Goal: Information Seeking & Learning: Compare options

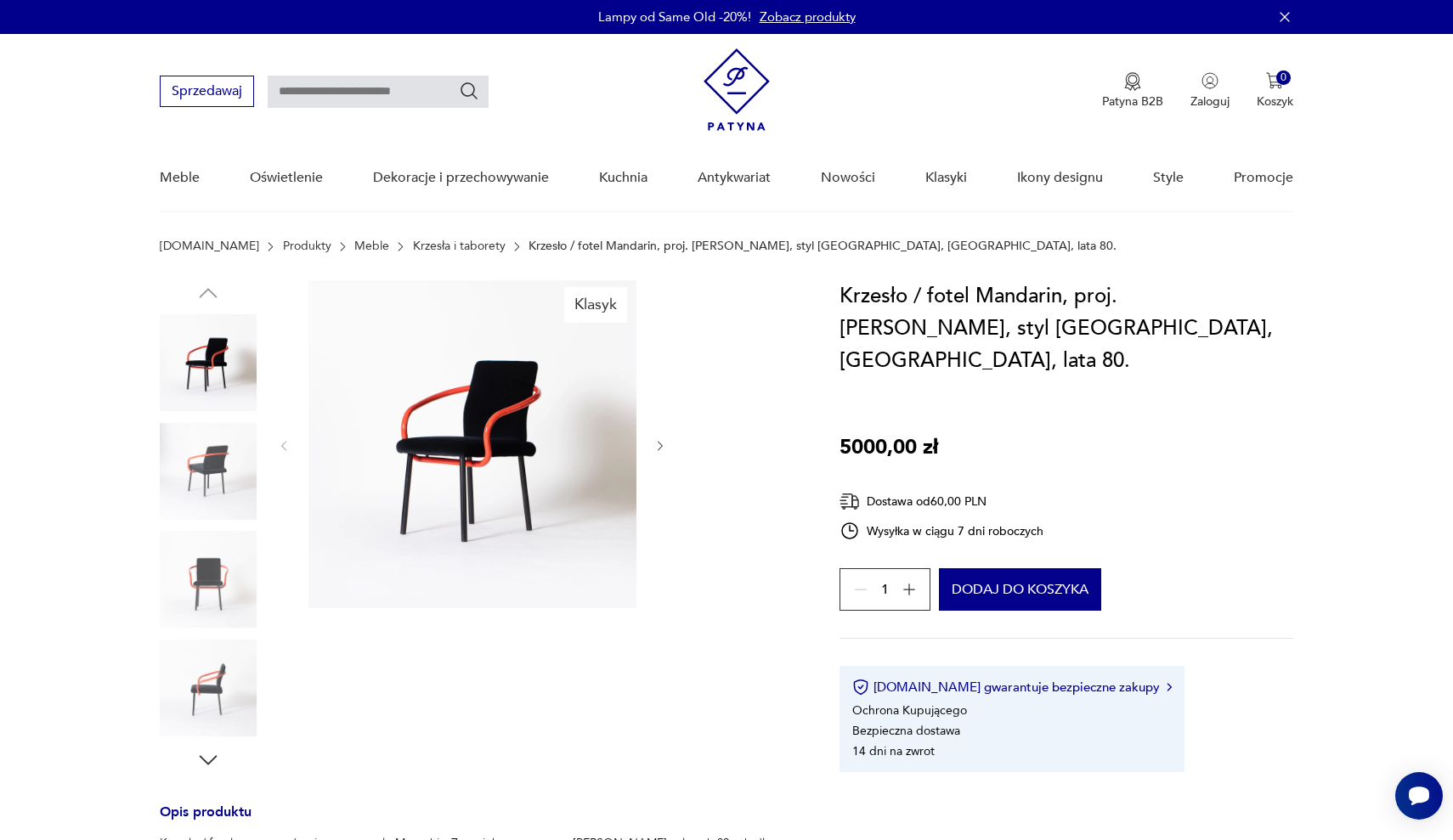
click at [210, 460] on img at bounding box center [208, 471] width 97 height 97
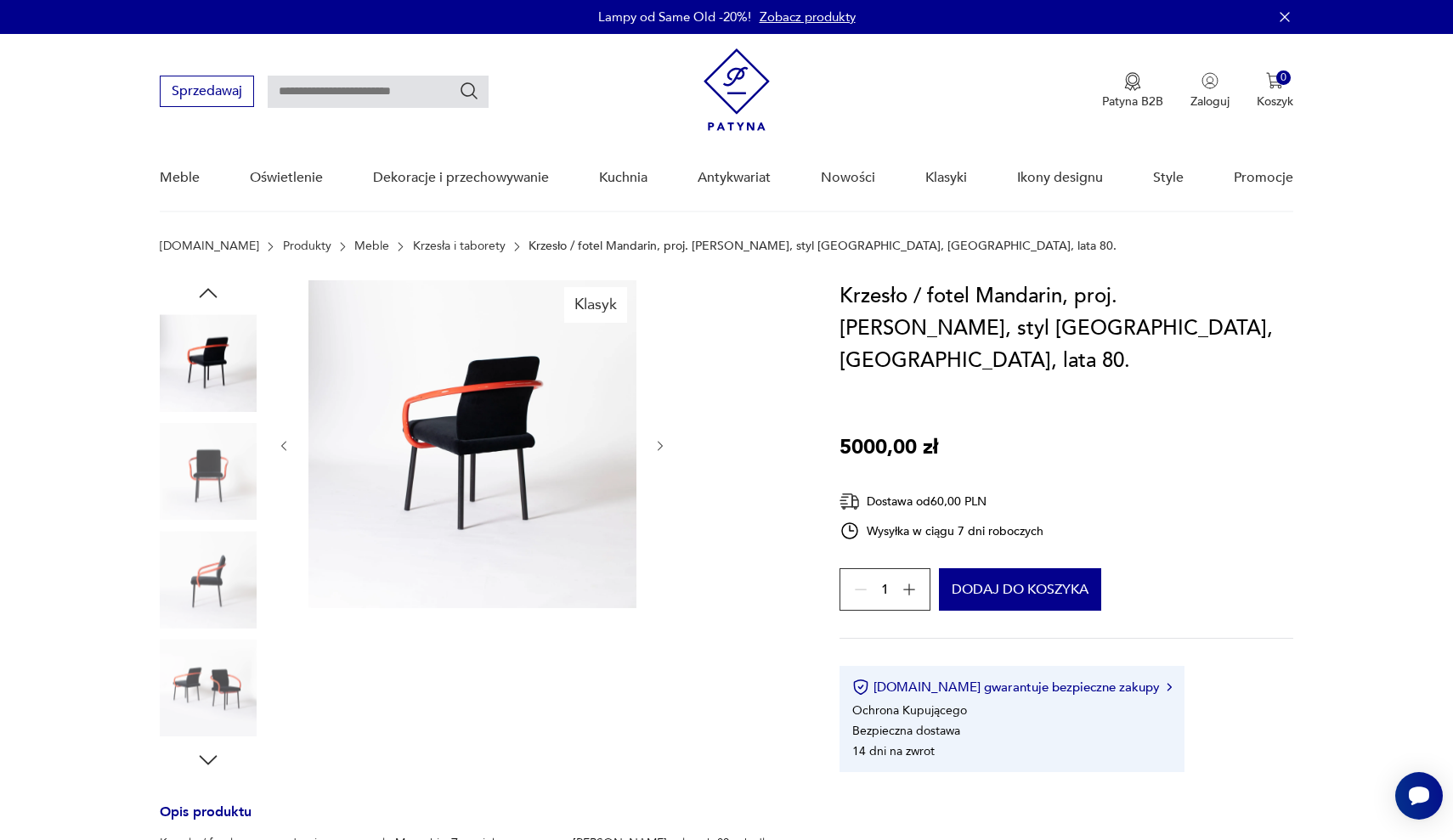
click at [199, 512] on img at bounding box center [208, 471] width 97 height 97
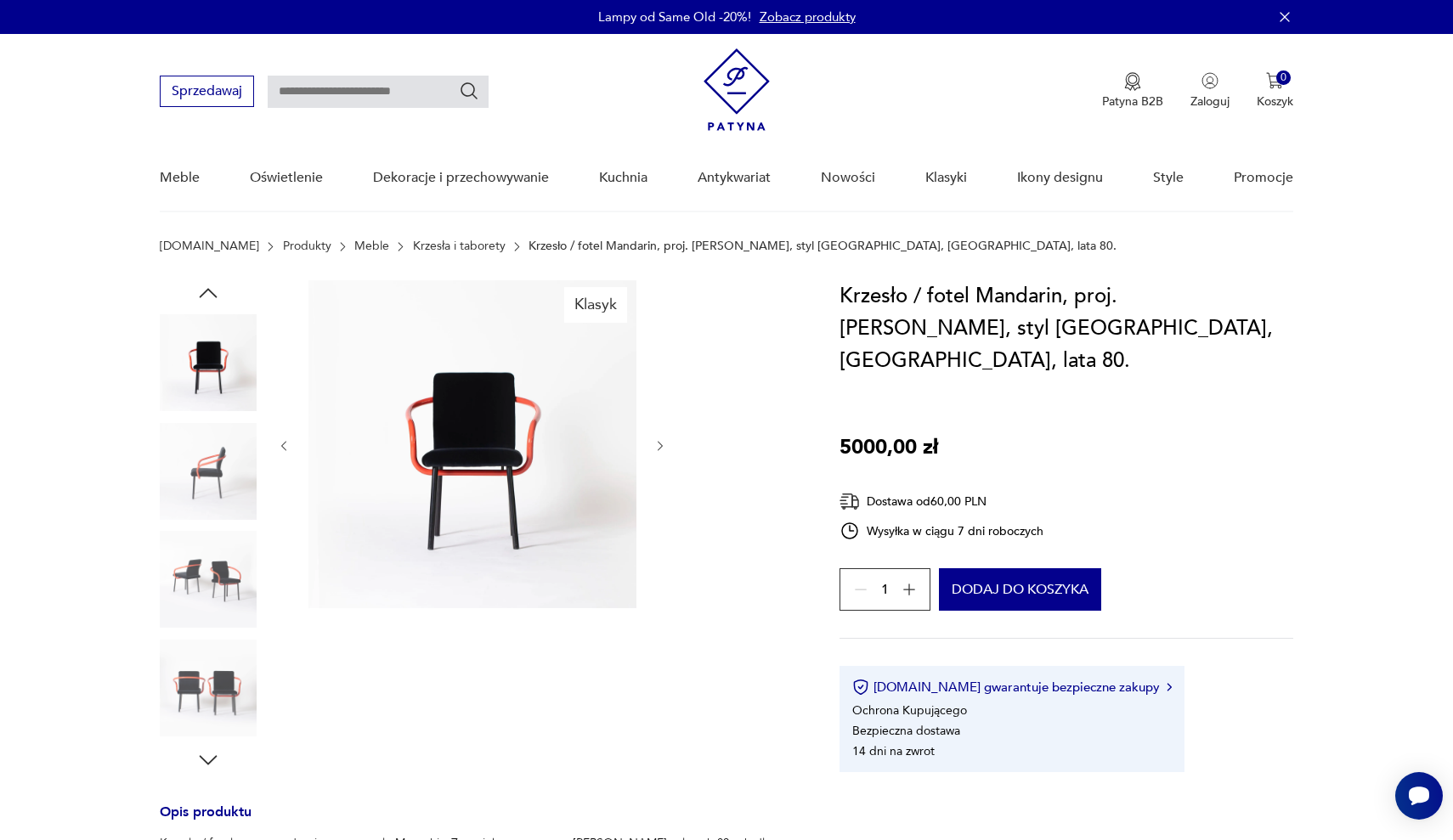
click at [197, 592] on img at bounding box center [208, 579] width 97 height 97
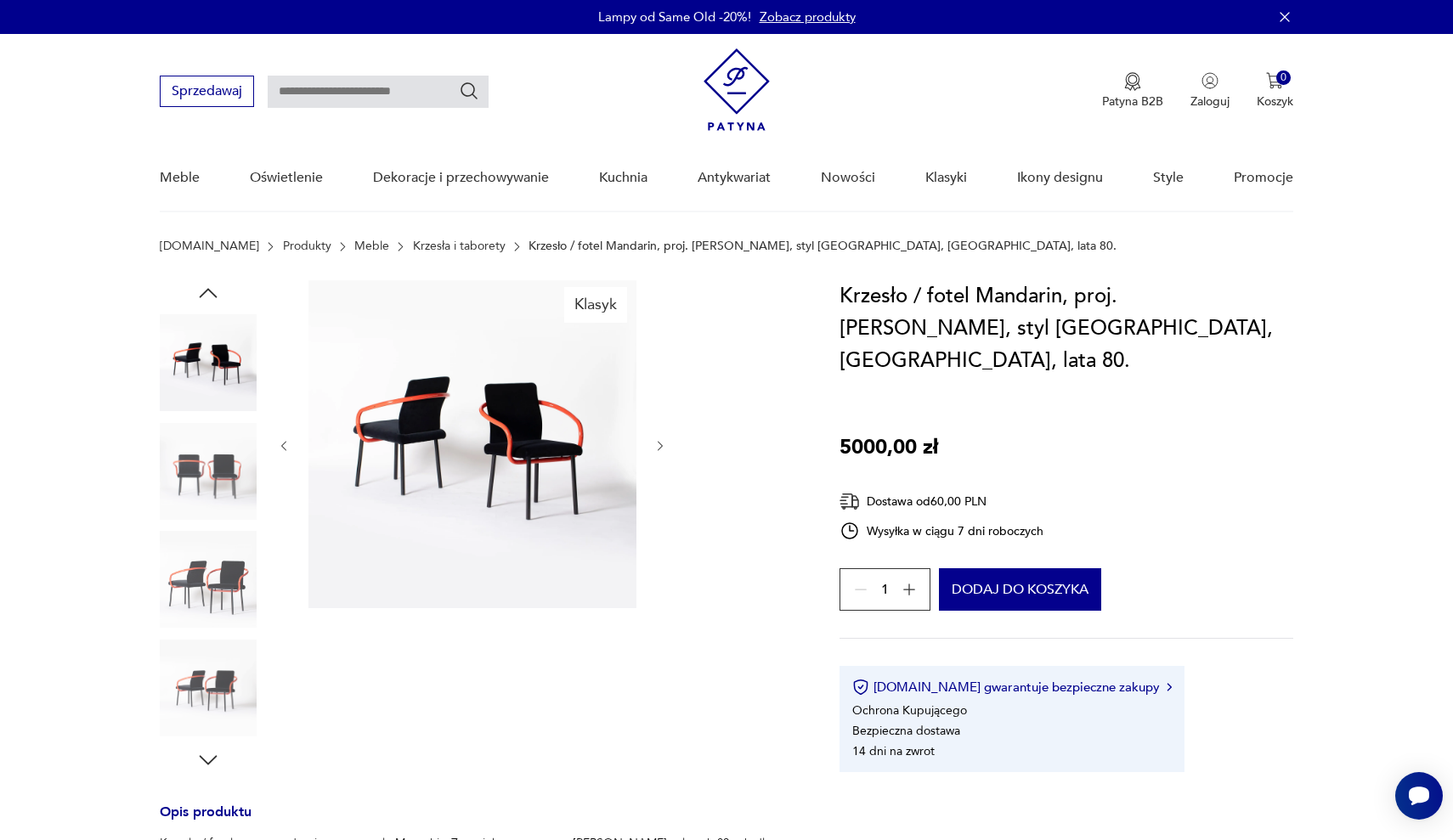
click at [199, 667] on img at bounding box center [208, 688] width 97 height 97
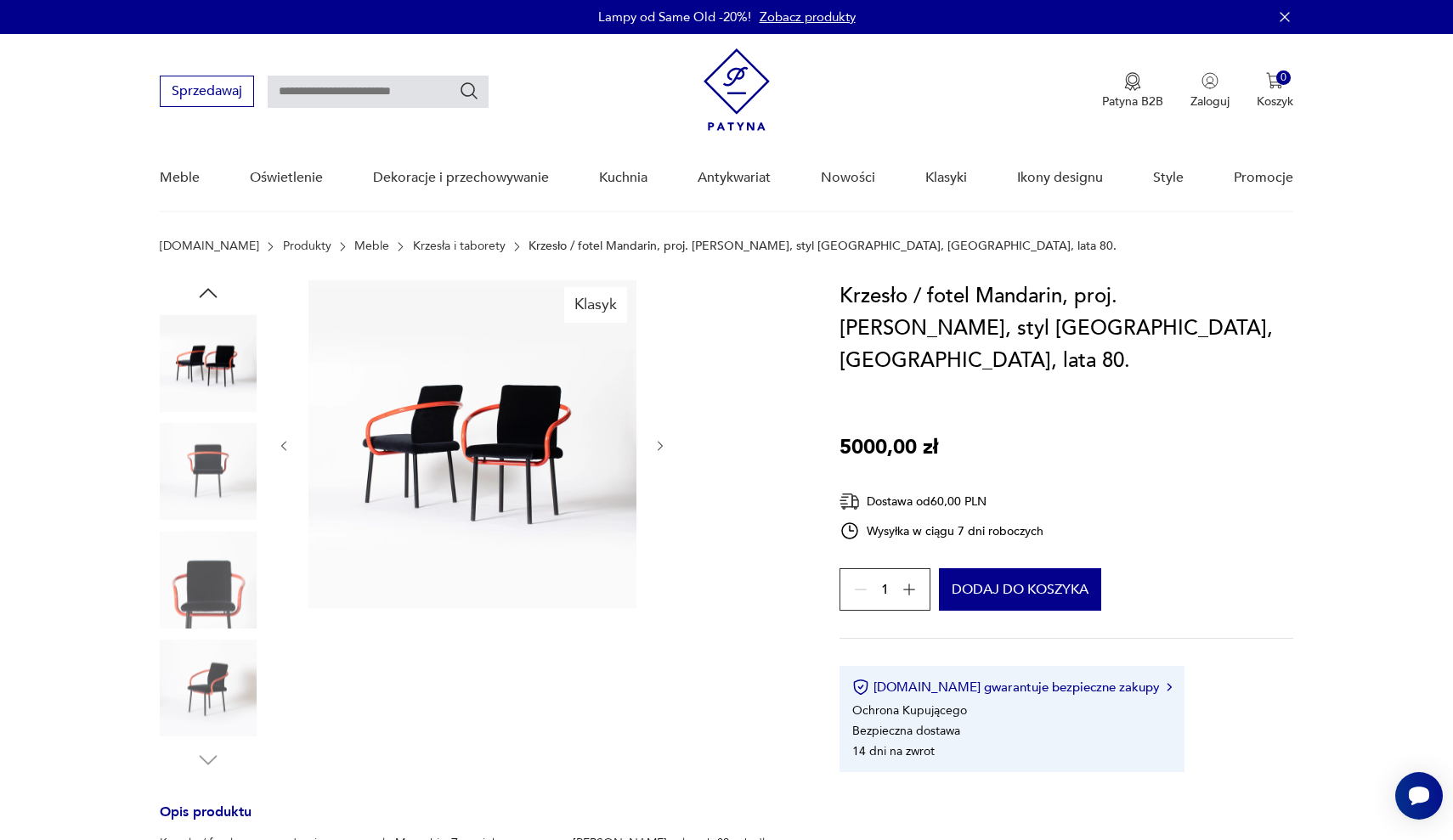
click at [521, 490] on img at bounding box center [473, 444] width 328 height 328
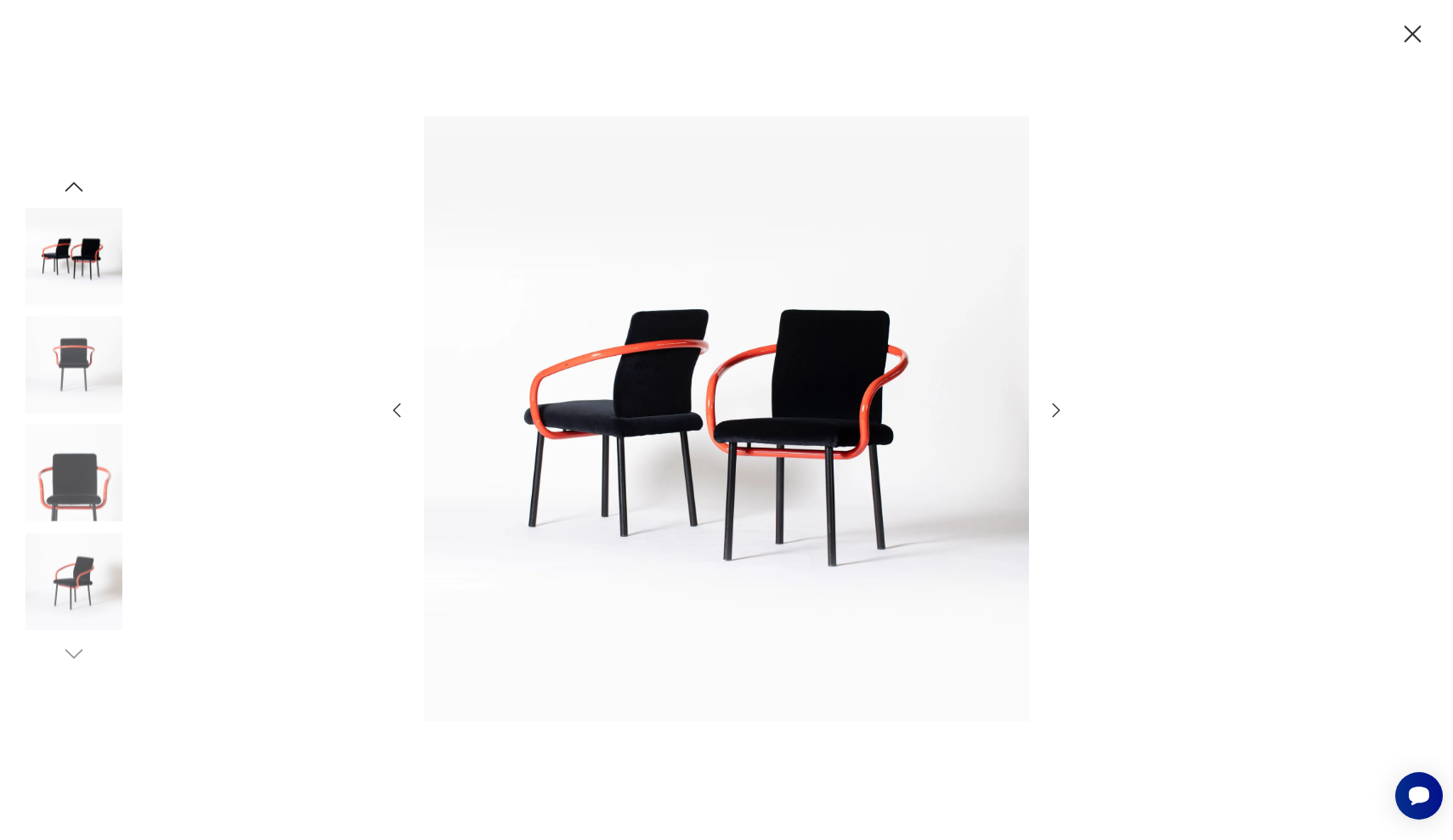
click at [1418, 37] on icon "button" at bounding box center [1412, 34] width 29 height 29
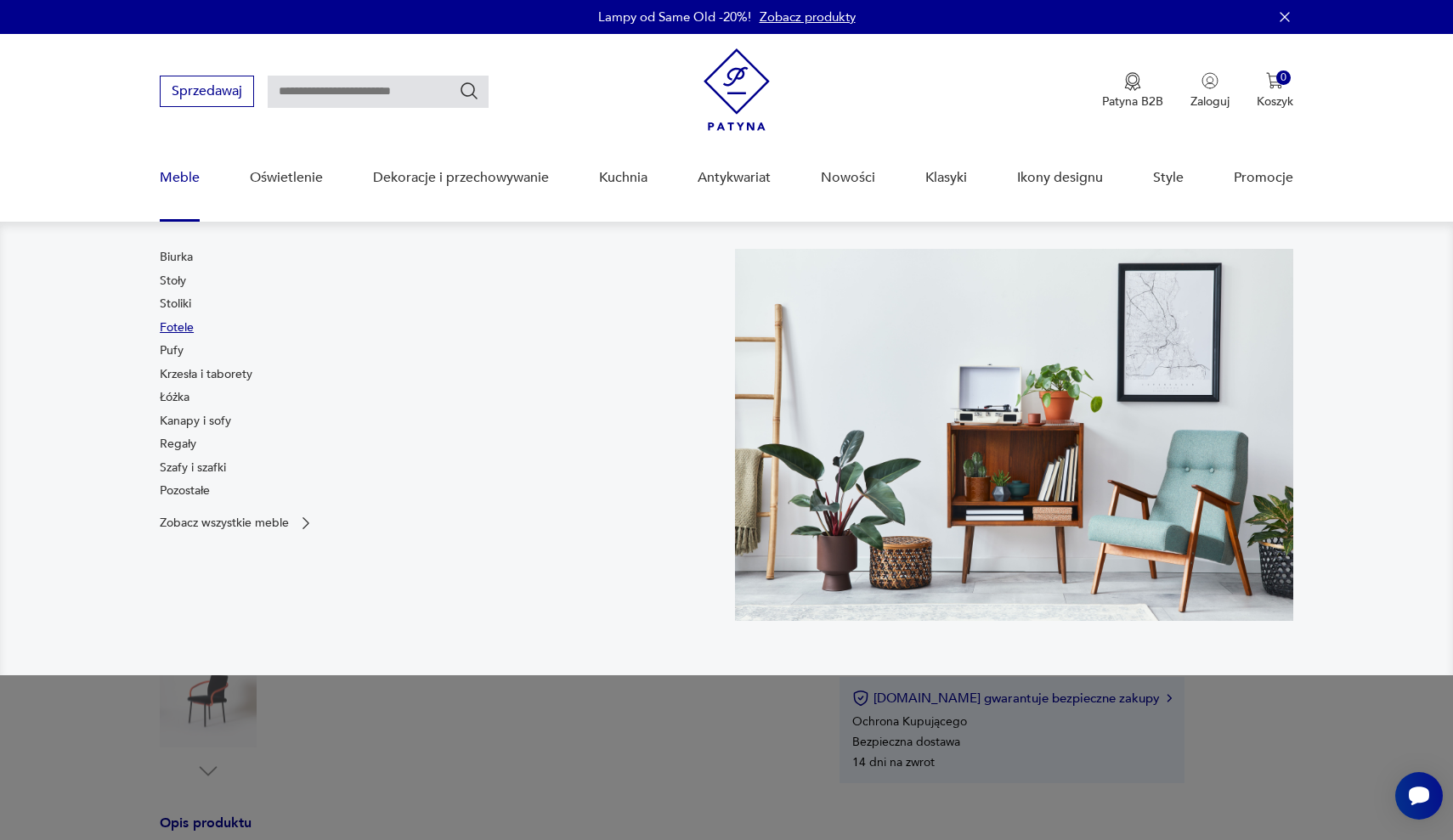
click at [184, 325] on link "Fotele" at bounding box center [177, 327] width 34 height 17
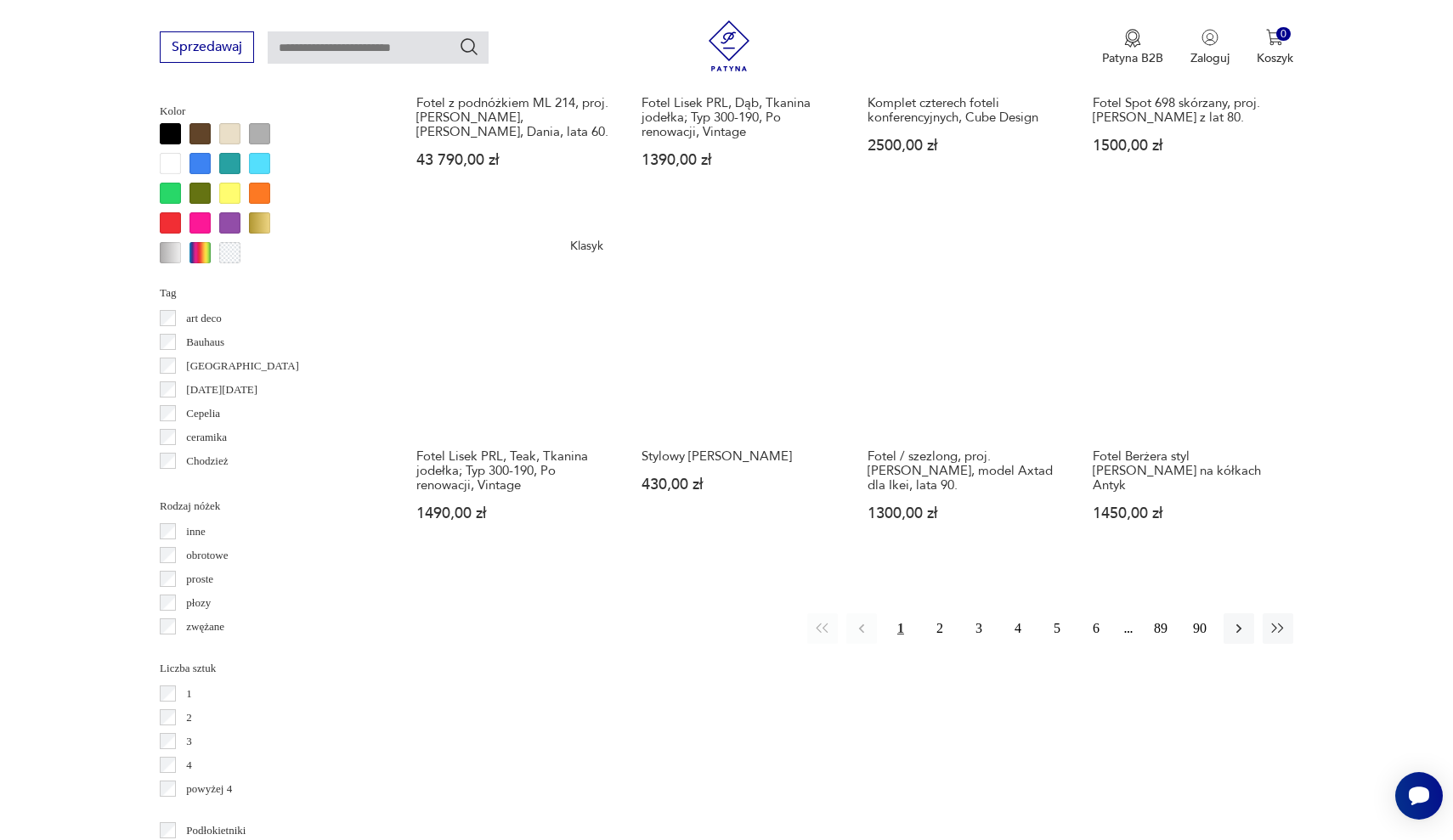
scroll to position [1618, 0]
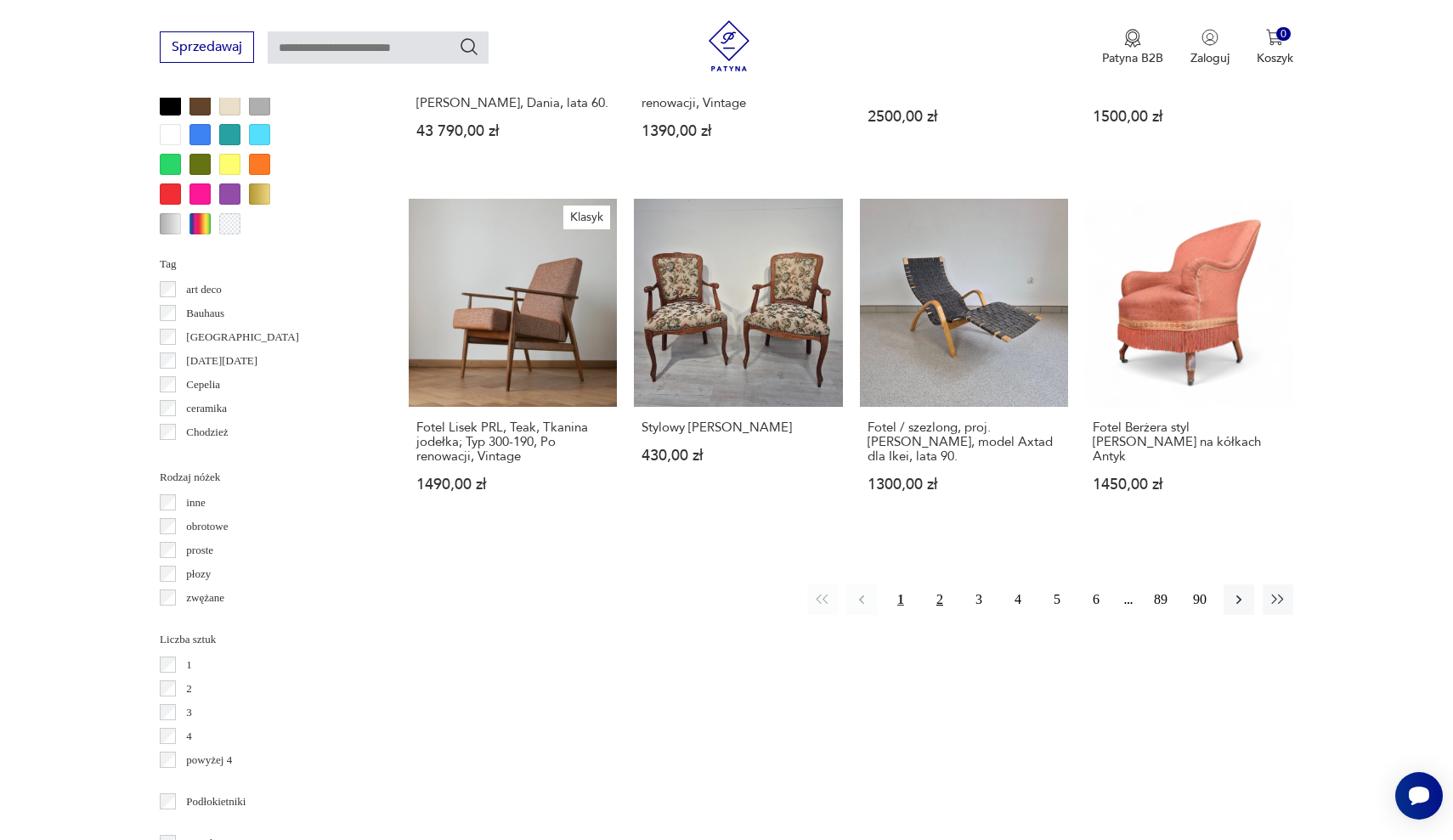
click at [934, 584] on button "2" at bounding box center [939, 599] width 30 height 30
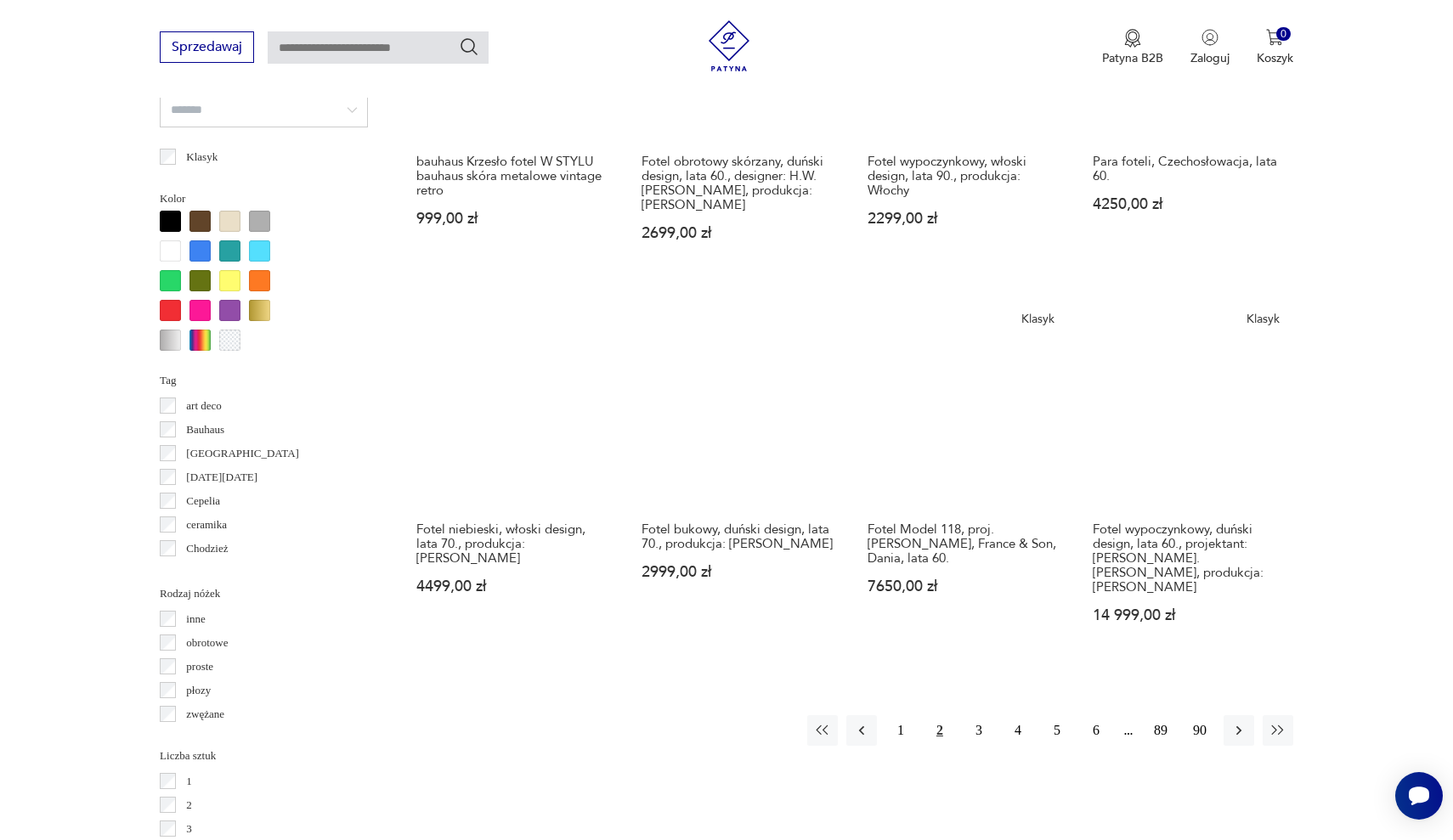
scroll to position [1526, 0]
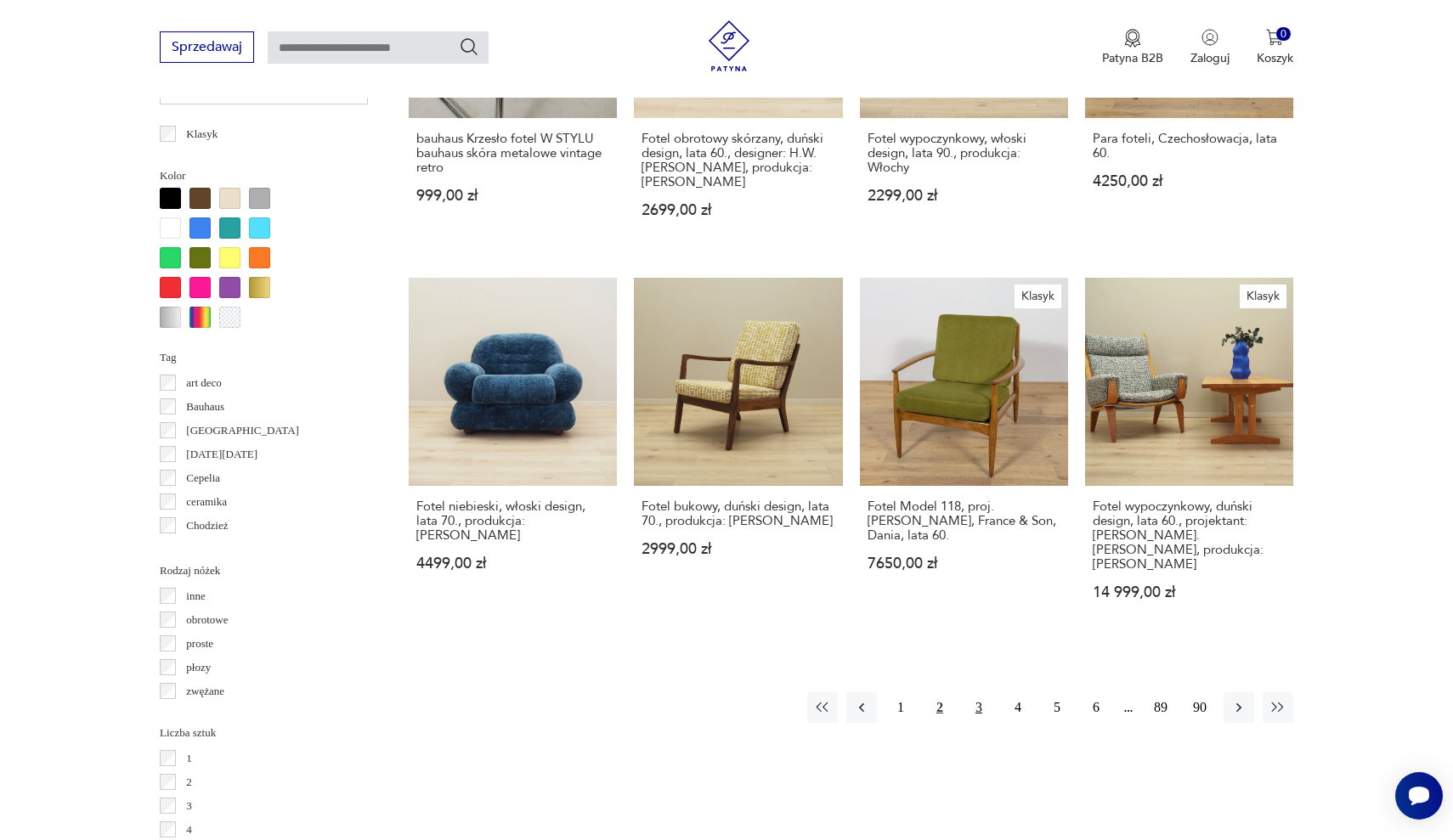
click at [972, 692] on button "3" at bounding box center [978, 707] width 30 height 30
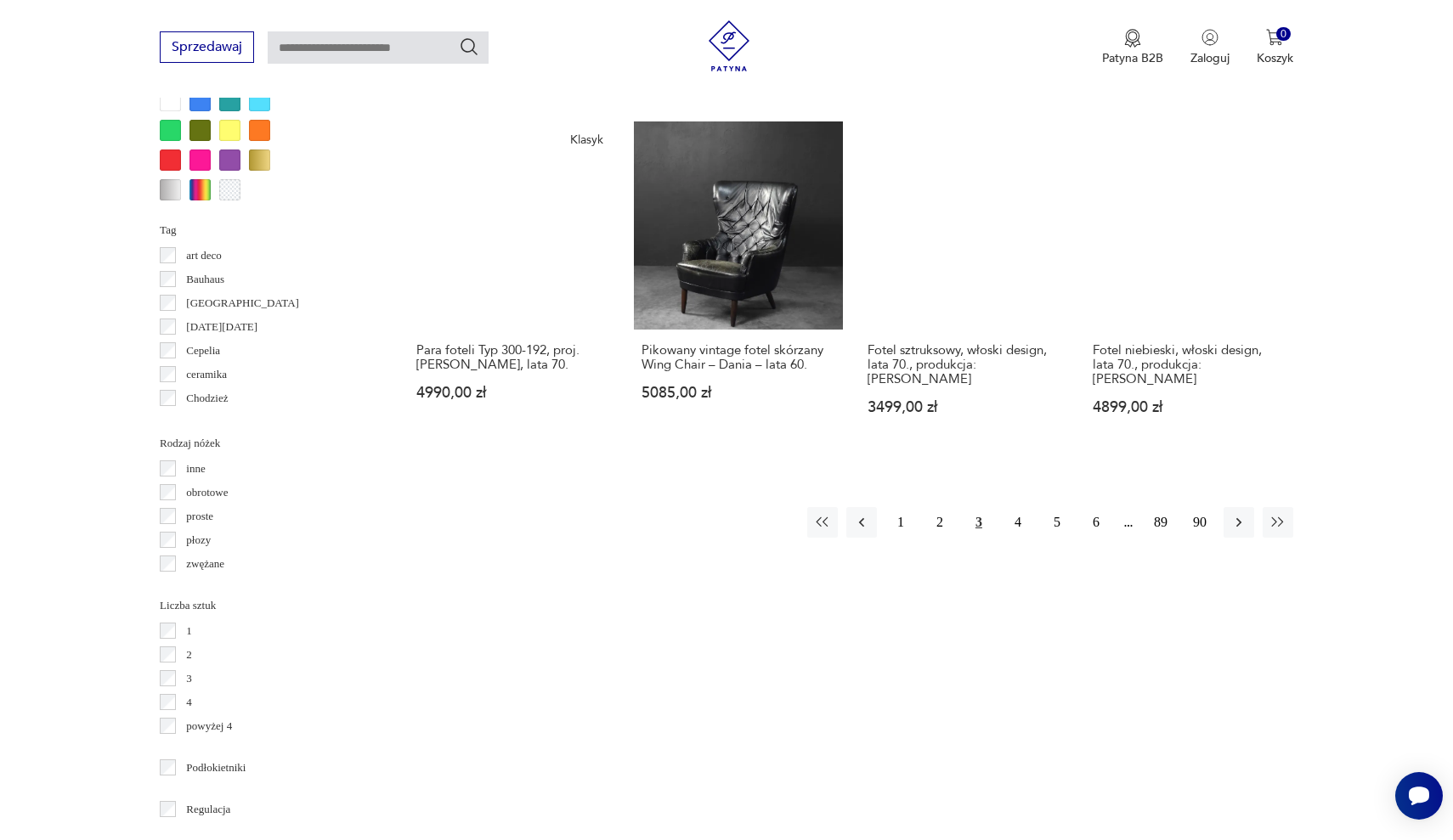
scroll to position [1661, 0]
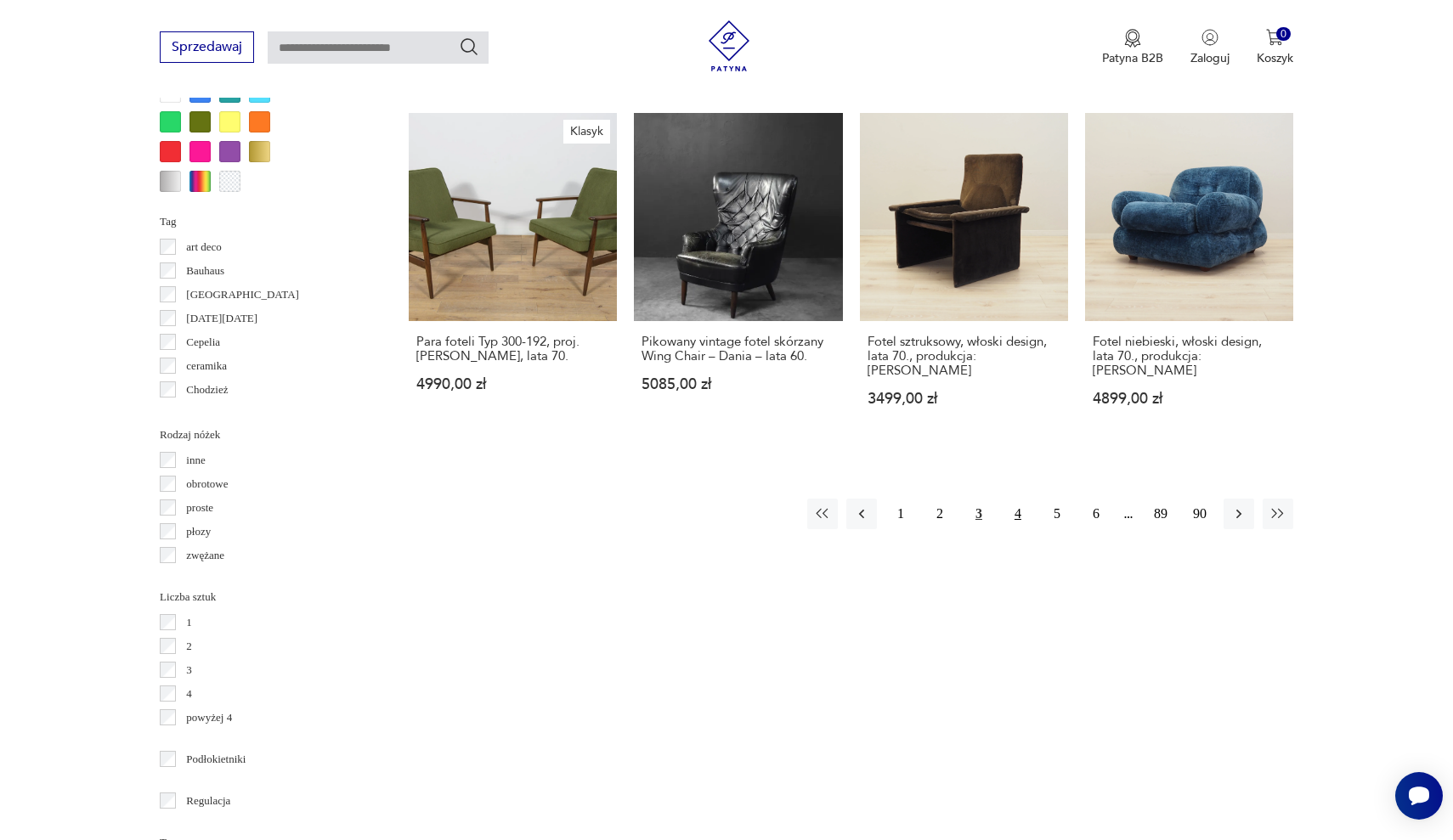
click at [1018, 498] on button "4" at bounding box center [1018, 514] width 30 height 30
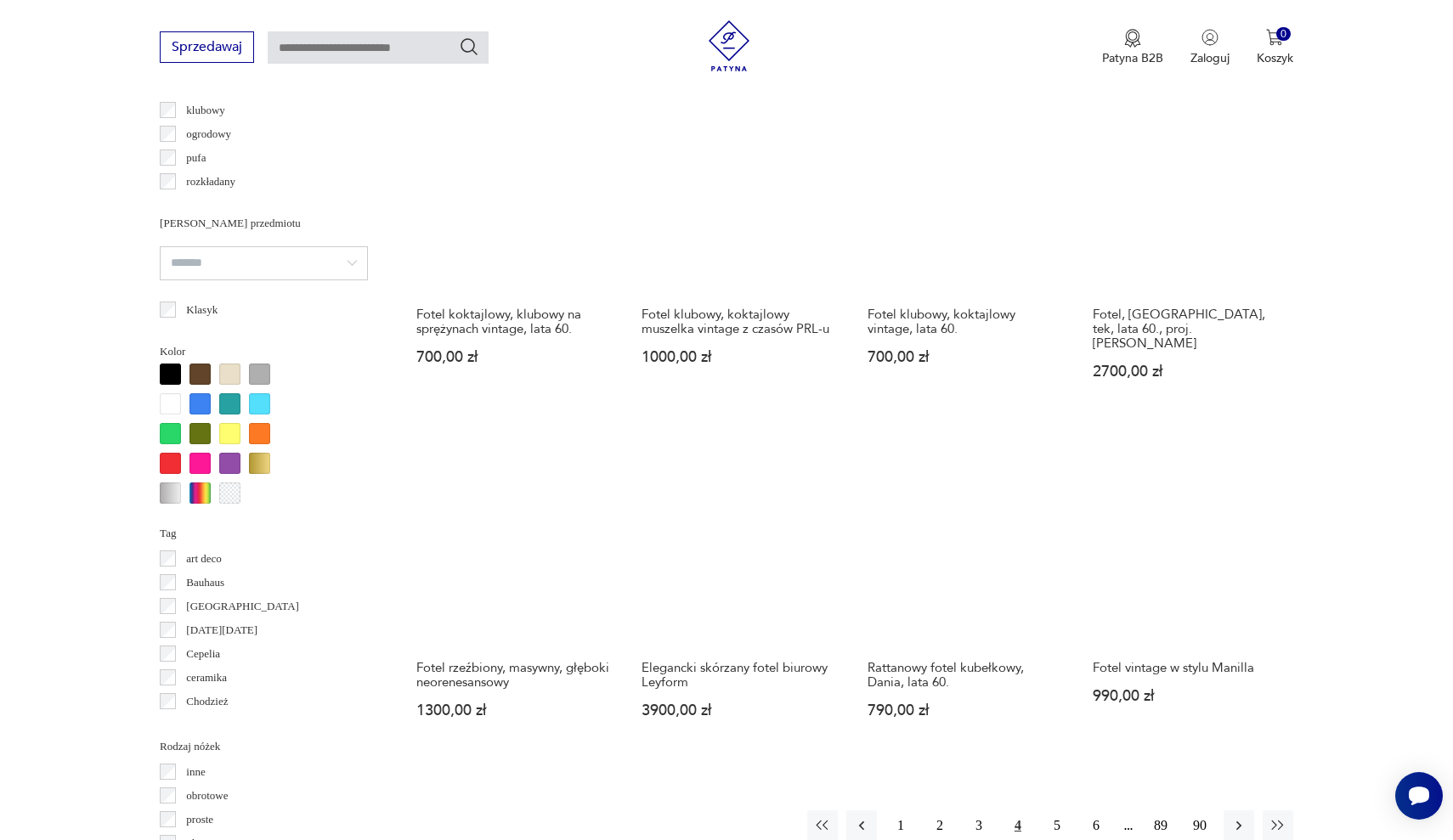
scroll to position [1350, 0]
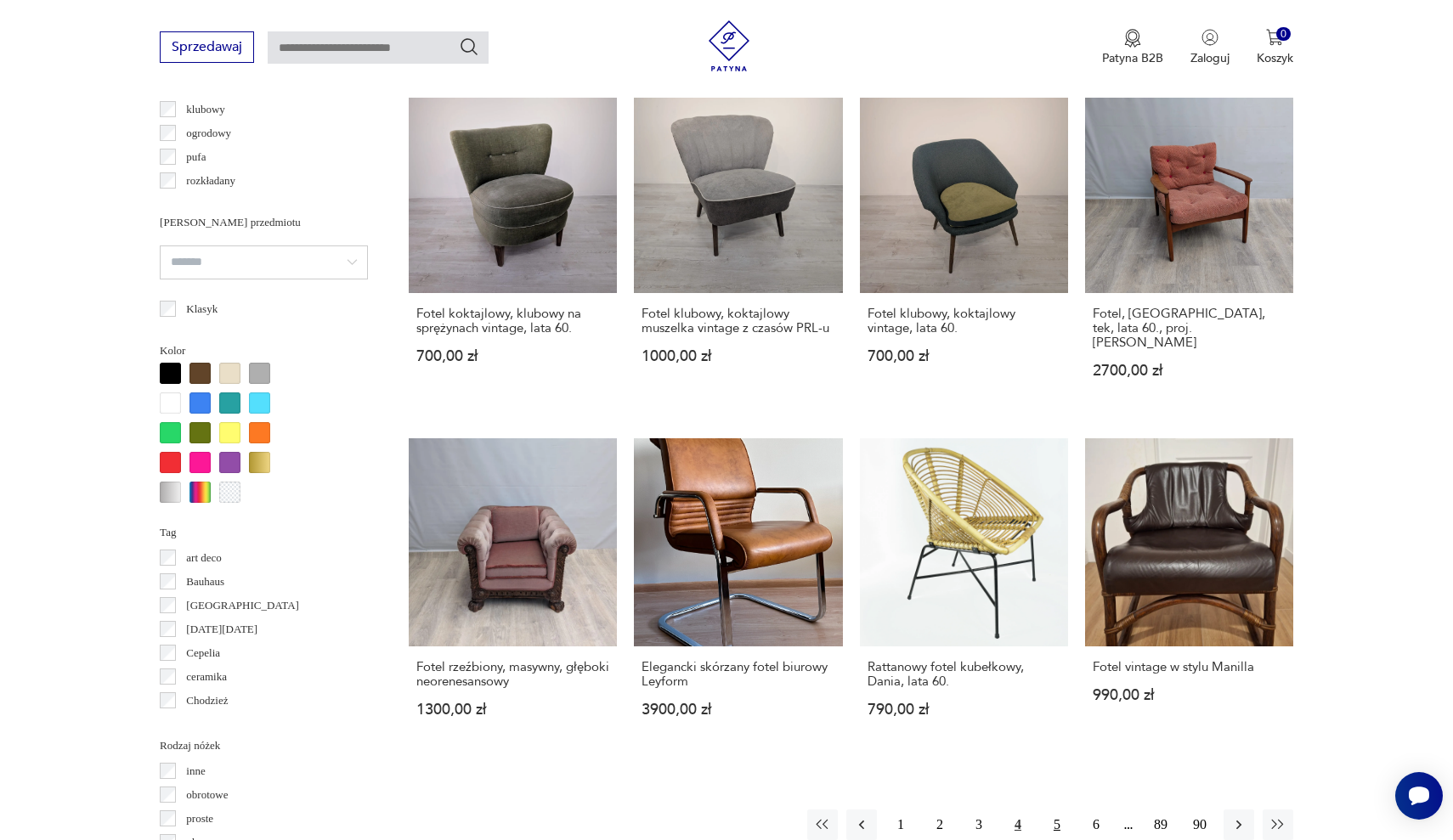
click at [1053, 810] on button "5" at bounding box center [1057, 825] width 30 height 30
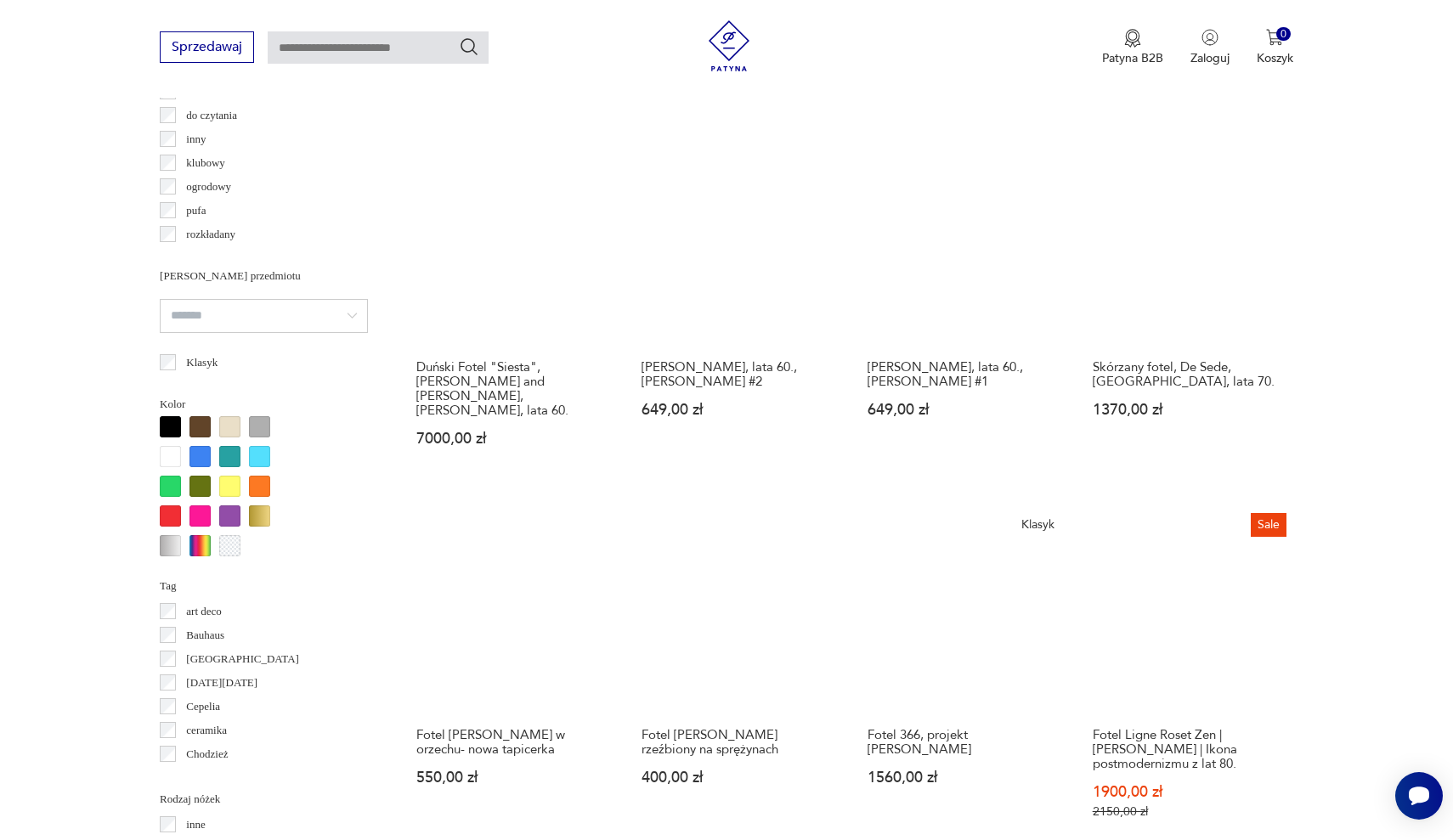
scroll to position [1297, 0]
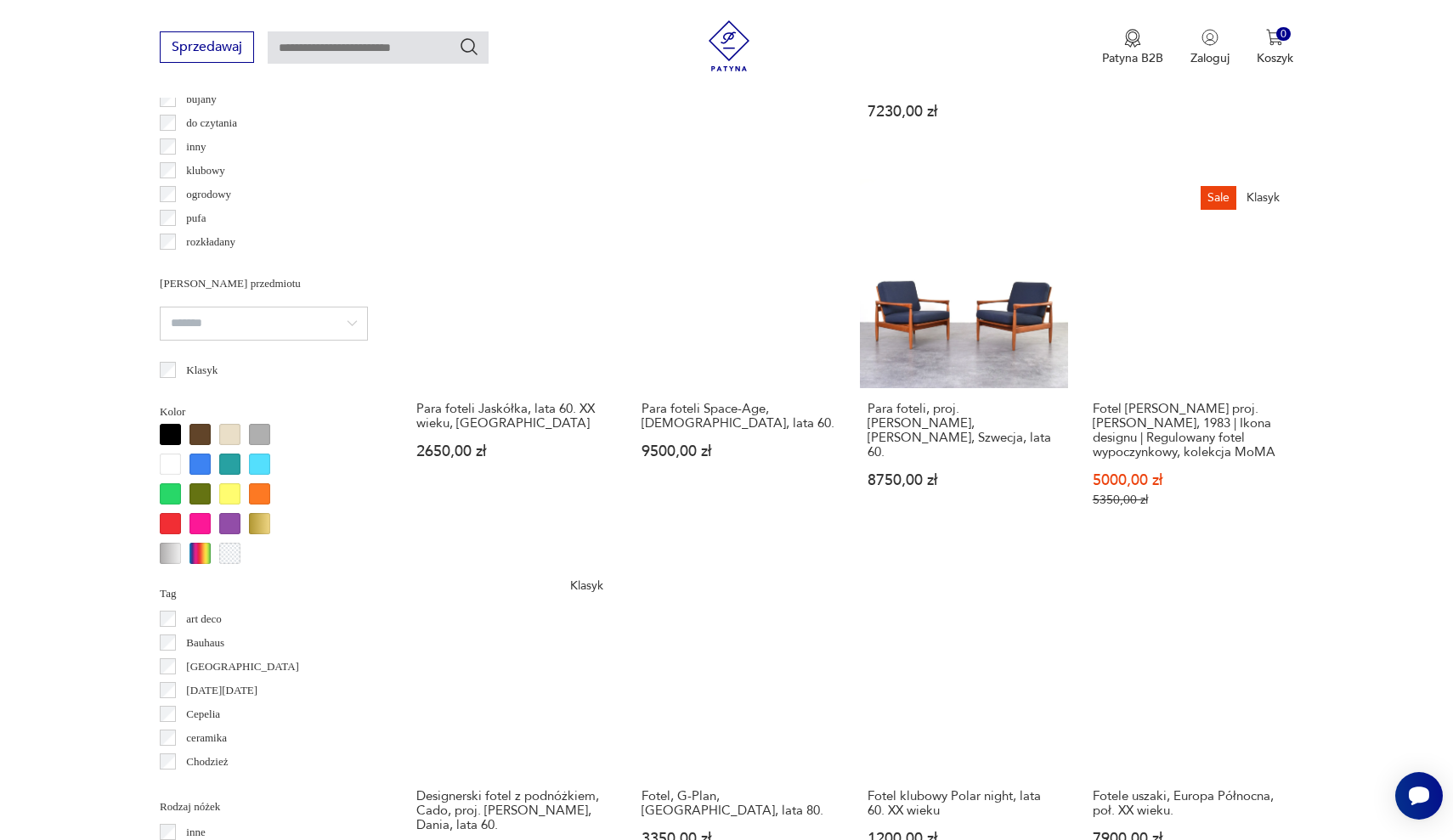
scroll to position [1717, 0]
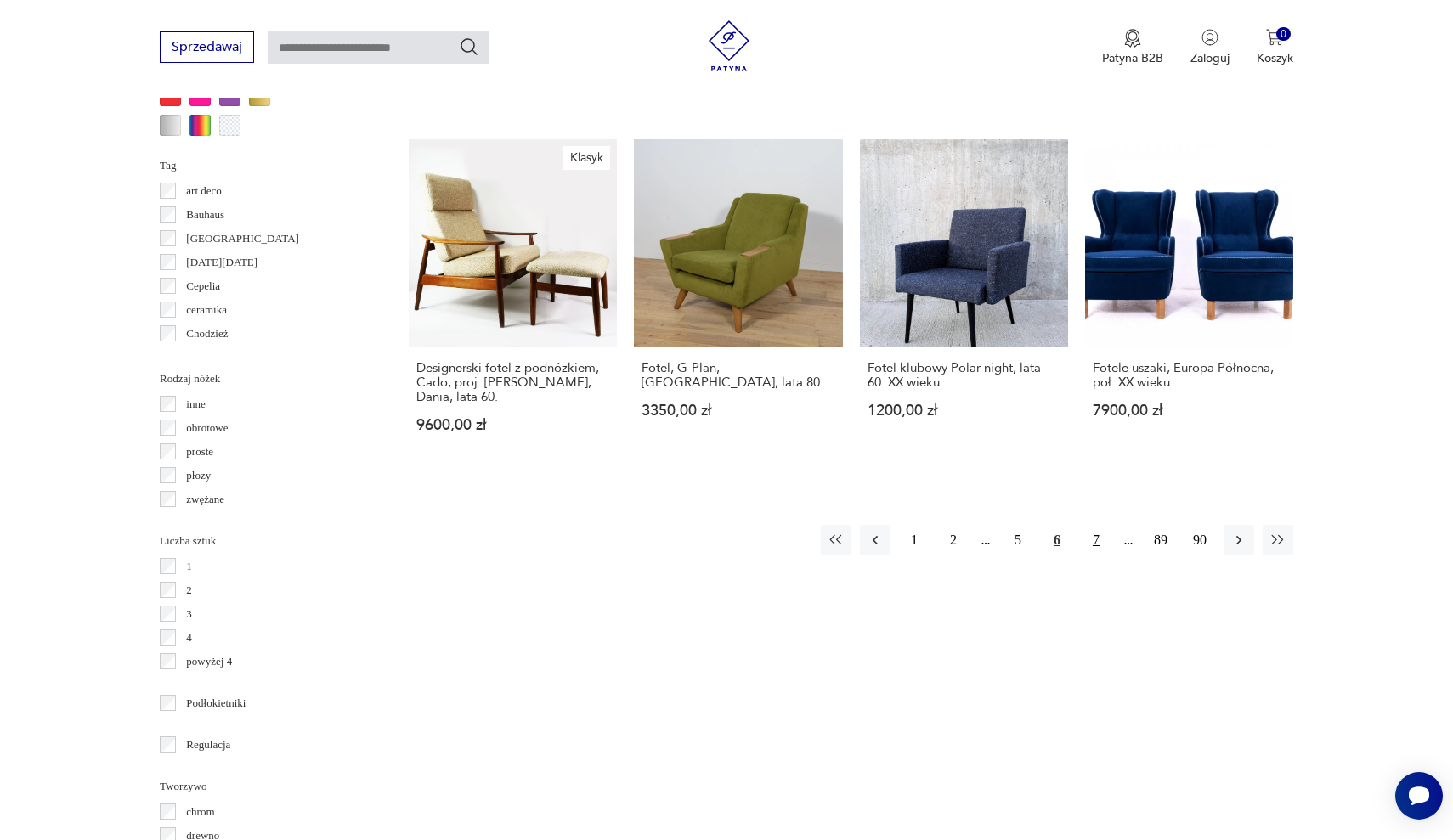
click at [1096, 525] on button "7" at bounding box center [1095, 540] width 30 height 30
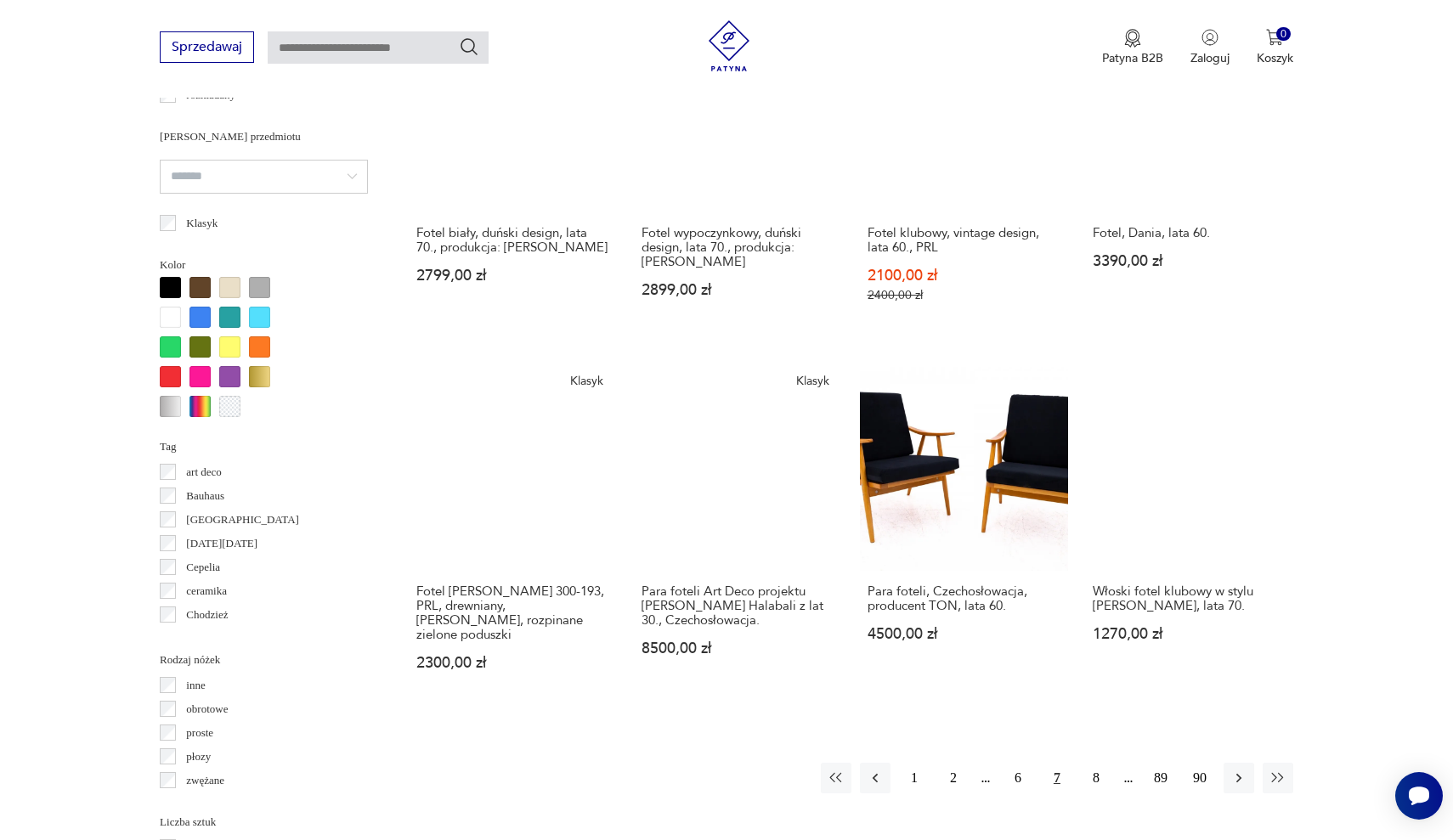
scroll to position [1431, 0]
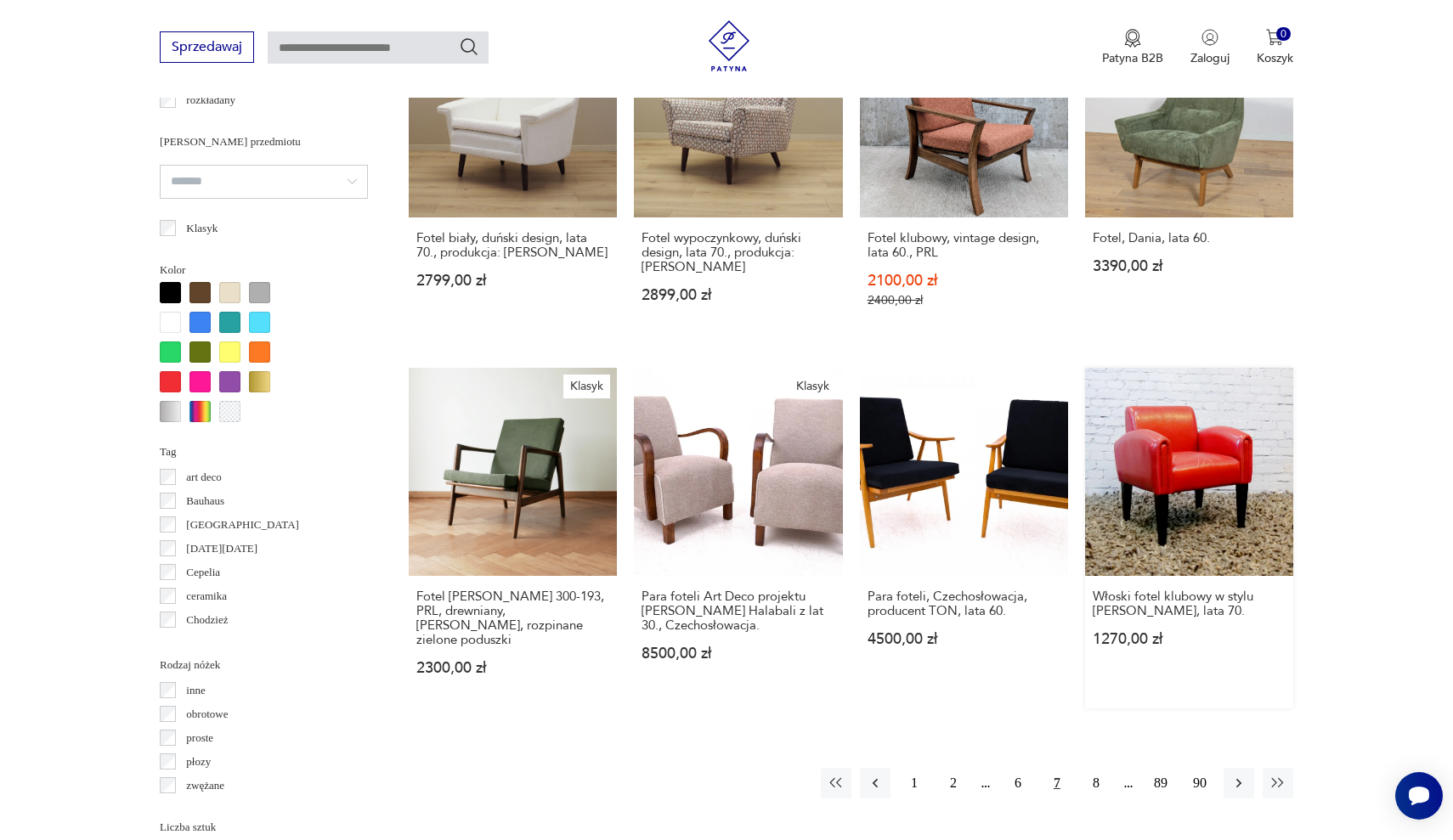
click at [1085, 367] on link "Włoski fotel klubowy w stylu Franza Romero, lata 70. 1270,00 zł" at bounding box center [1188, 538] width 208 height 341
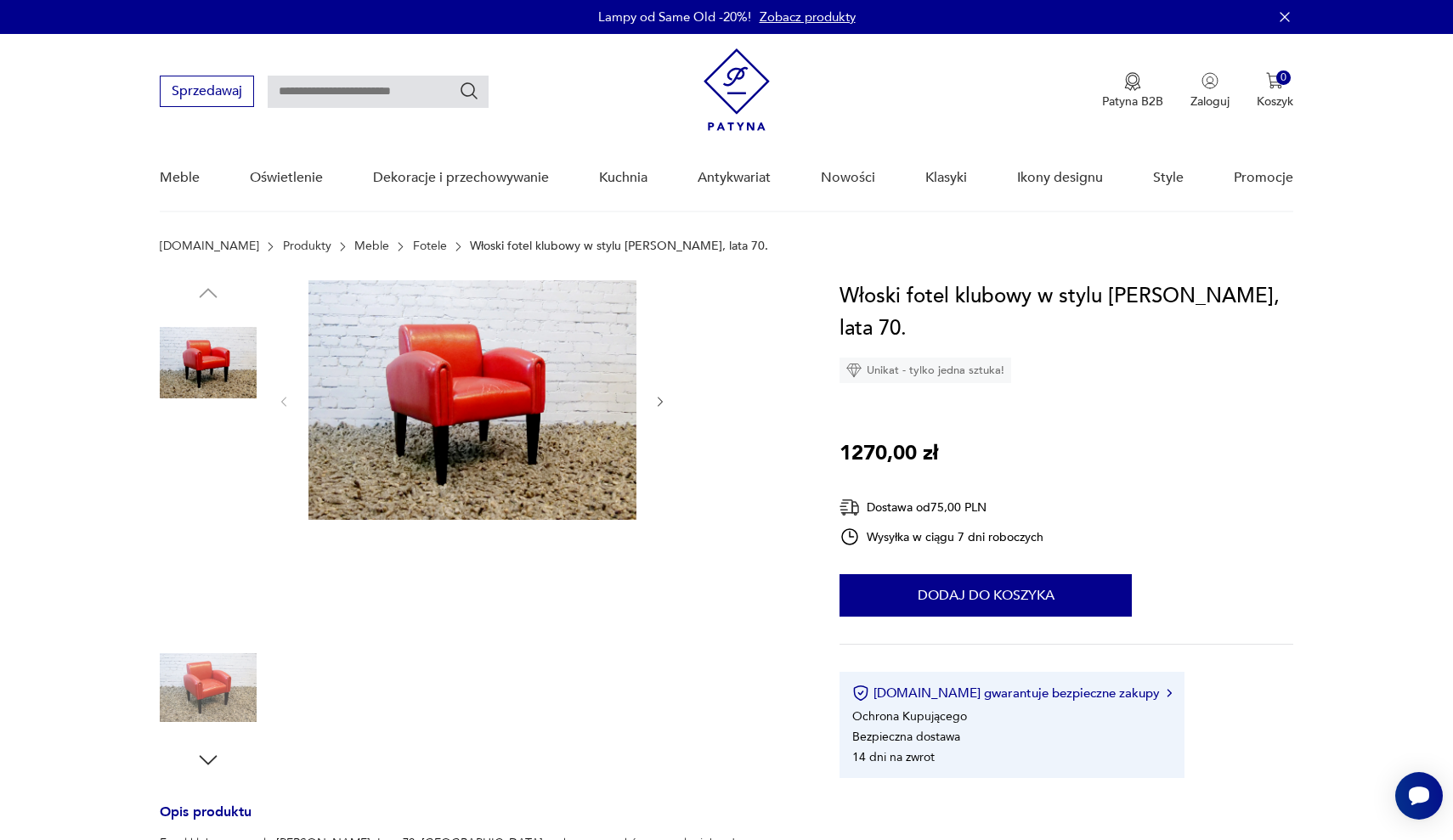
click at [436, 383] on img at bounding box center [473, 399] width 328 height 240
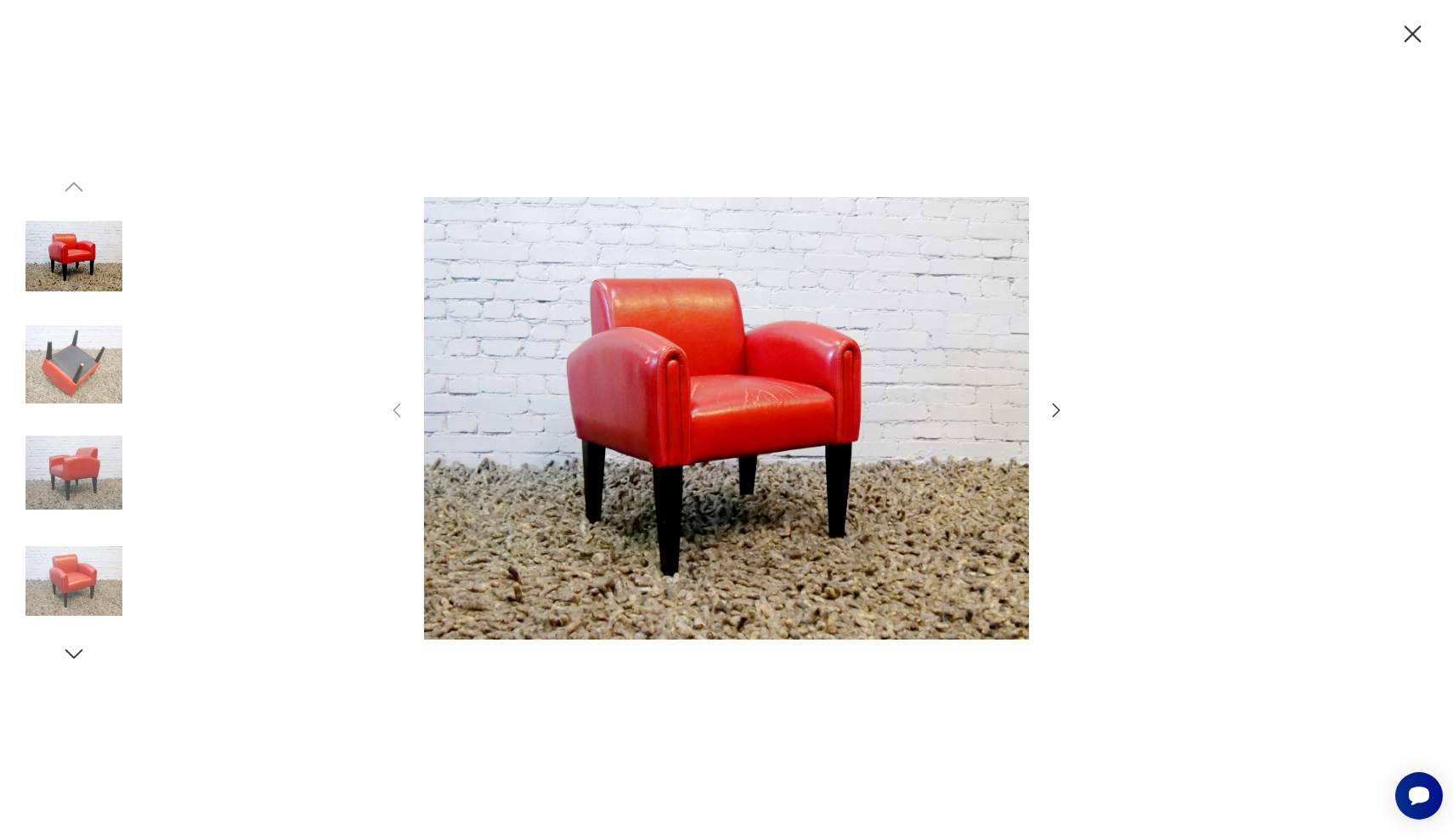
click at [1051, 417] on icon "button" at bounding box center [1055, 410] width 21 height 21
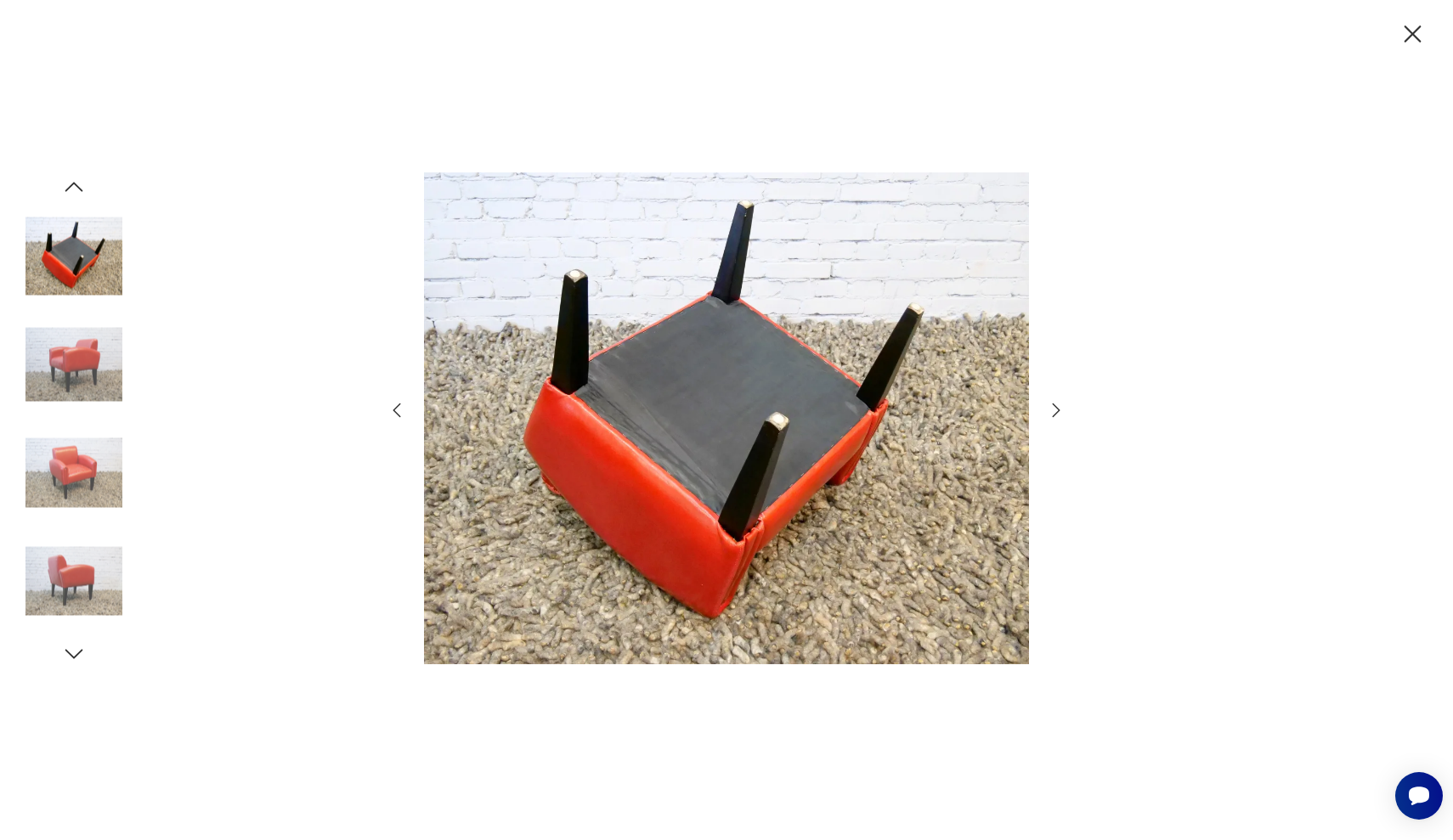
click at [1051, 417] on icon "button" at bounding box center [1055, 410] width 21 height 21
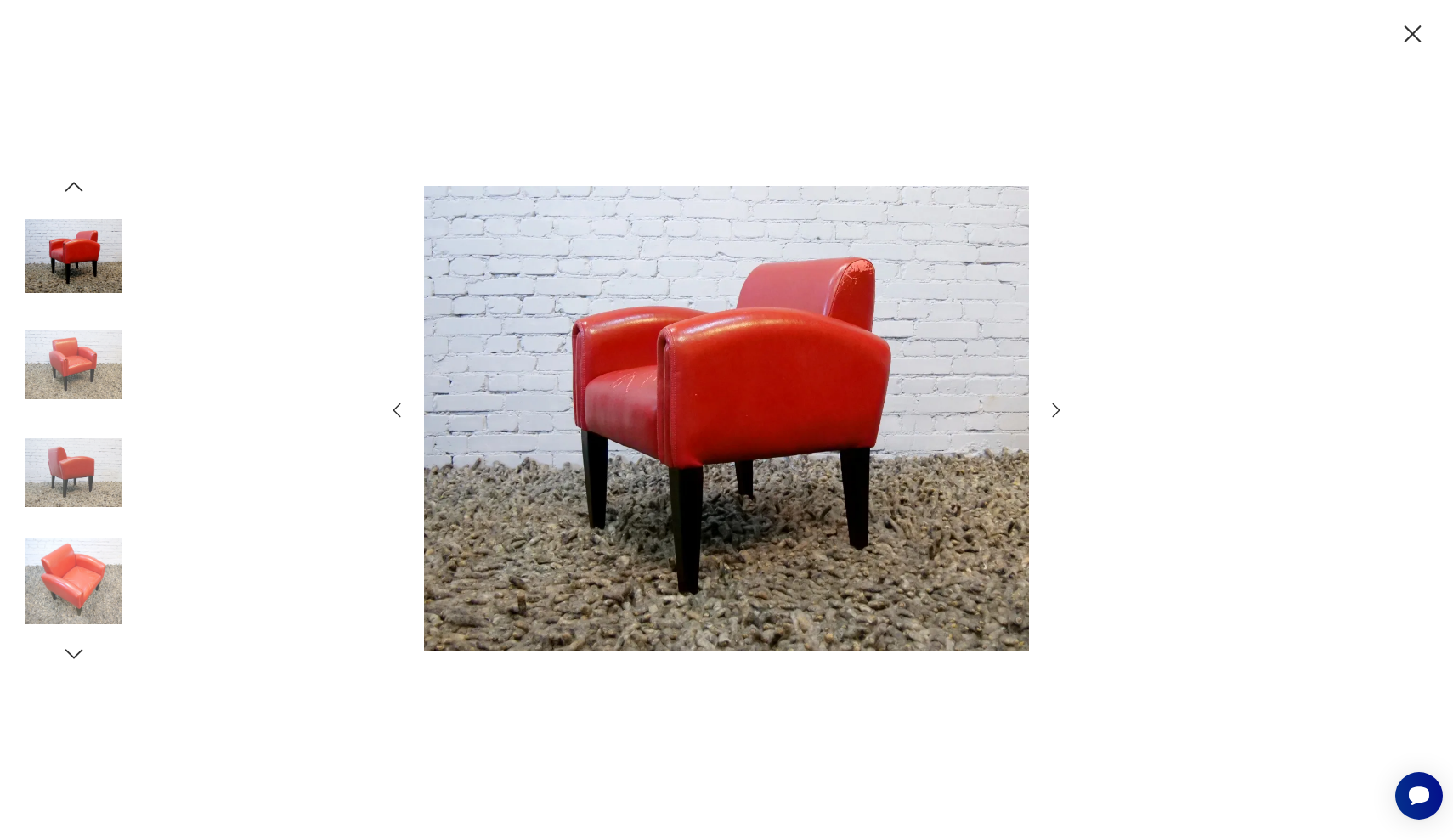
click at [1051, 417] on icon "button" at bounding box center [1055, 410] width 21 height 21
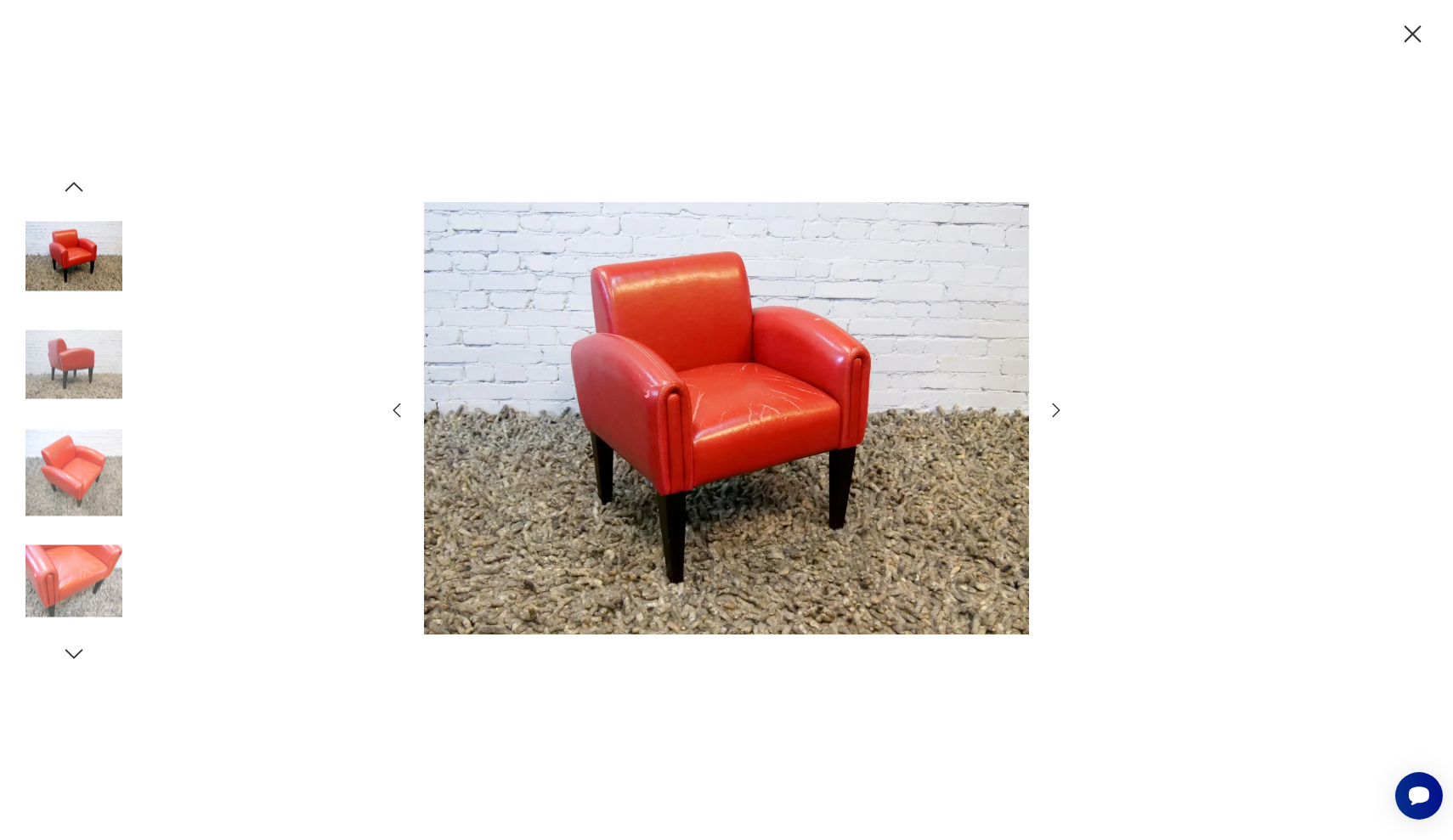
click at [1051, 417] on icon "button" at bounding box center [1055, 410] width 21 height 21
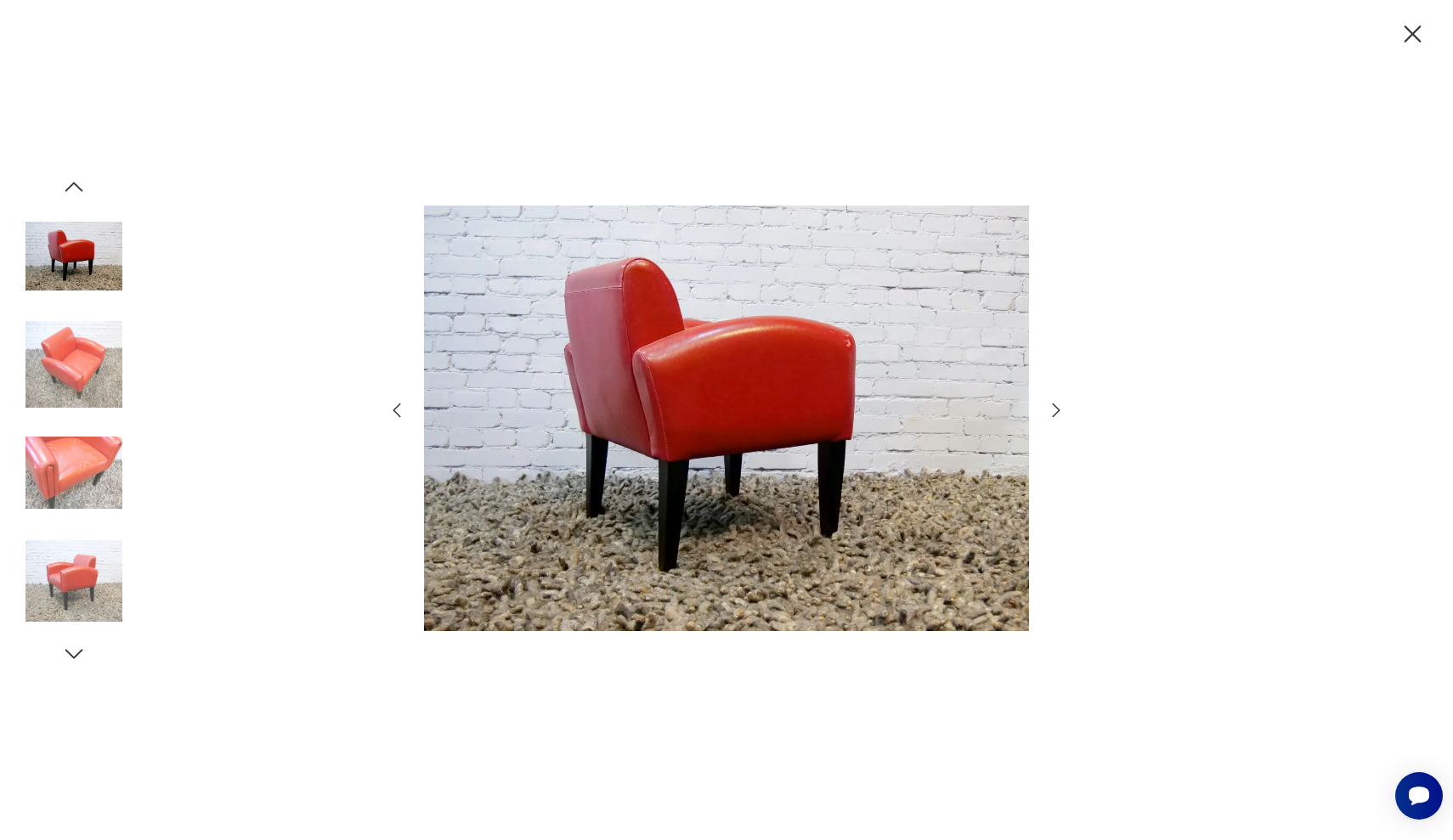
click at [1051, 417] on icon "button" at bounding box center [1055, 410] width 21 height 21
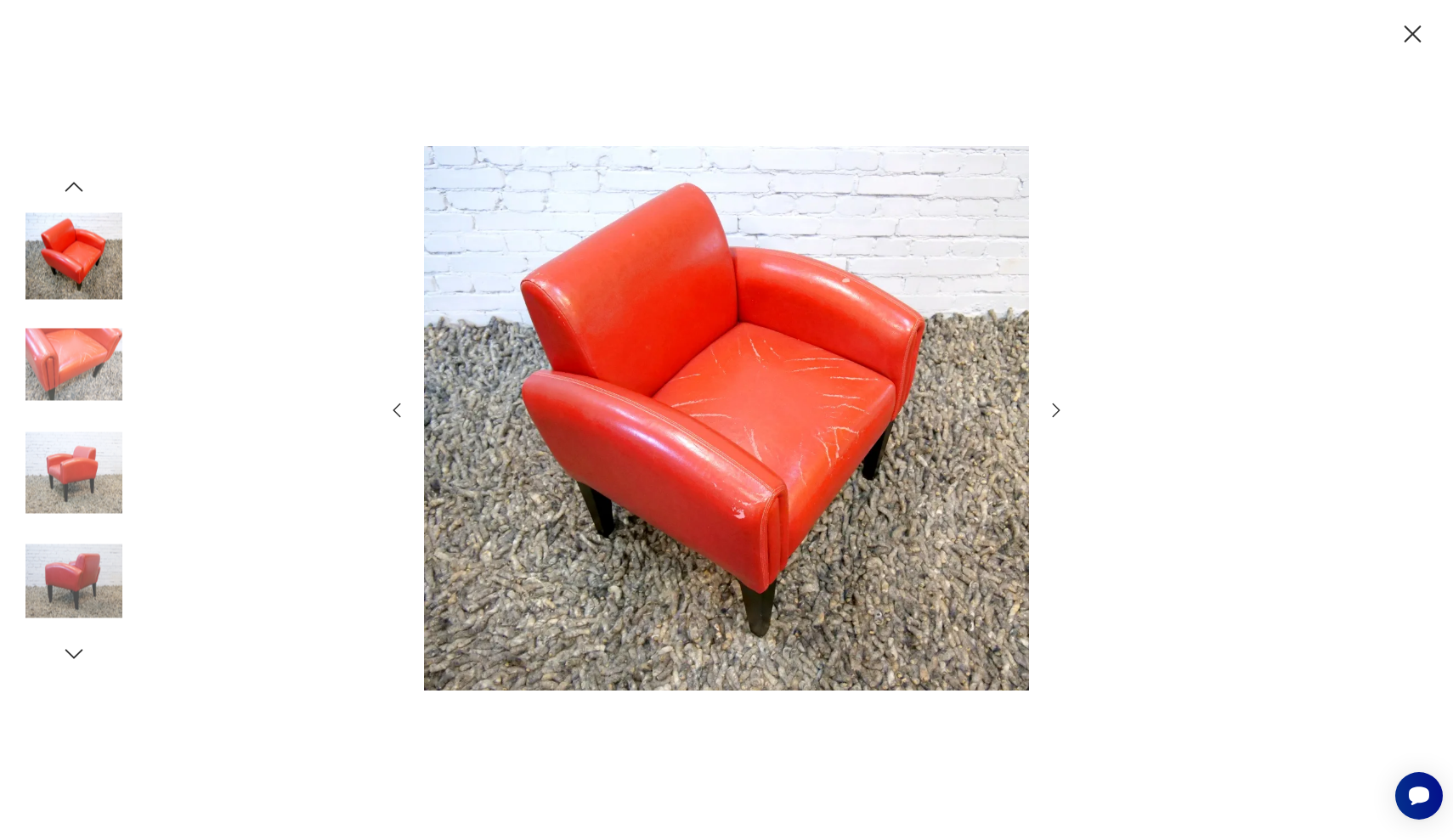
click at [1051, 417] on icon "button" at bounding box center [1055, 410] width 21 height 21
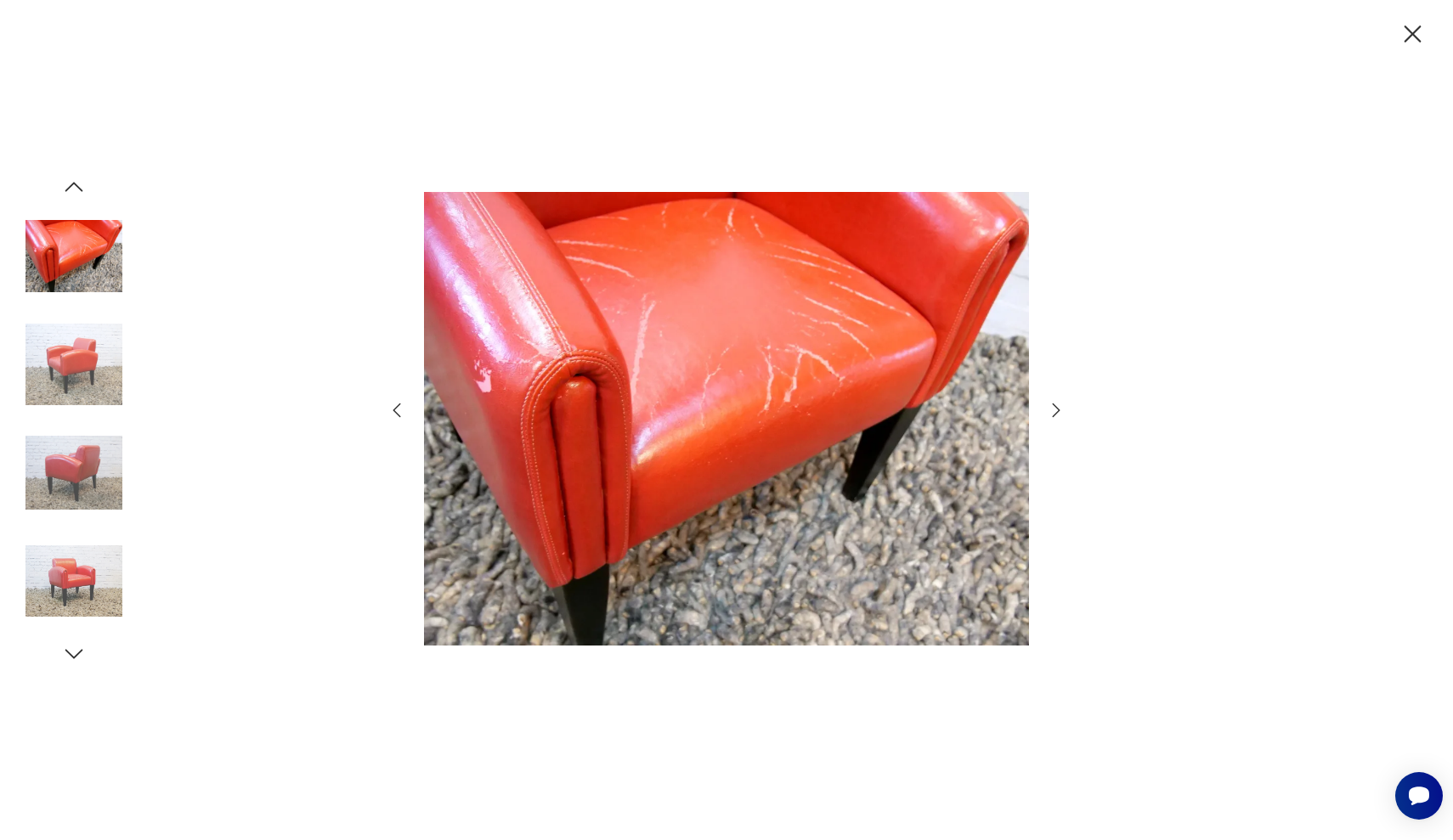
click at [1051, 417] on icon "button" at bounding box center [1055, 410] width 21 height 21
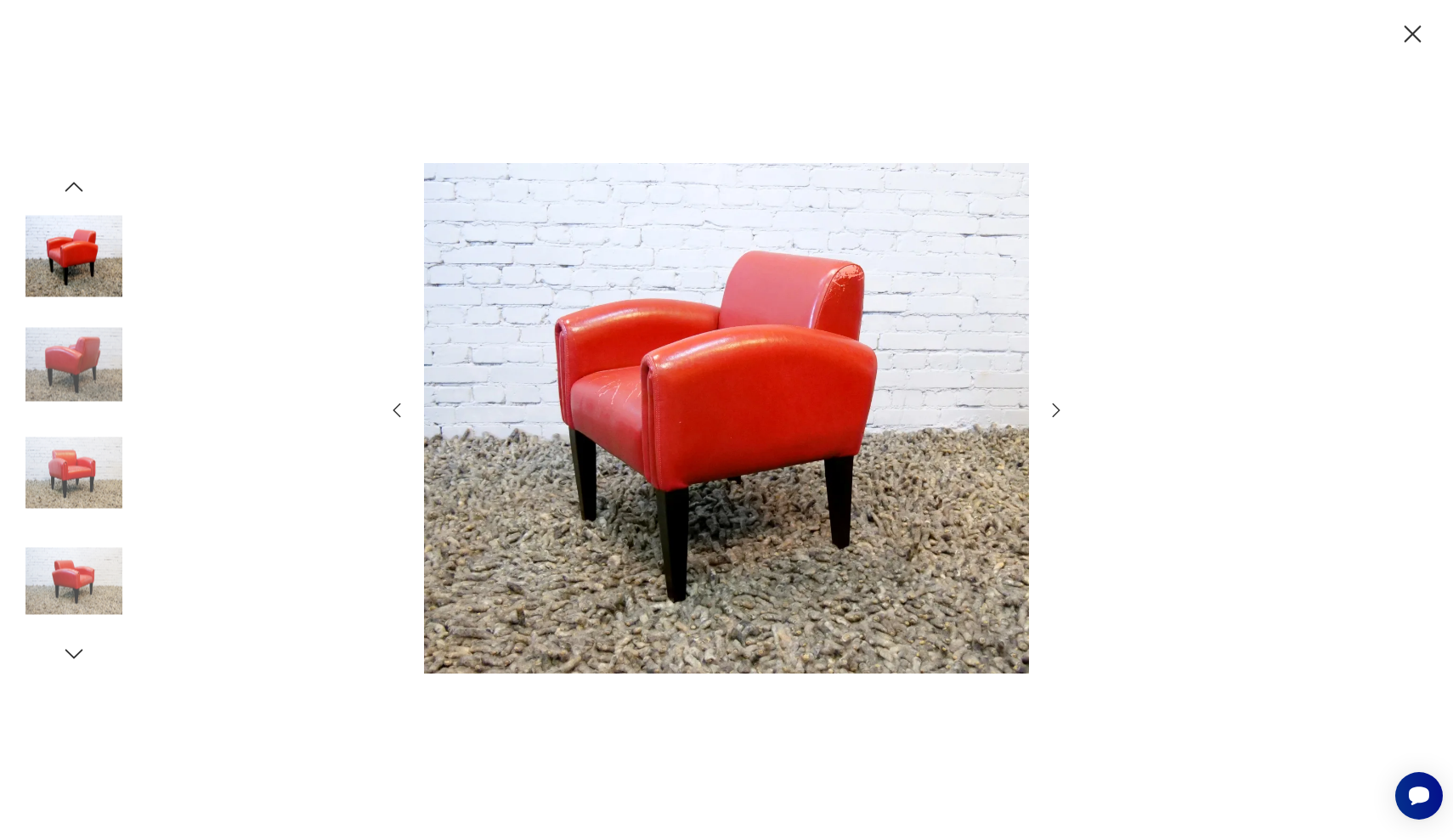
click at [1051, 417] on icon "button" at bounding box center [1055, 410] width 21 height 21
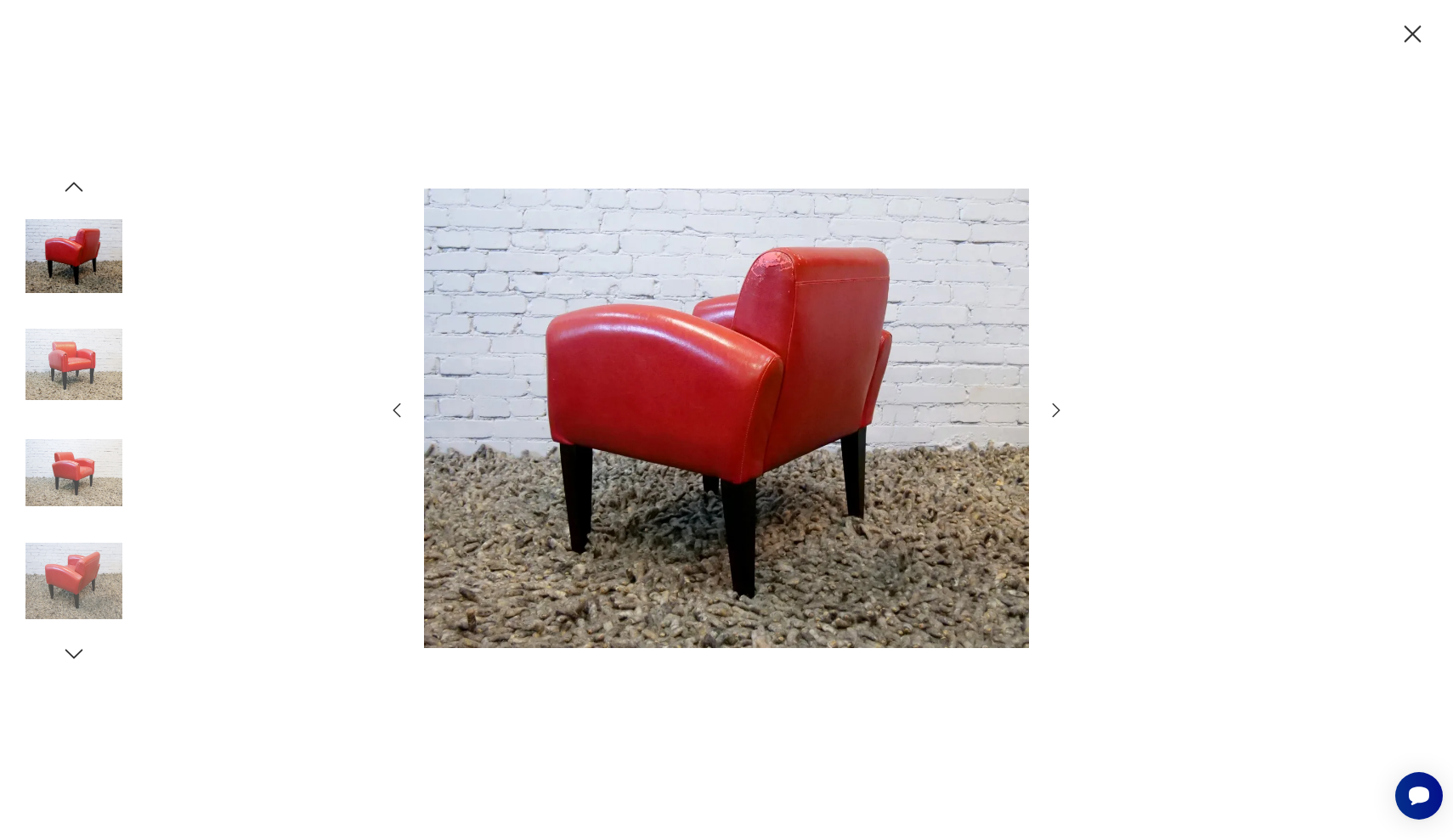
click at [1051, 417] on icon "button" at bounding box center [1055, 410] width 21 height 21
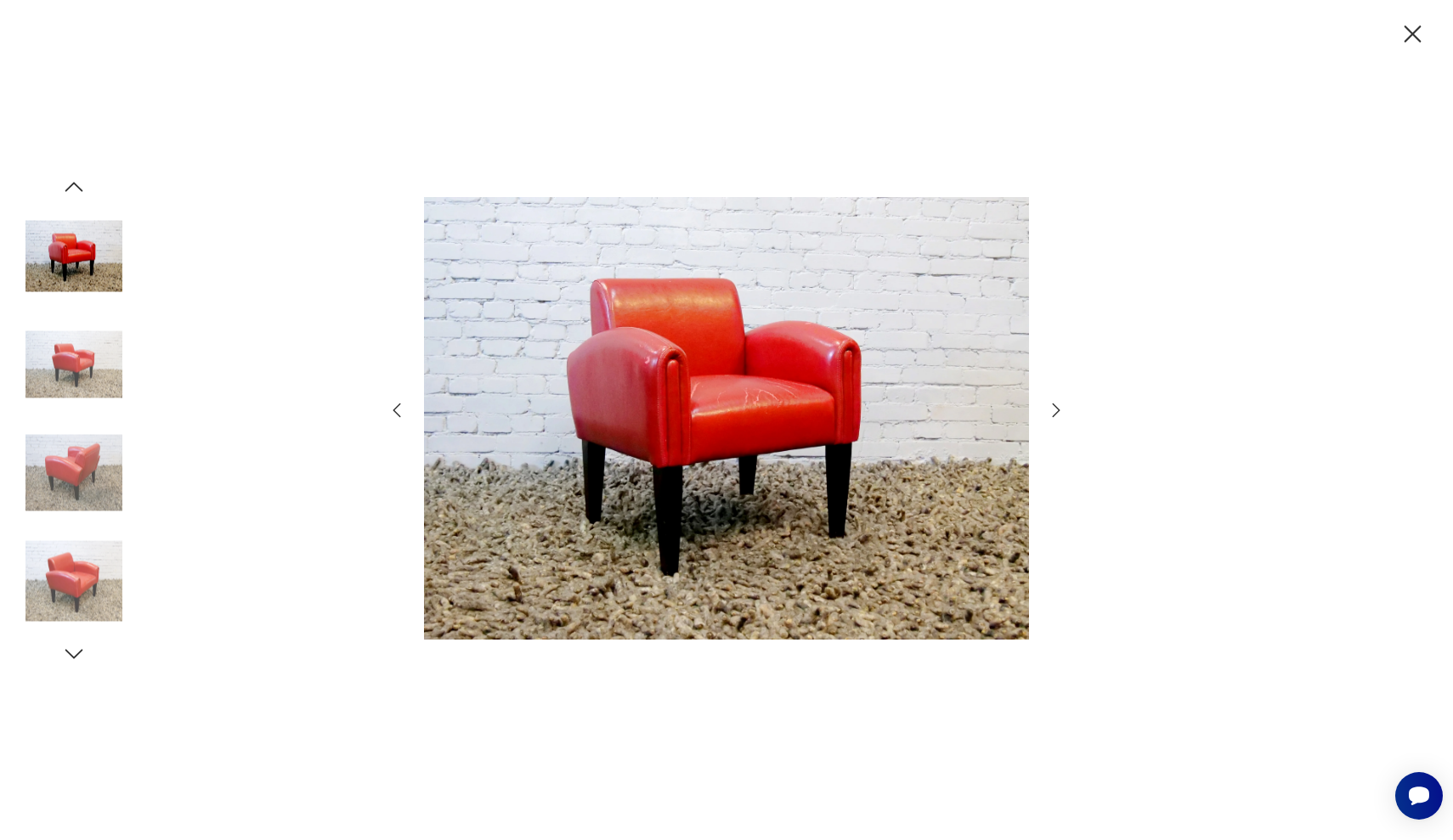
click at [1051, 417] on icon "button" at bounding box center [1055, 410] width 21 height 21
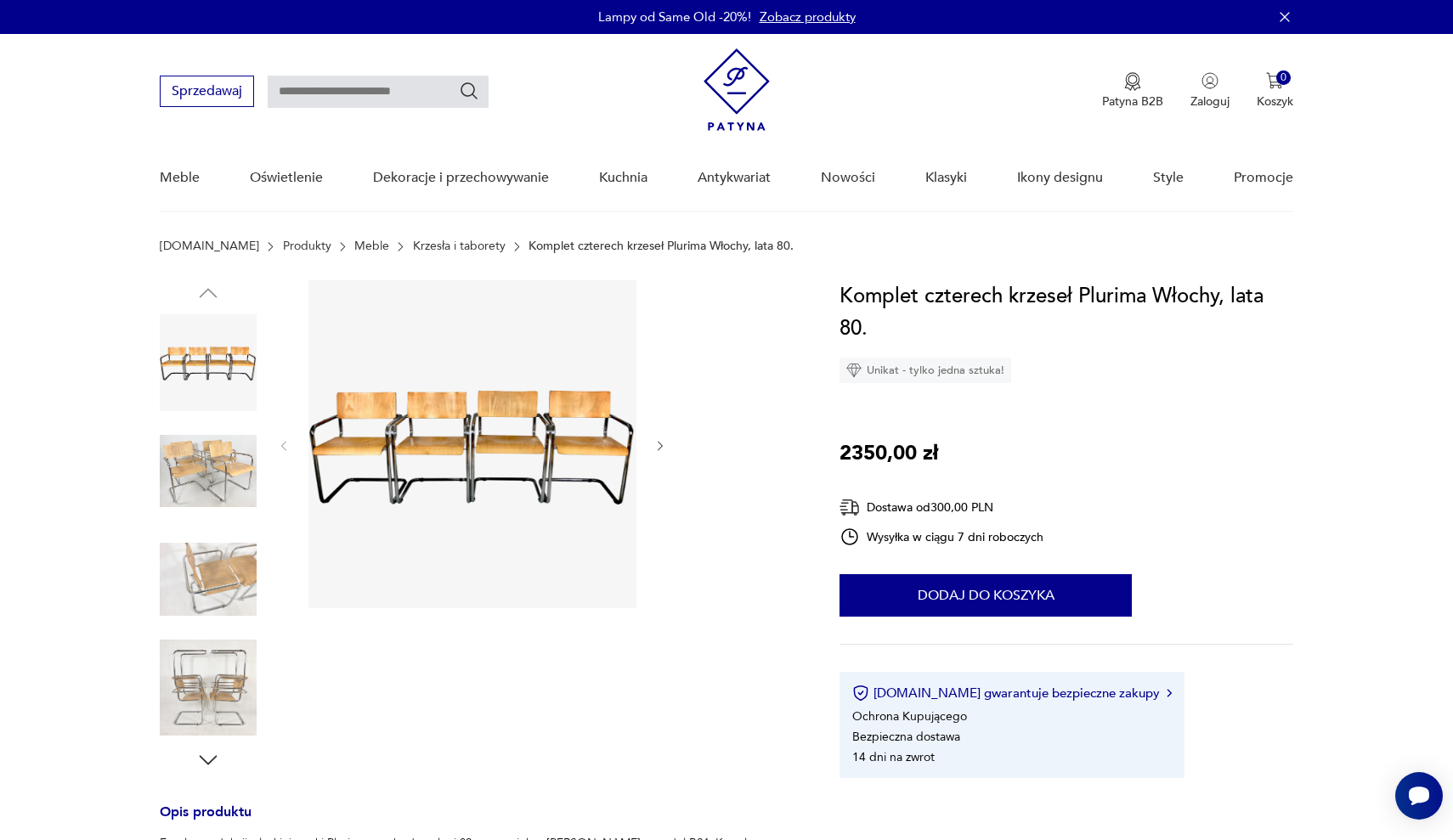
click at [211, 456] on img at bounding box center [208, 471] width 97 height 97
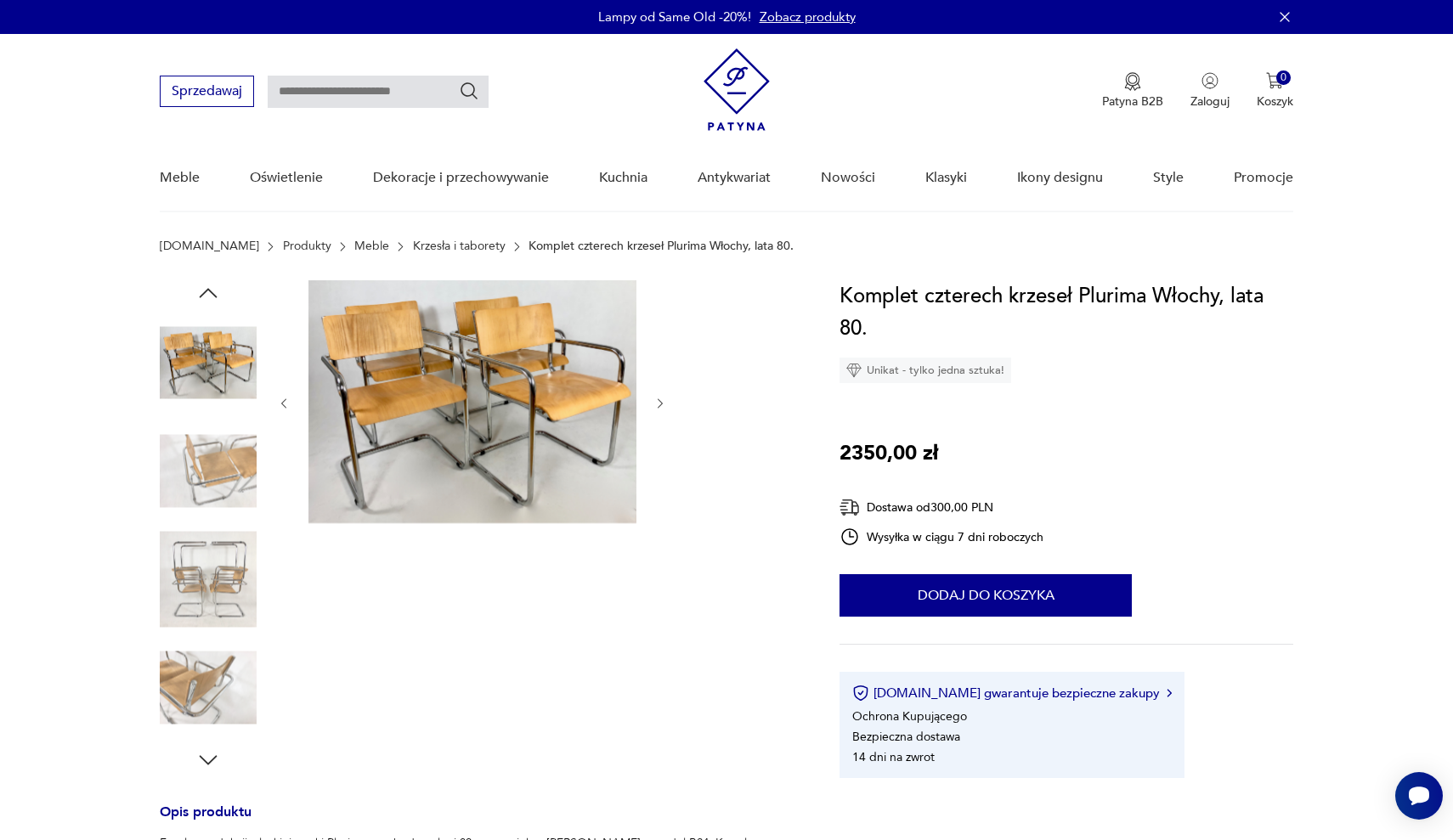
click at [202, 579] on img at bounding box center [208, 579] width 97 height 97
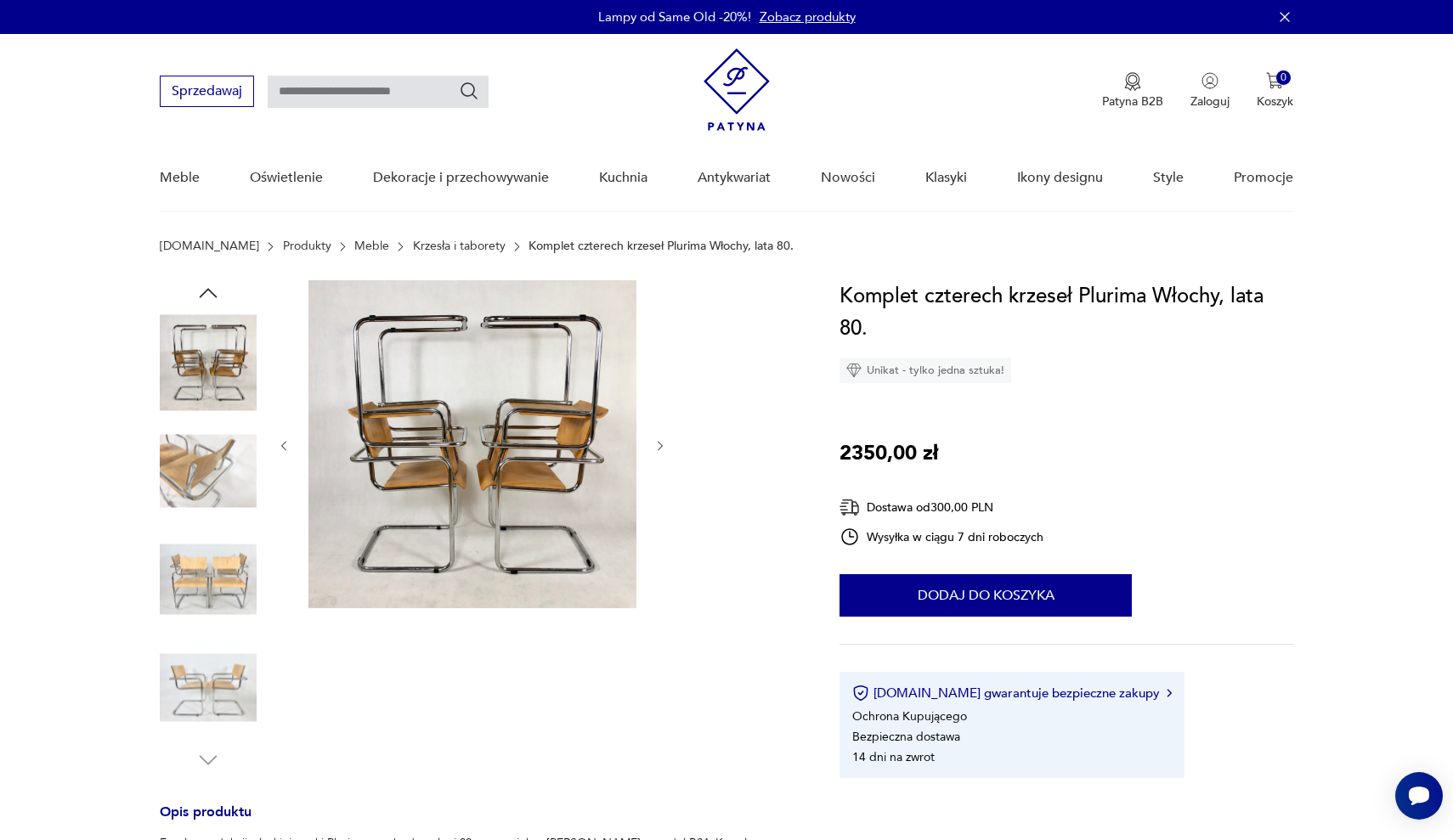
click at [202, 658] on img at bounding box center [208, 688] width 97 height 97
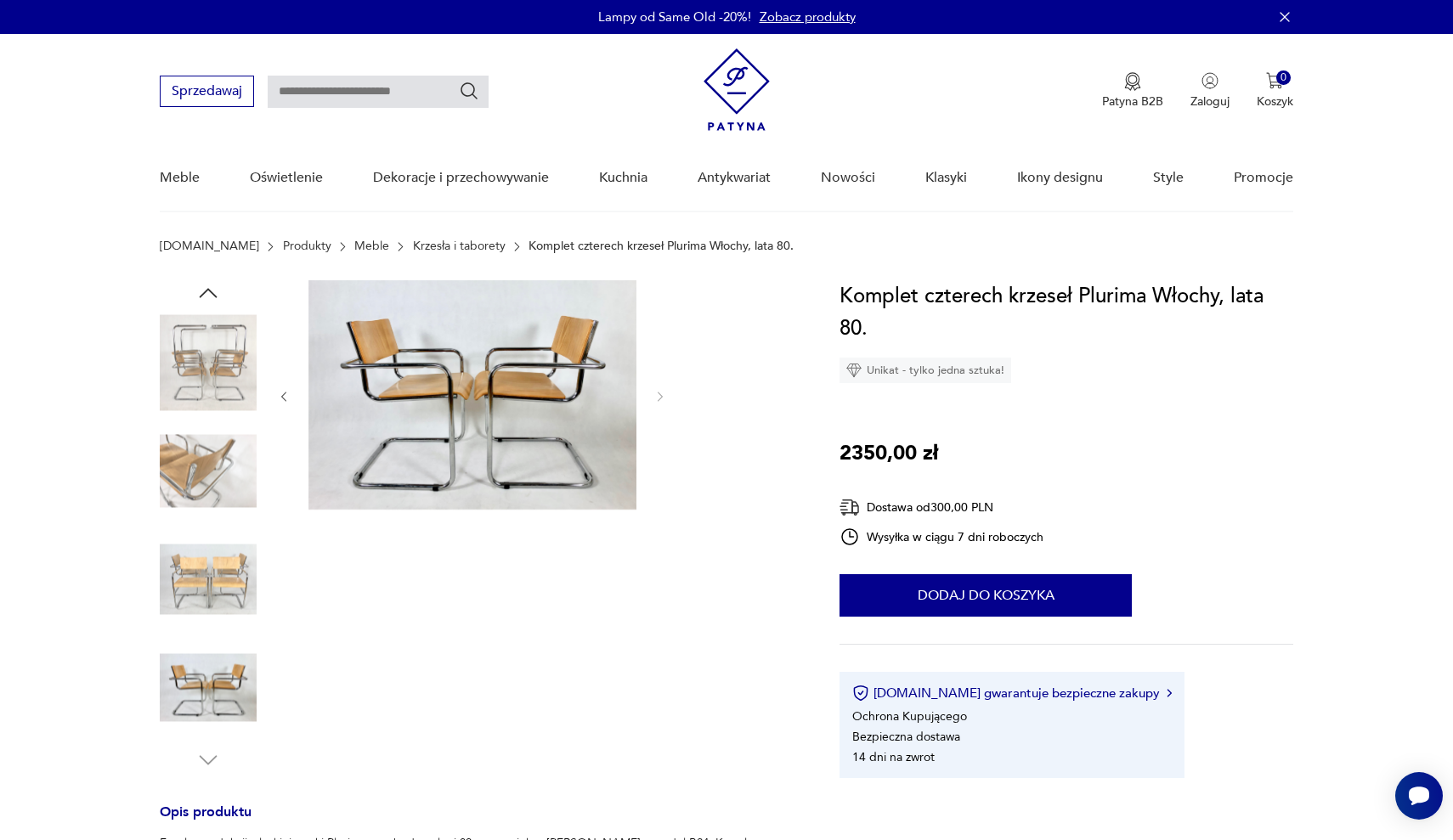
click at [211, 558] on img at bounding box center [208, 579] width 97 height 97
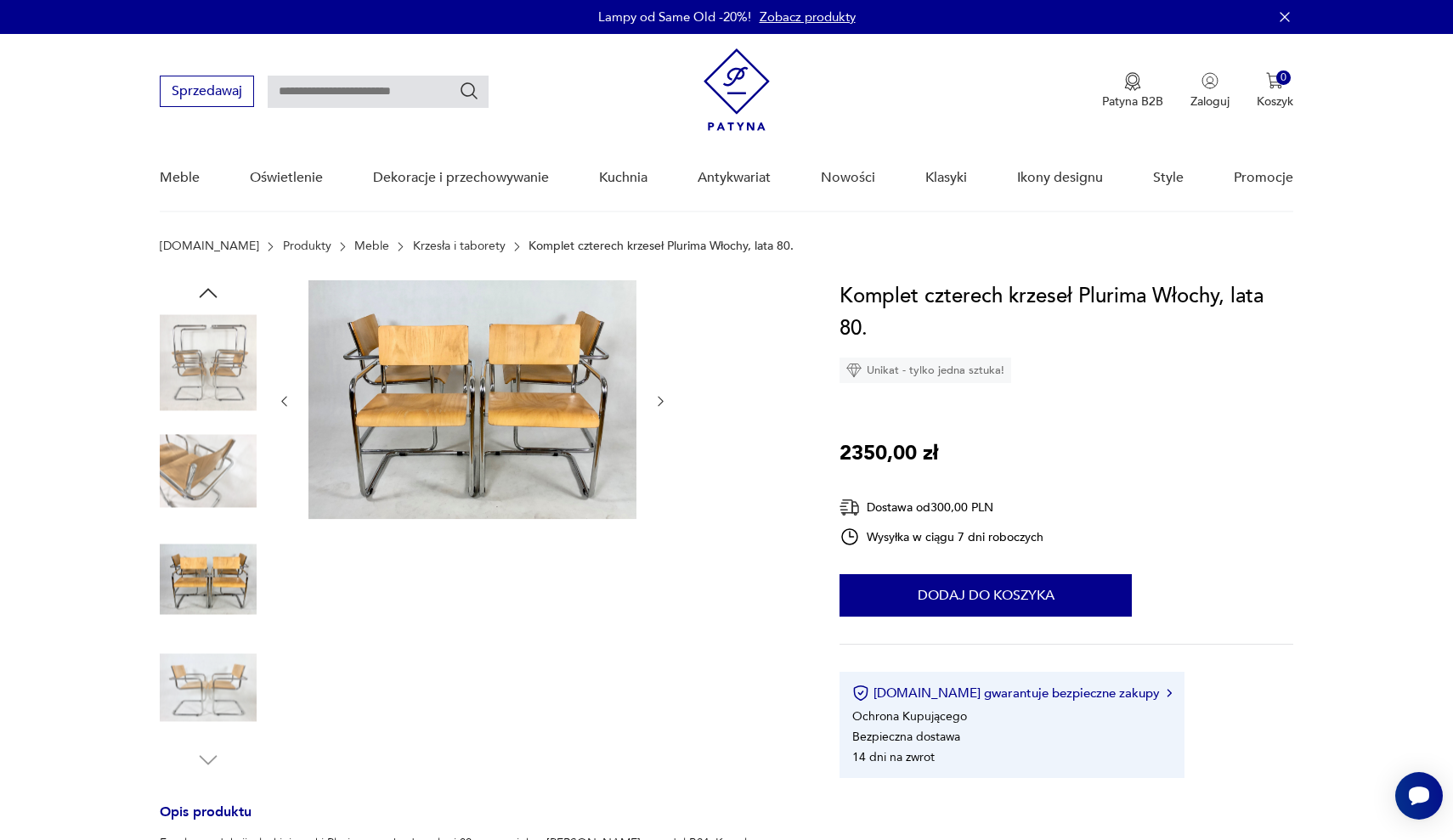
click at [212, 481] on img at bounding box center [208, 471] width 97 height 97
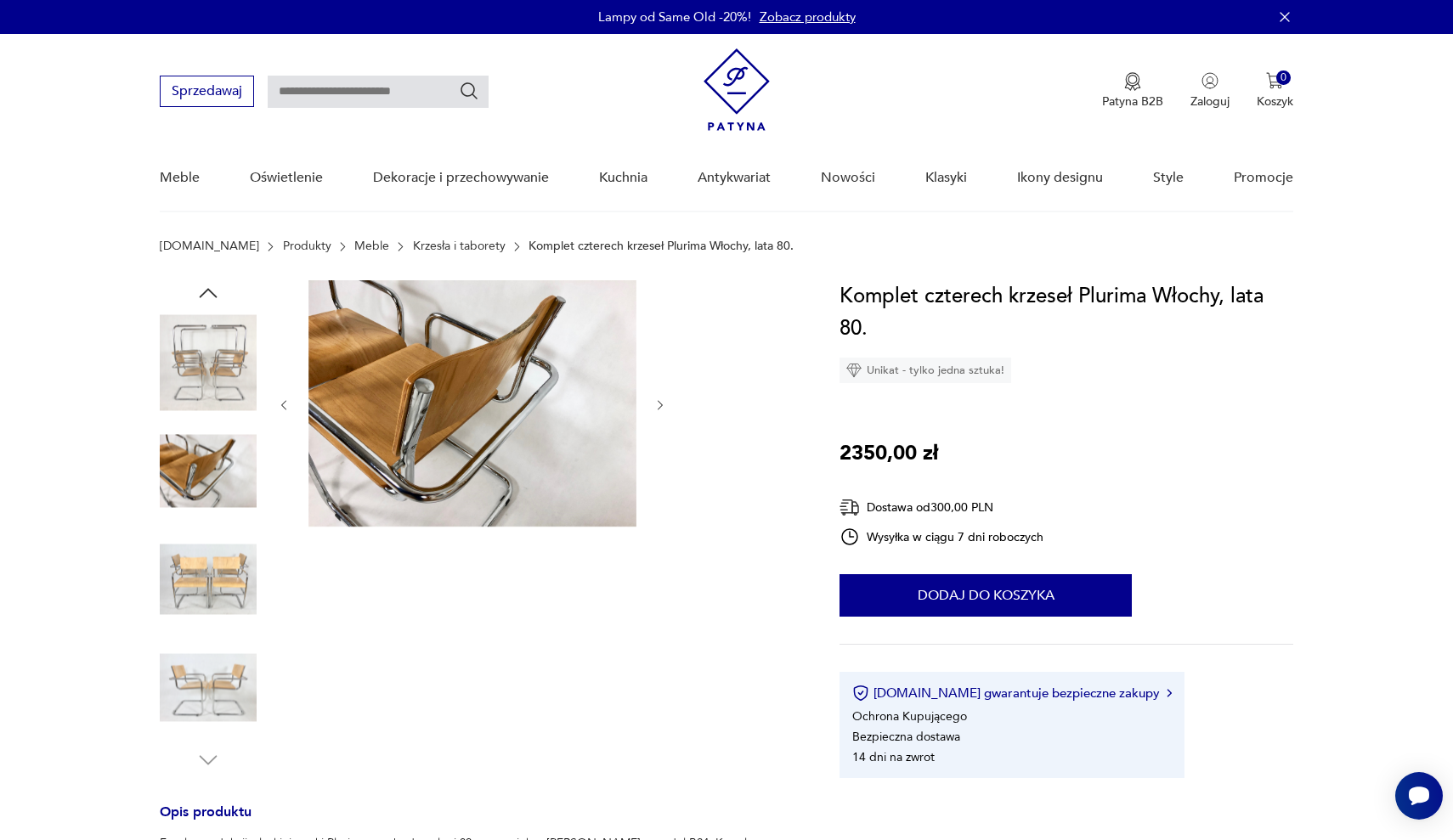
click at [221, 369] on img at bounding box center [208, 362] width 97 height 97
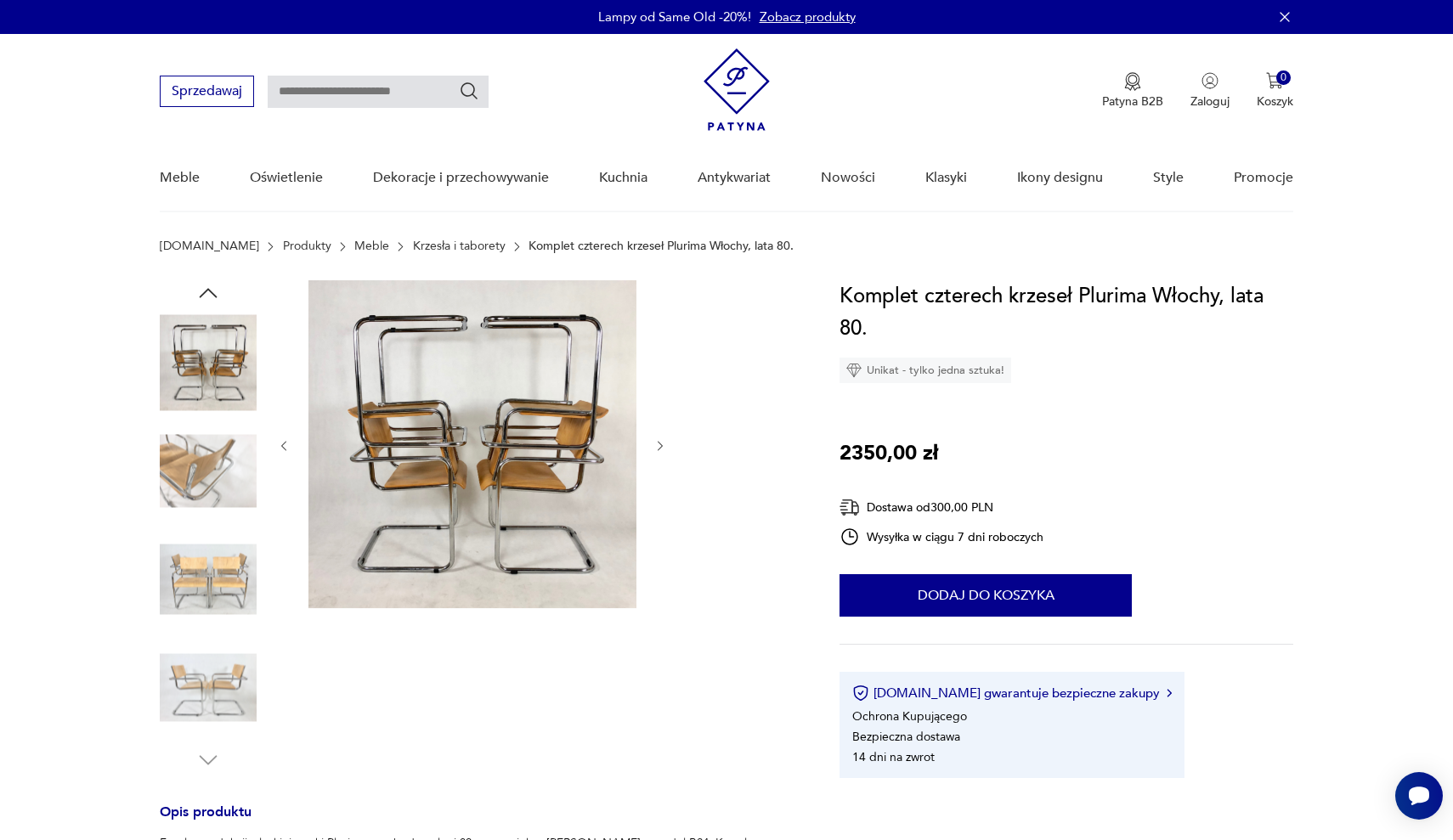
click at [277, 459] on div at bounding box center [472, 445] width 391 height 331
click at [207, 473] on img at bounding box center [208, 471] width 97 height 97
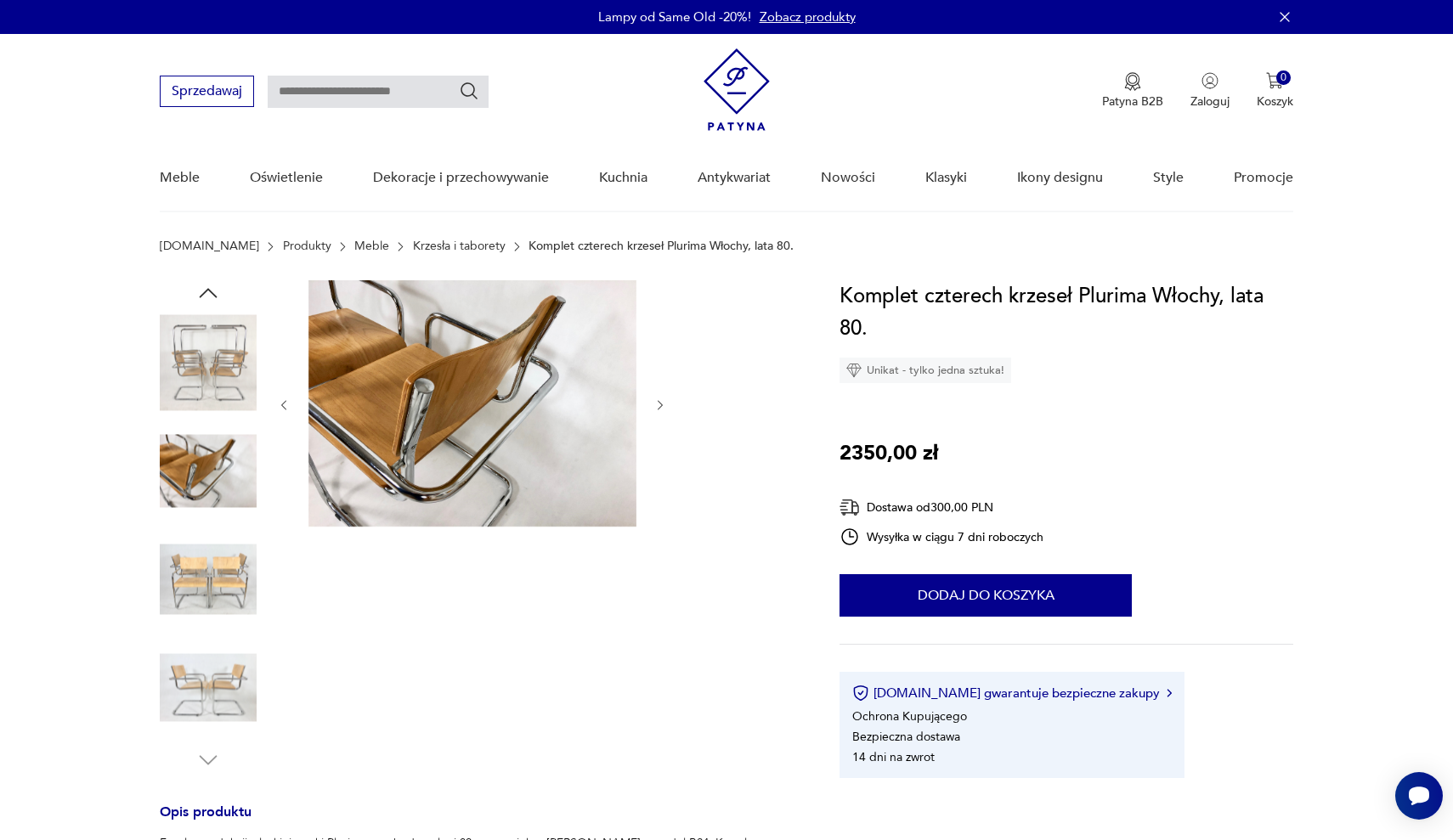
click at [211, 573] on img at bounding box center [208, 579] width 97 height 97
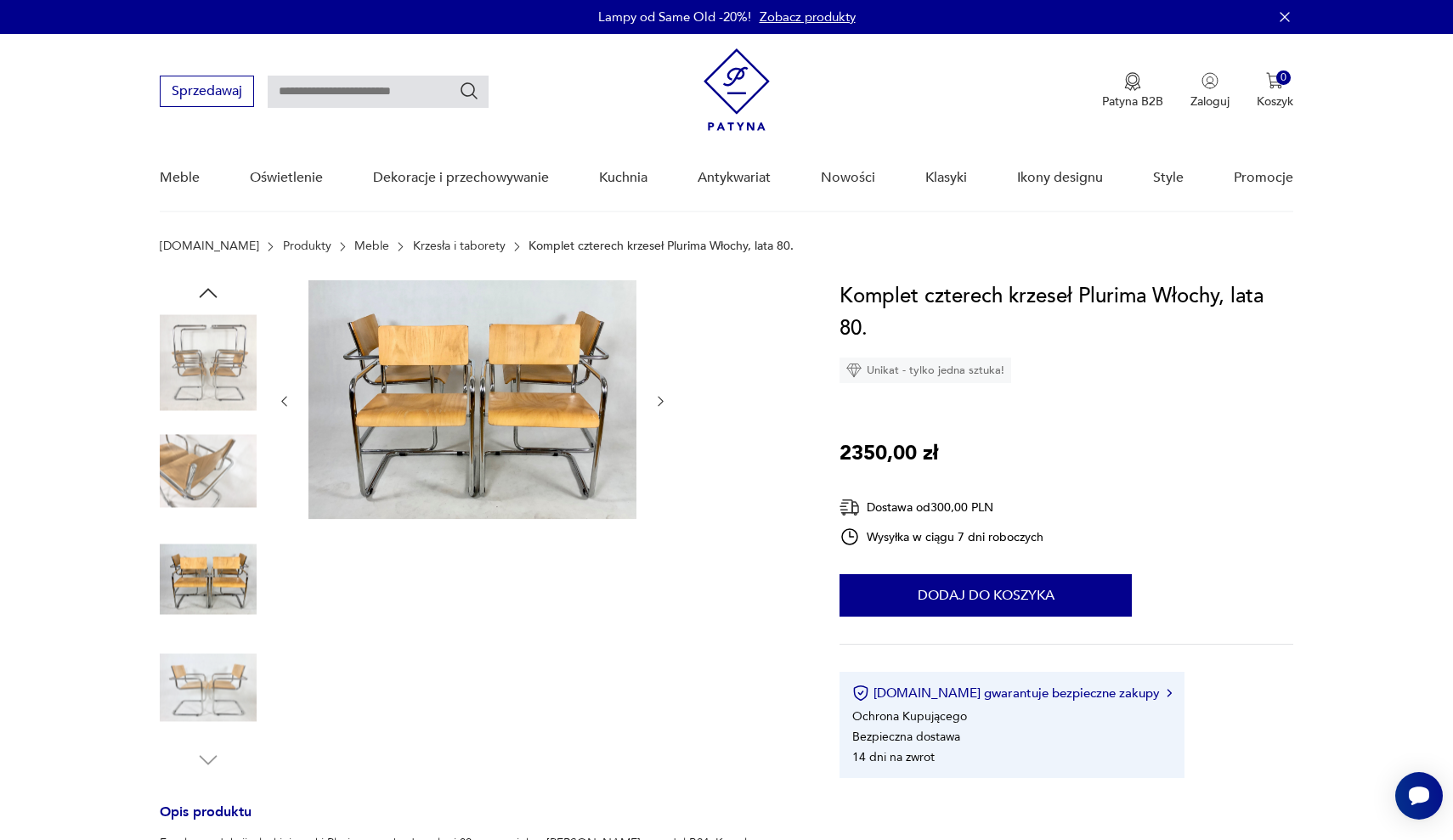
click at [656, 406] on icon "button" at bounding box center [660, 401] width 14 height 14
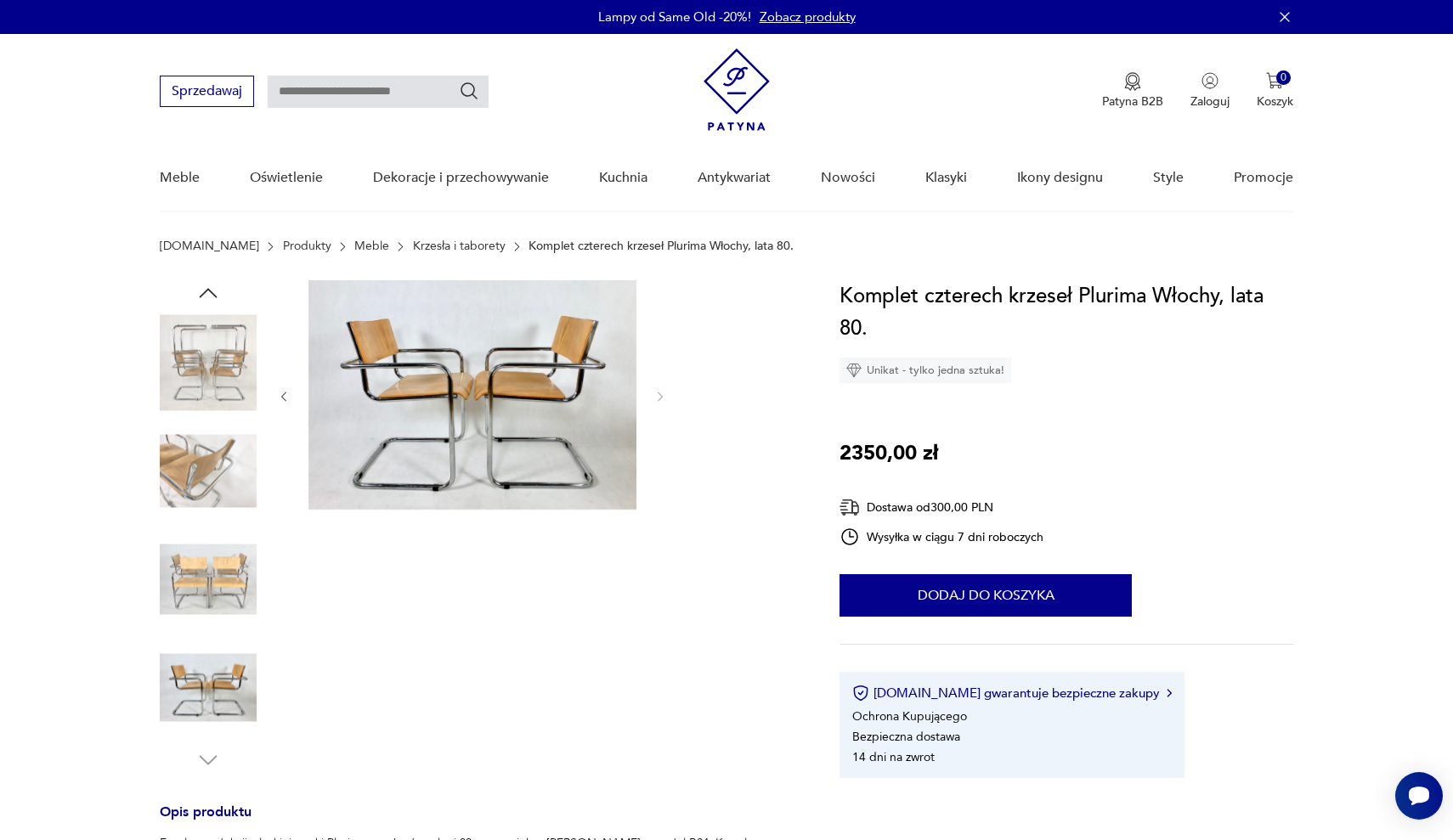
click at [656, 406] on div at bounding box center [472, 396] width 391 height 233
click at [186, 576] on img at bounding box center [208, 579] width 97 height 97
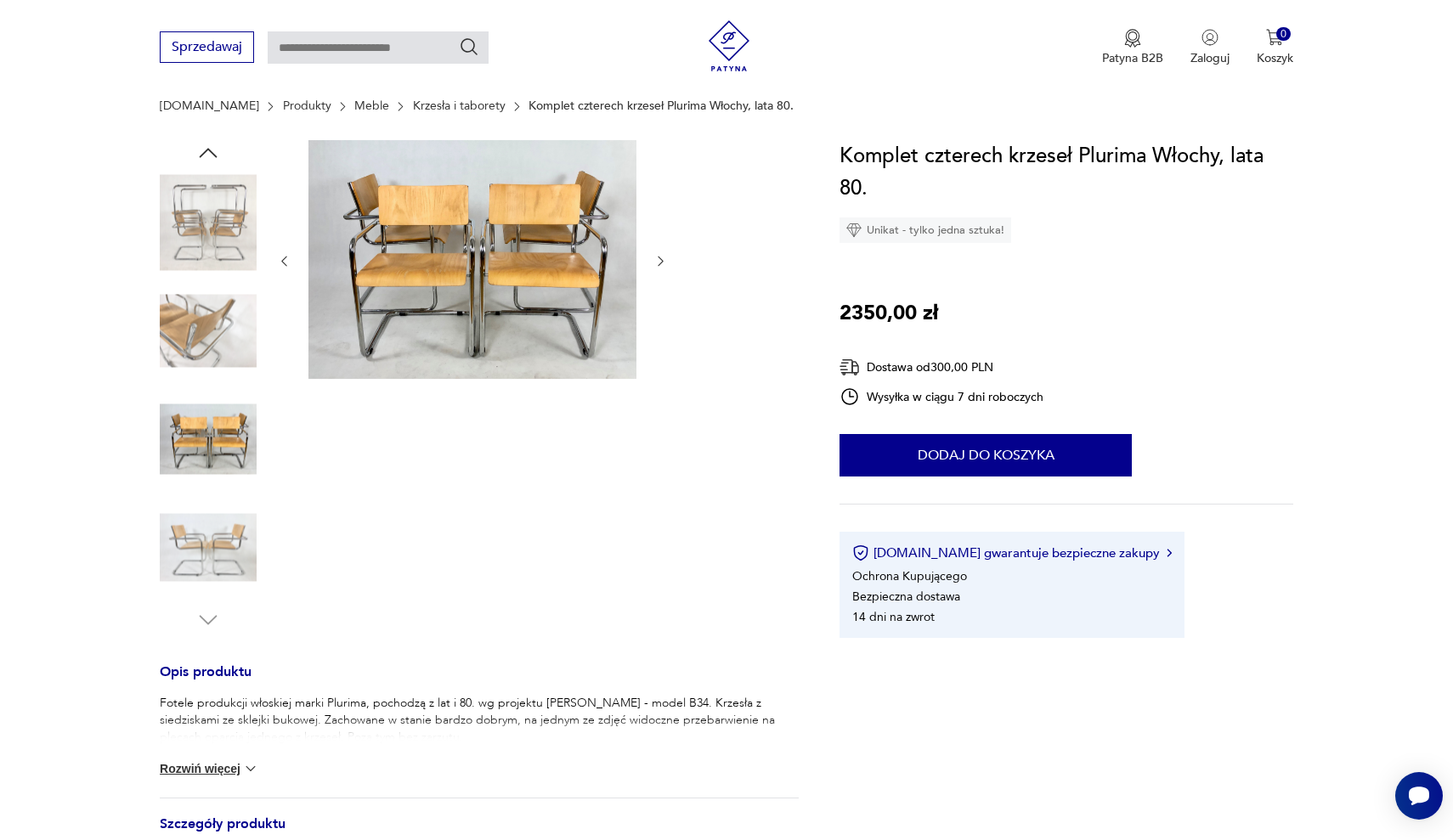
scroll to position [167, 0]
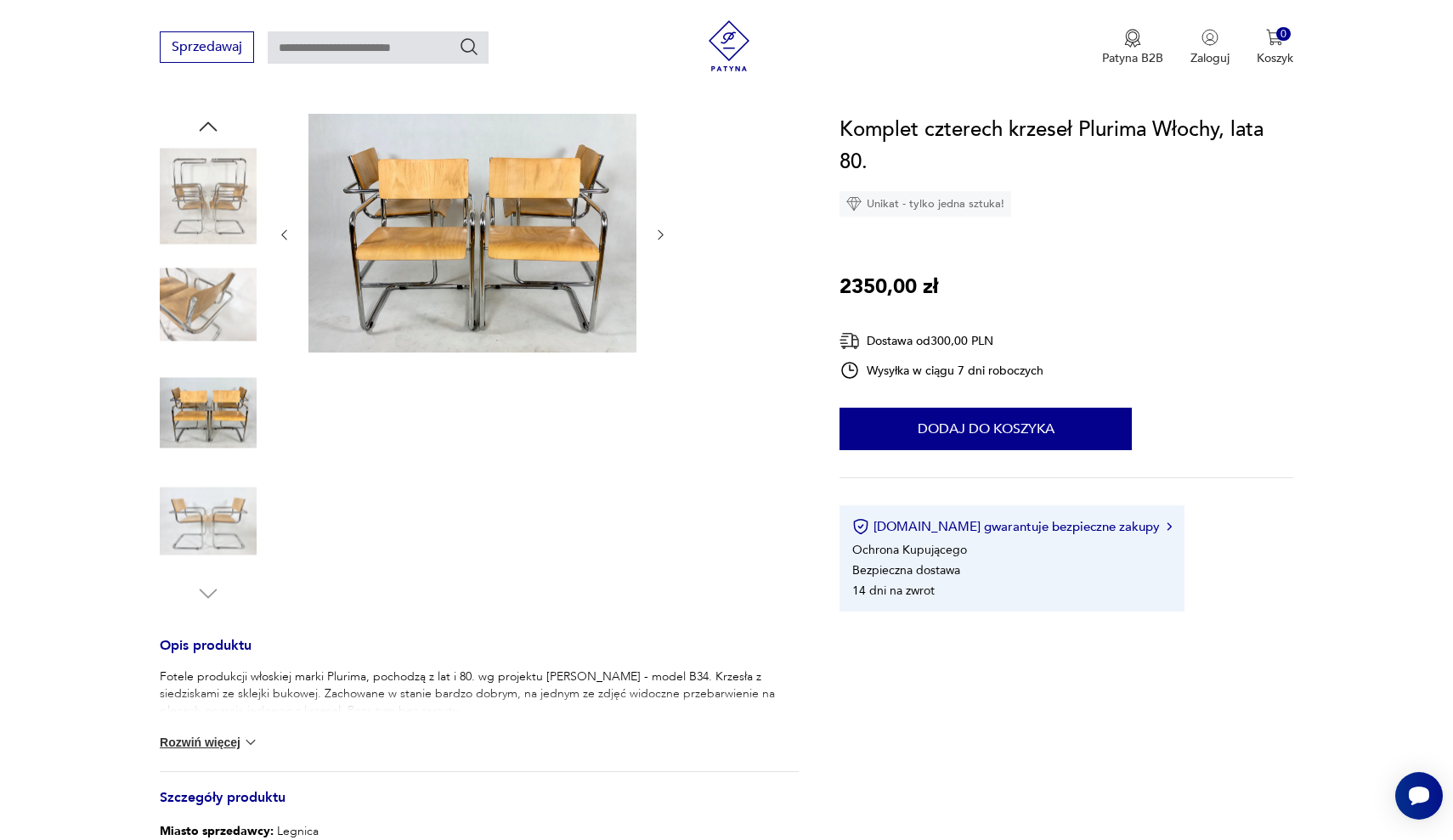
click at [199, 553] on img at bounding box center [208, 521] width 97 height 97
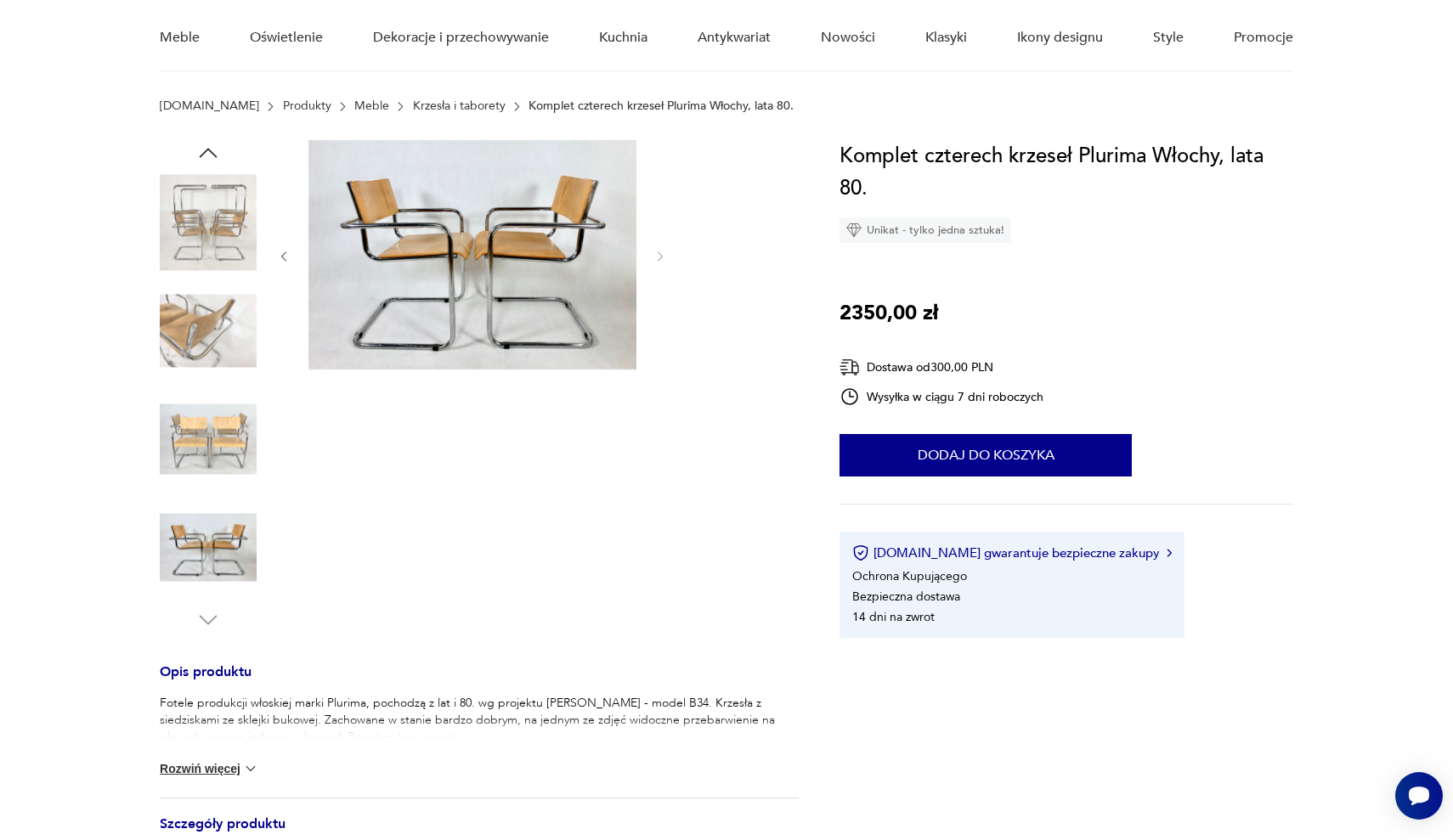
scroll to position [128, 0]
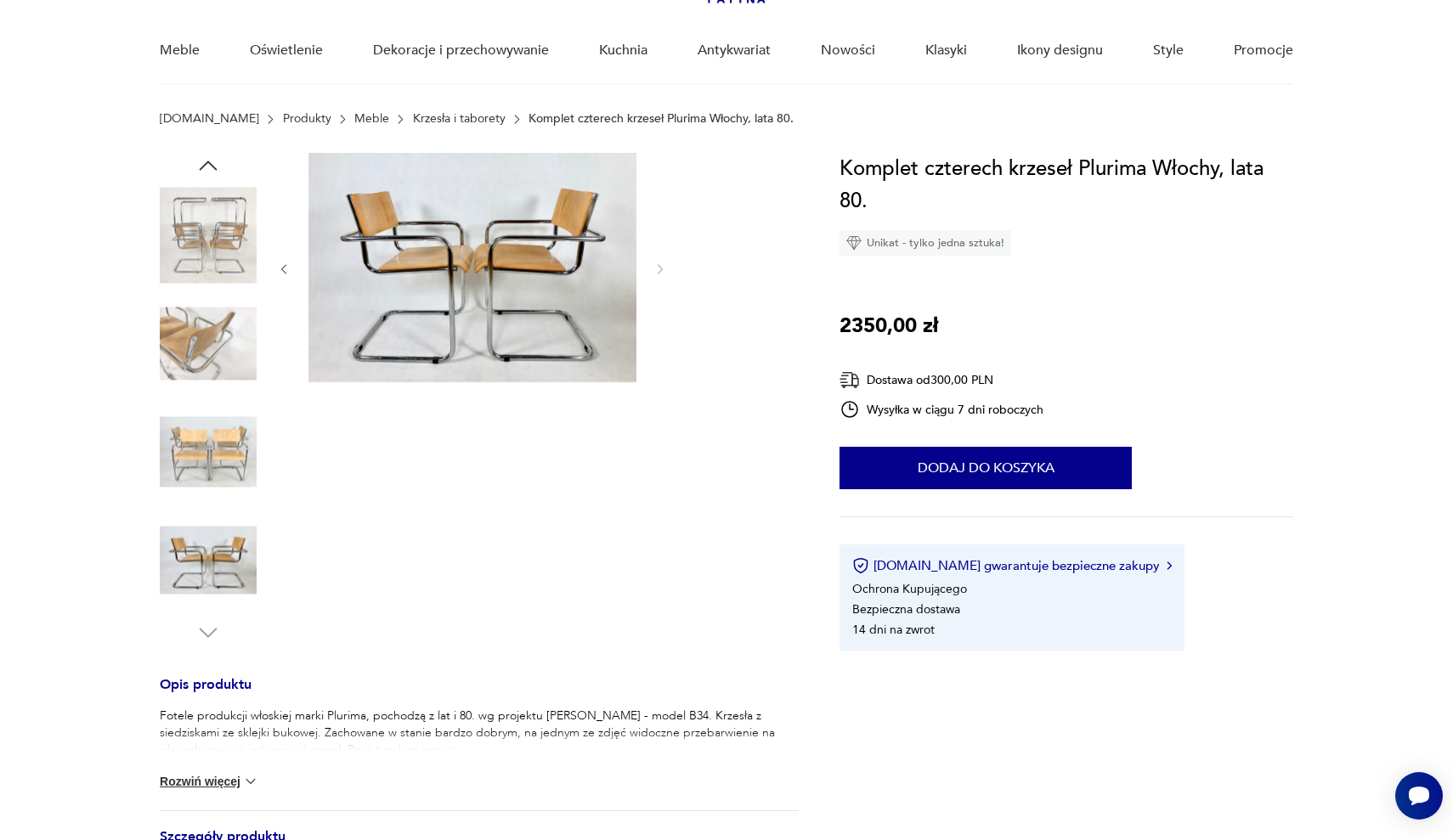
click at [210, 556] on img at bounding box center [208, 560] width 97 height 97
click at [346, 351] on img at bounding box center [473, 267] width 328 height 229
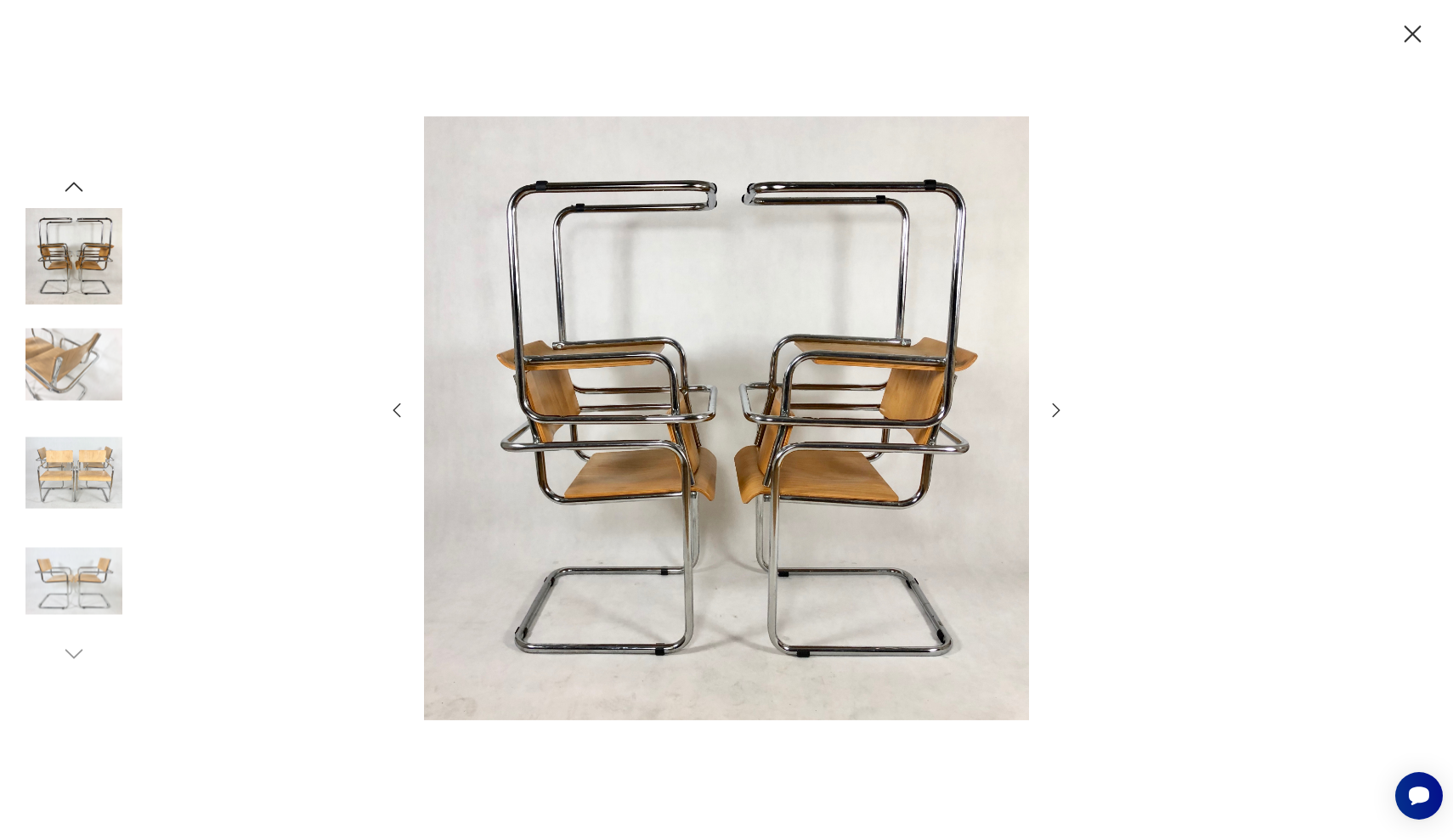
click at [1058, 413] on icon "button" at bounding box center [1055, 410] width 21 height 21
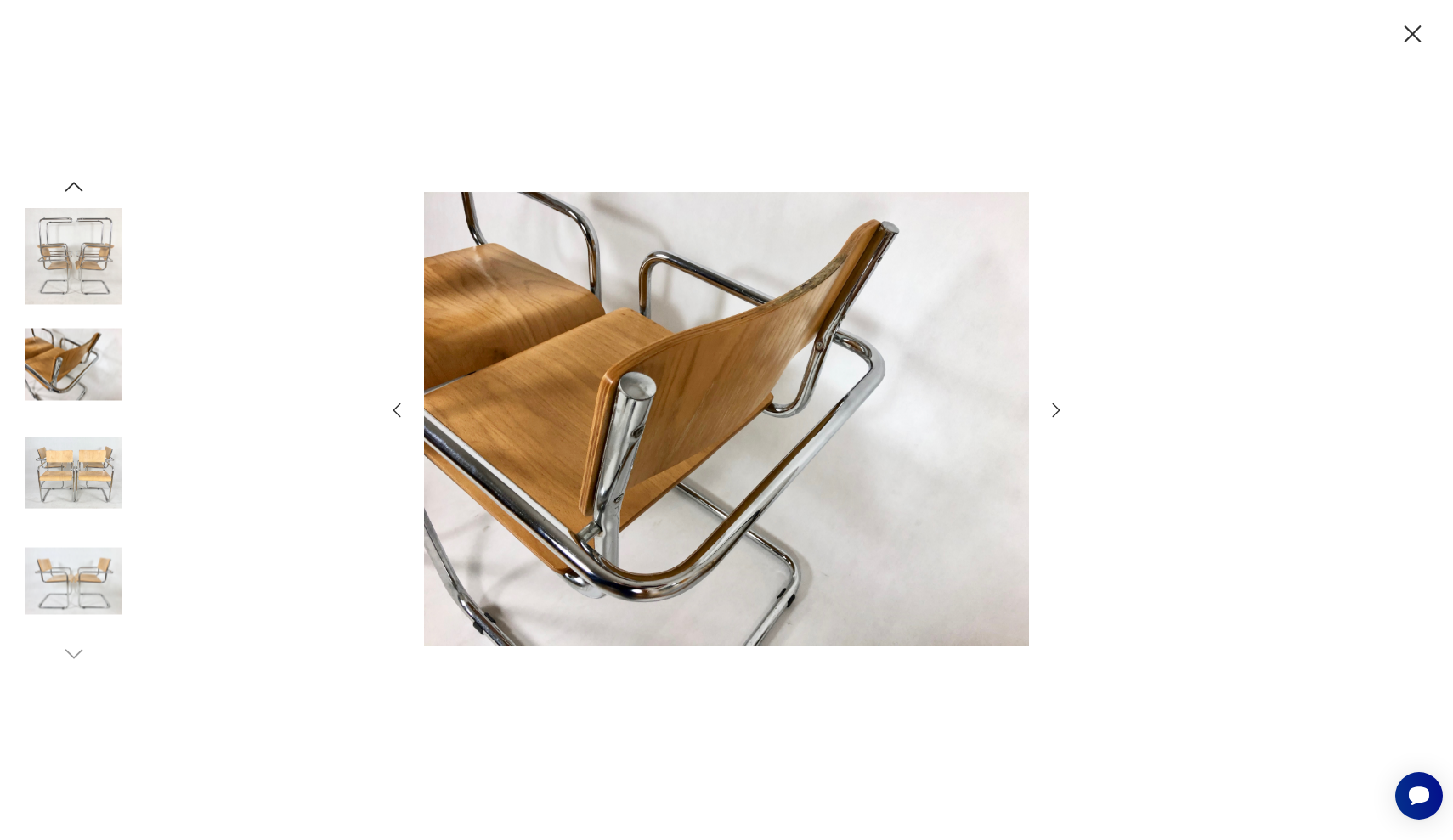
click at [1058, 413] on icon "button" at bounding box center [1055, 410] width 21 height 21
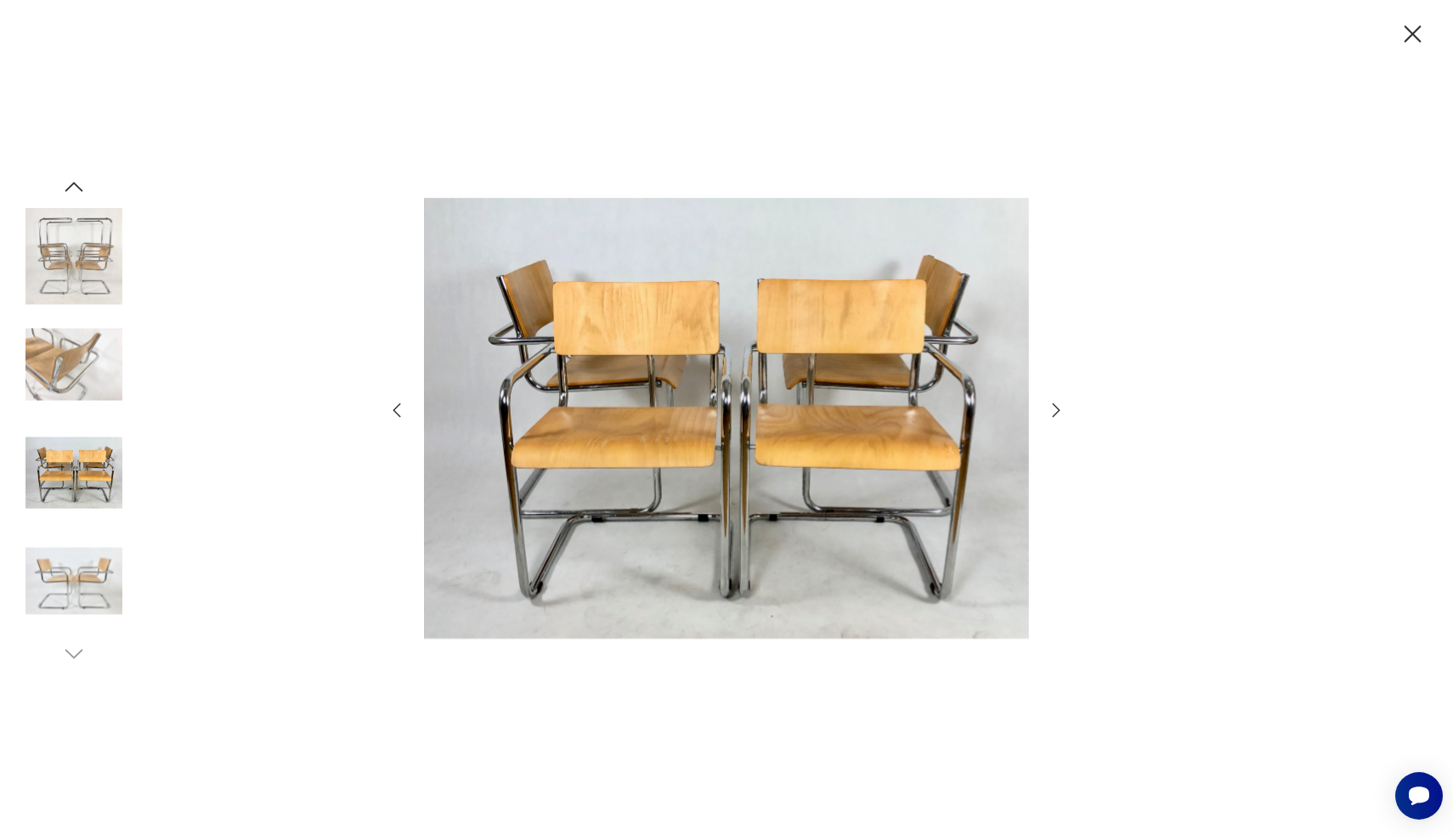
click at [1058, 413] on icon "button" at bounding box center [1055, 410] width 21 height 21
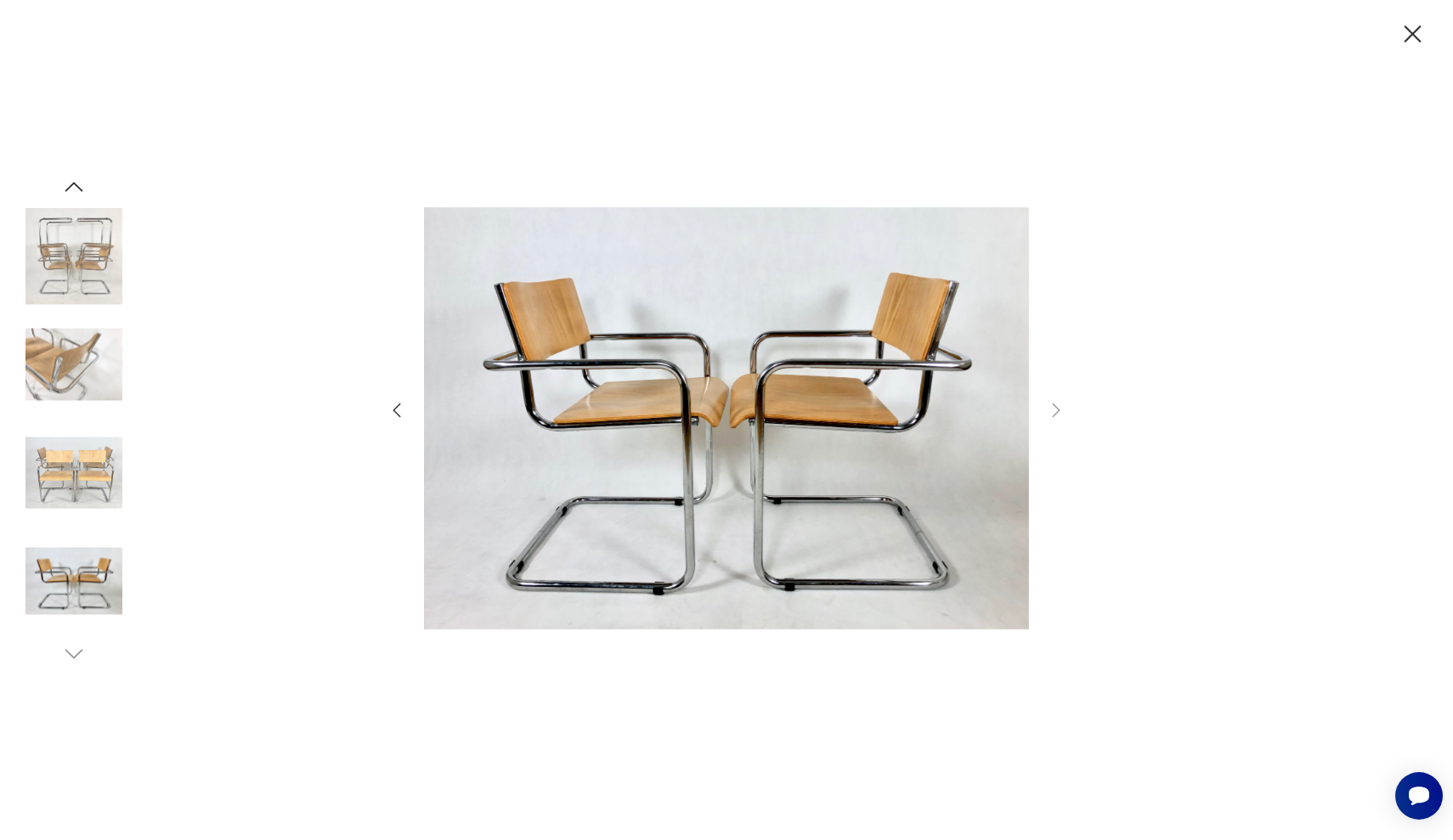
click at [394, 408] on icon "button" at bounding box center [396, 410] width 21 height 21
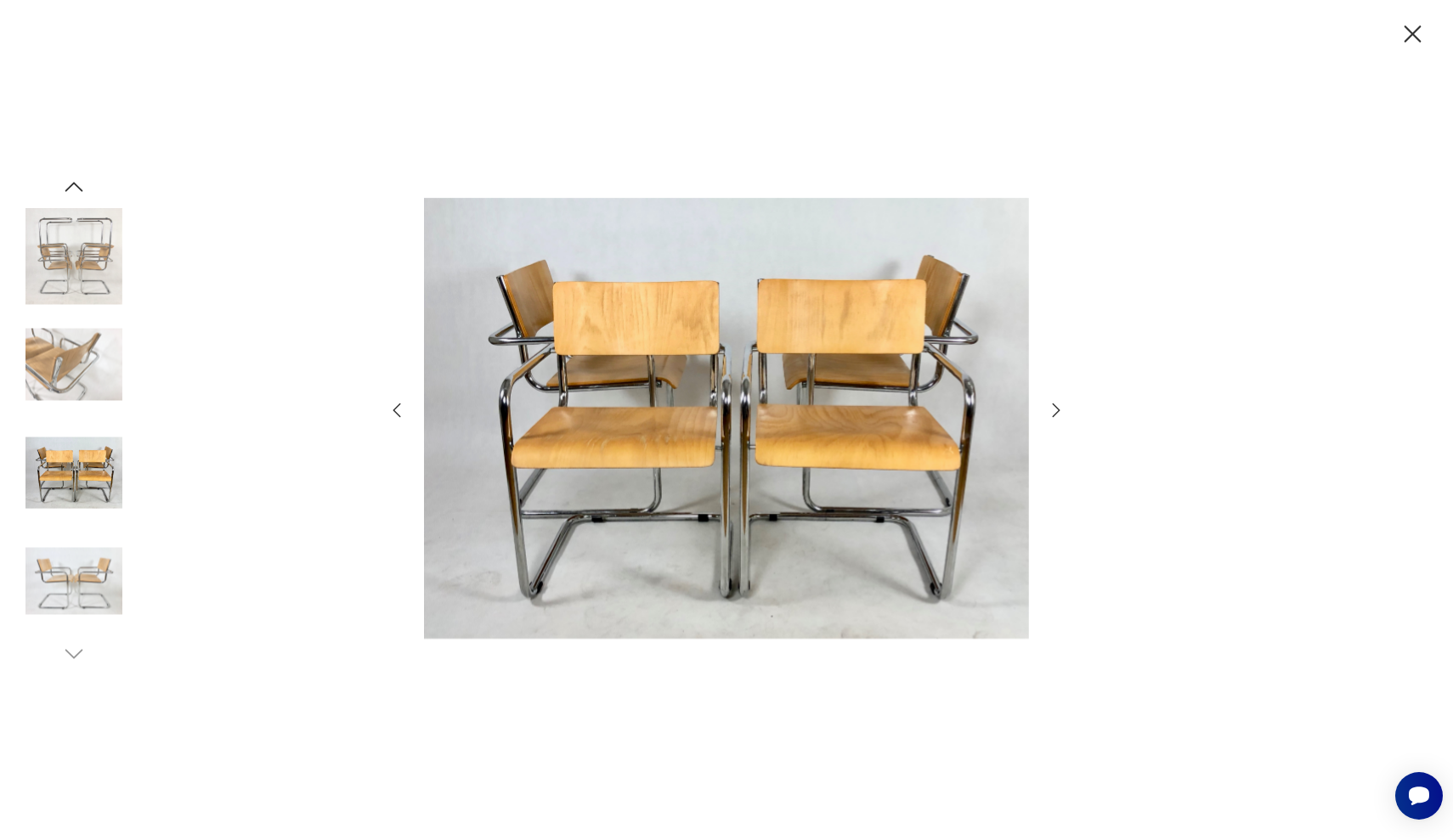
click at [394, 408] on icon "button" at bounding box center [396, 410] width 21 height 21
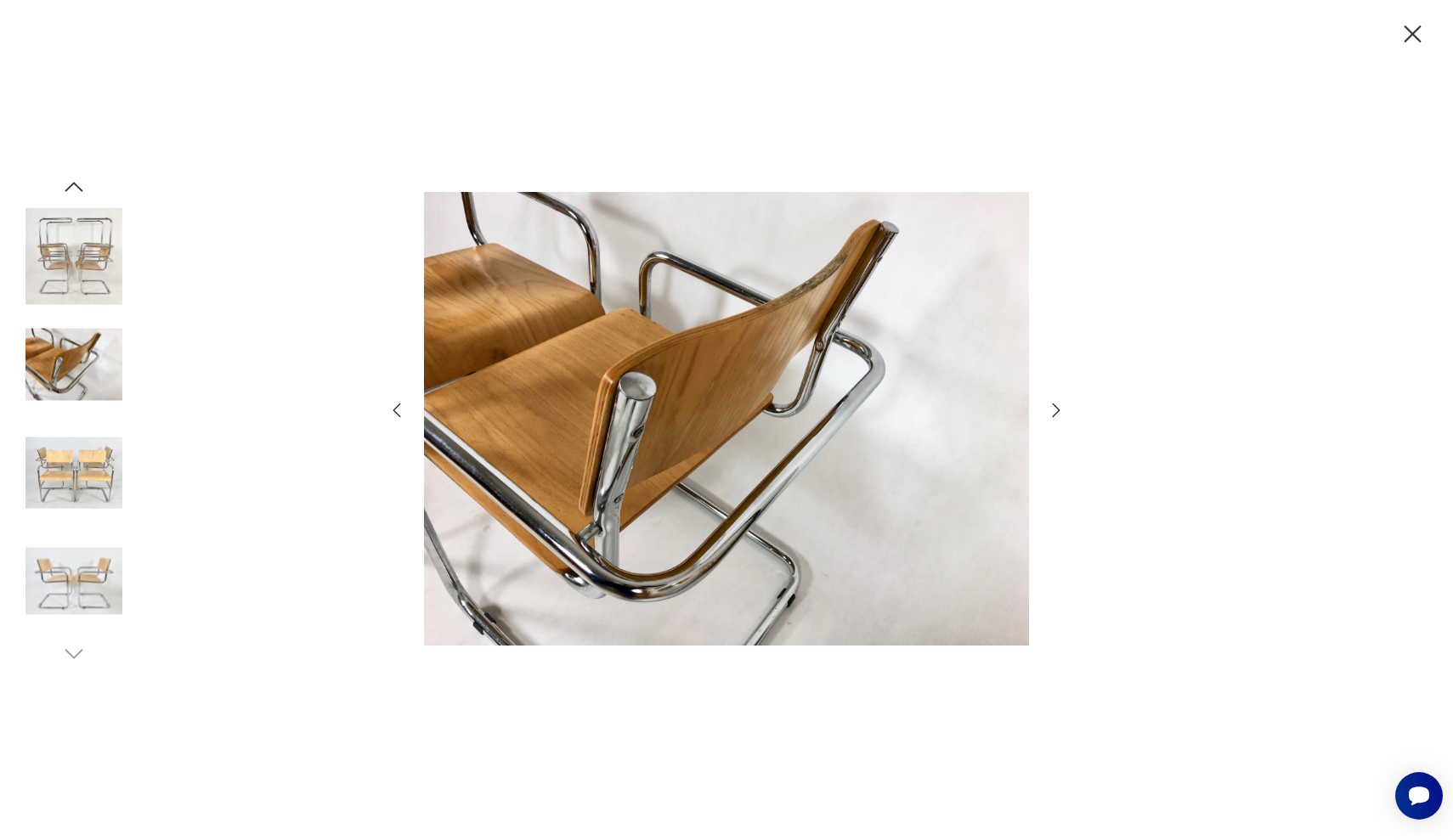
click at [394, 408] on icon "button" at bounding box center [396, 410] width 21 height 21
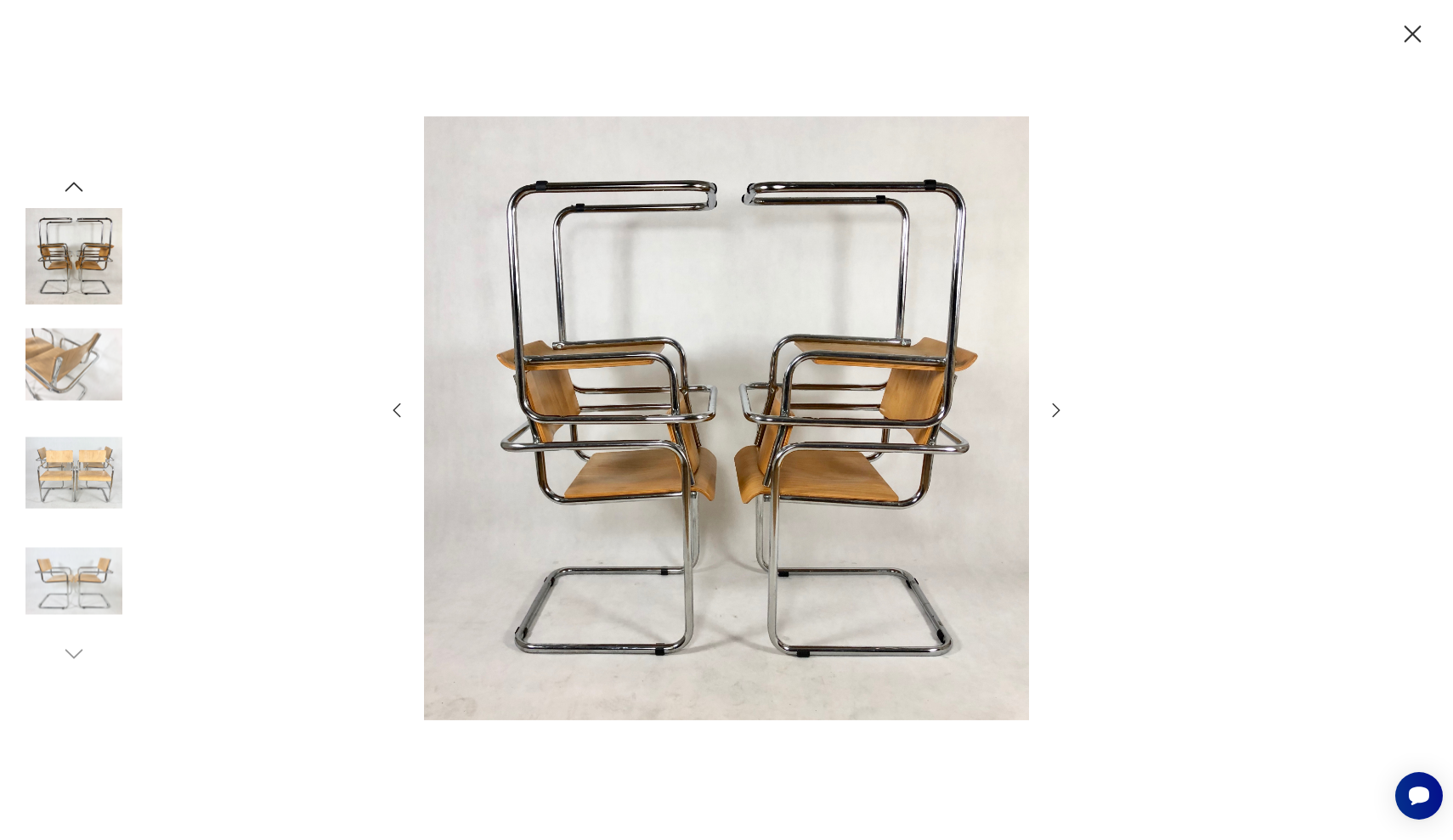
click at [1411, 37] on icon "button" at bounding box center [1412, 34] width 17 height 17
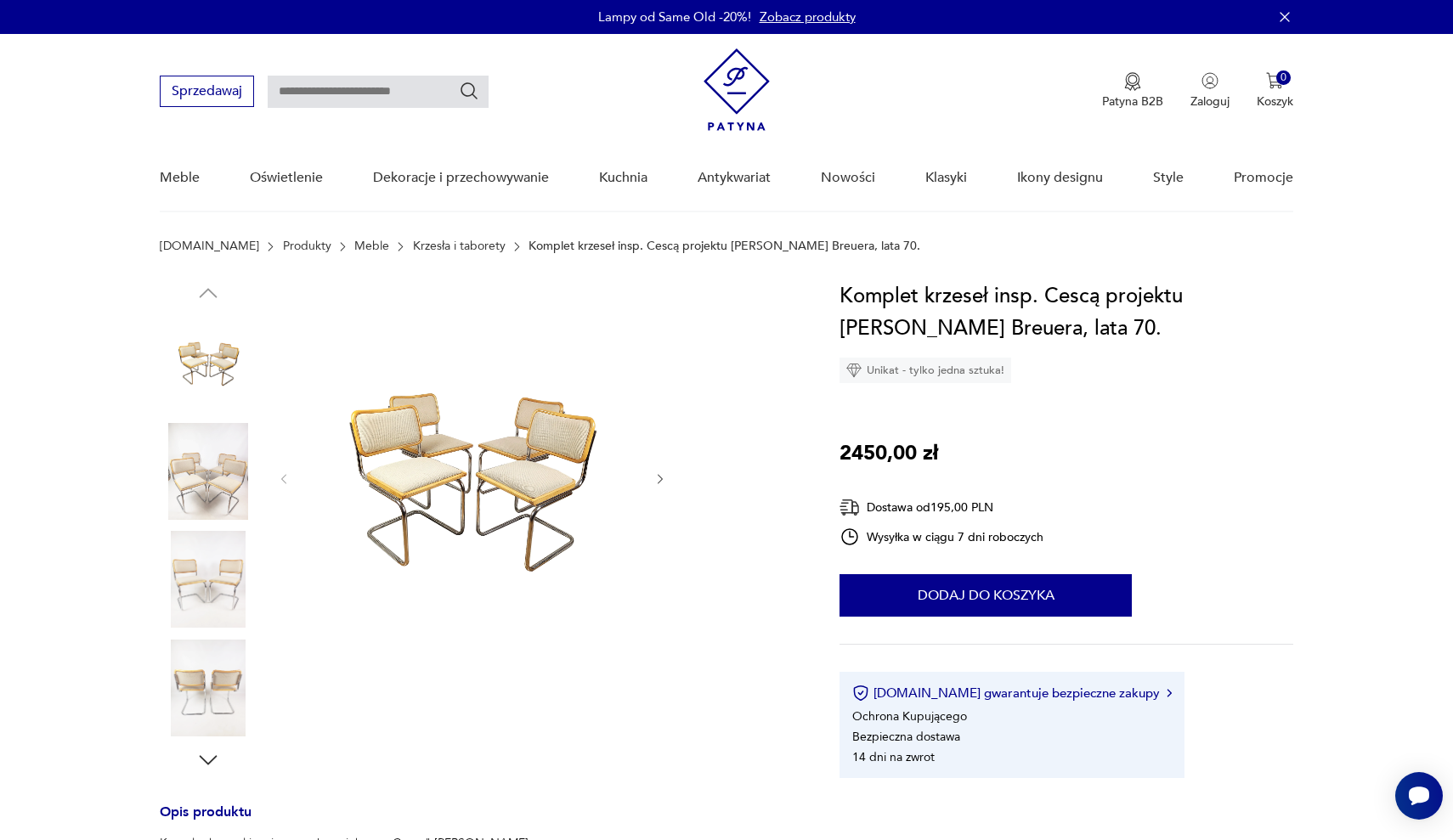
click at [181, 459] on img at bounding box center [208, 471] width 97 height 97
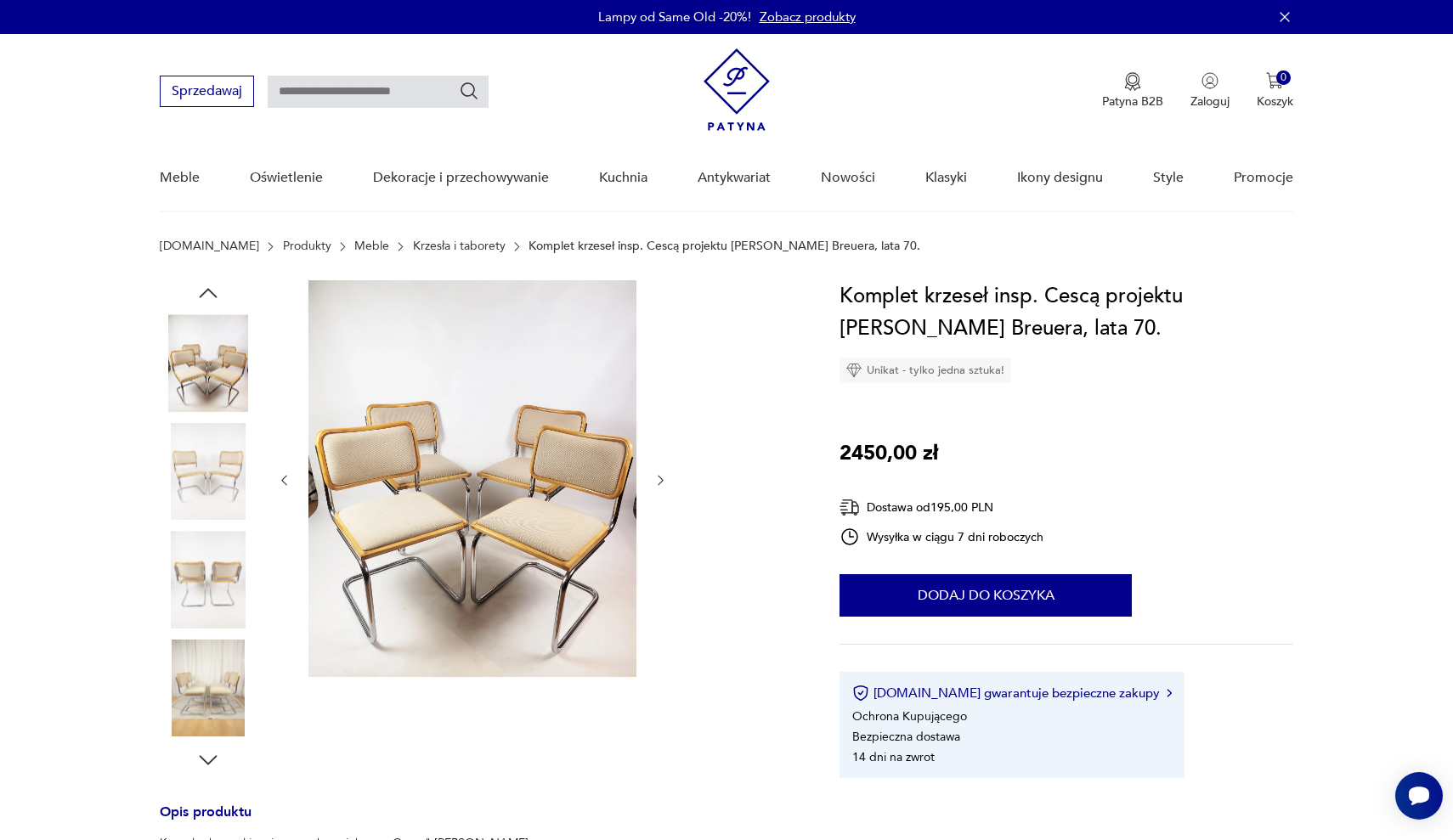
click at [216, 571] on img at bounding box center [208, 579] width 97 height 97
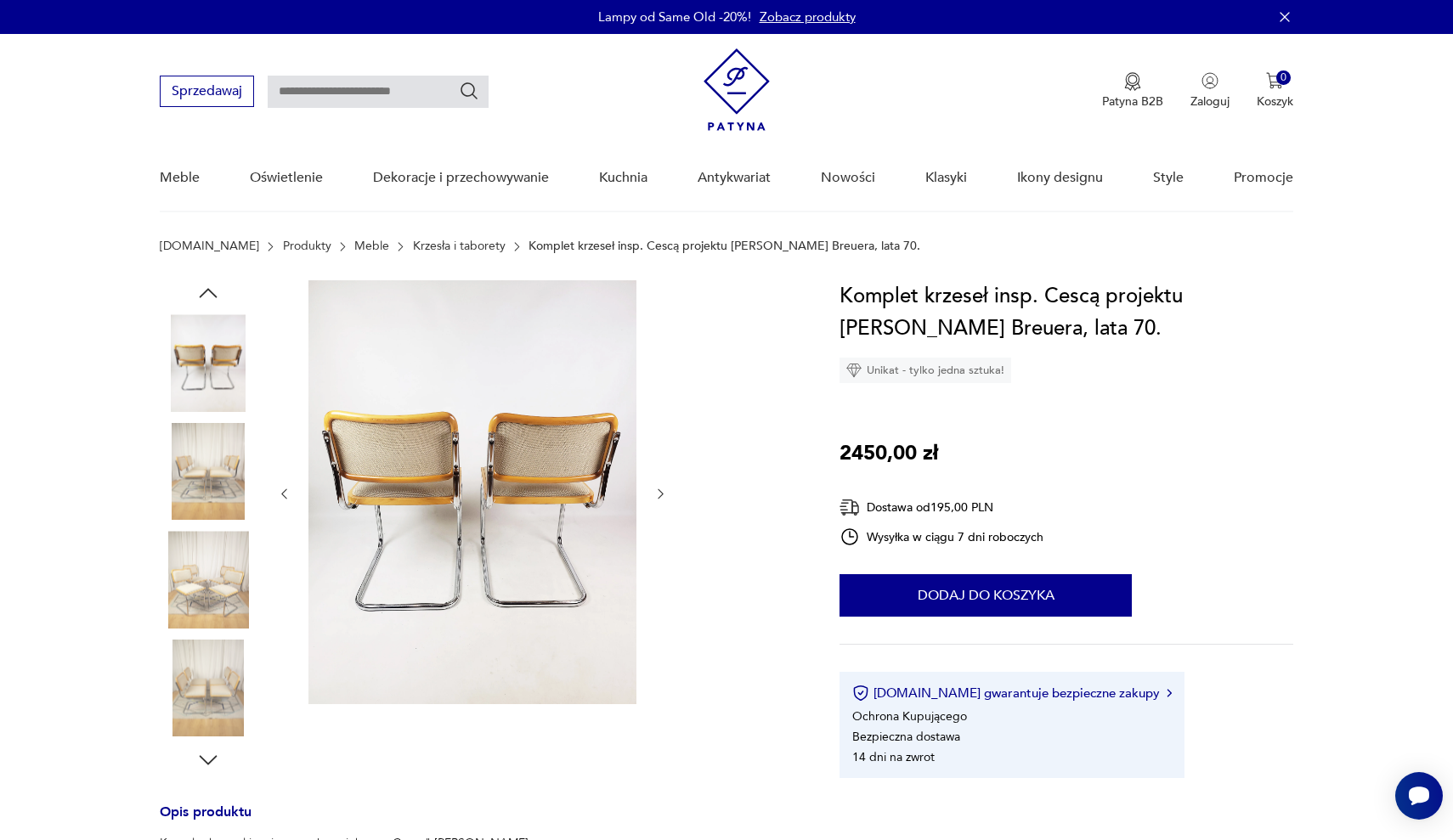
click at [196, 674] on img at bounding box center [208, 688] width 97 height 97
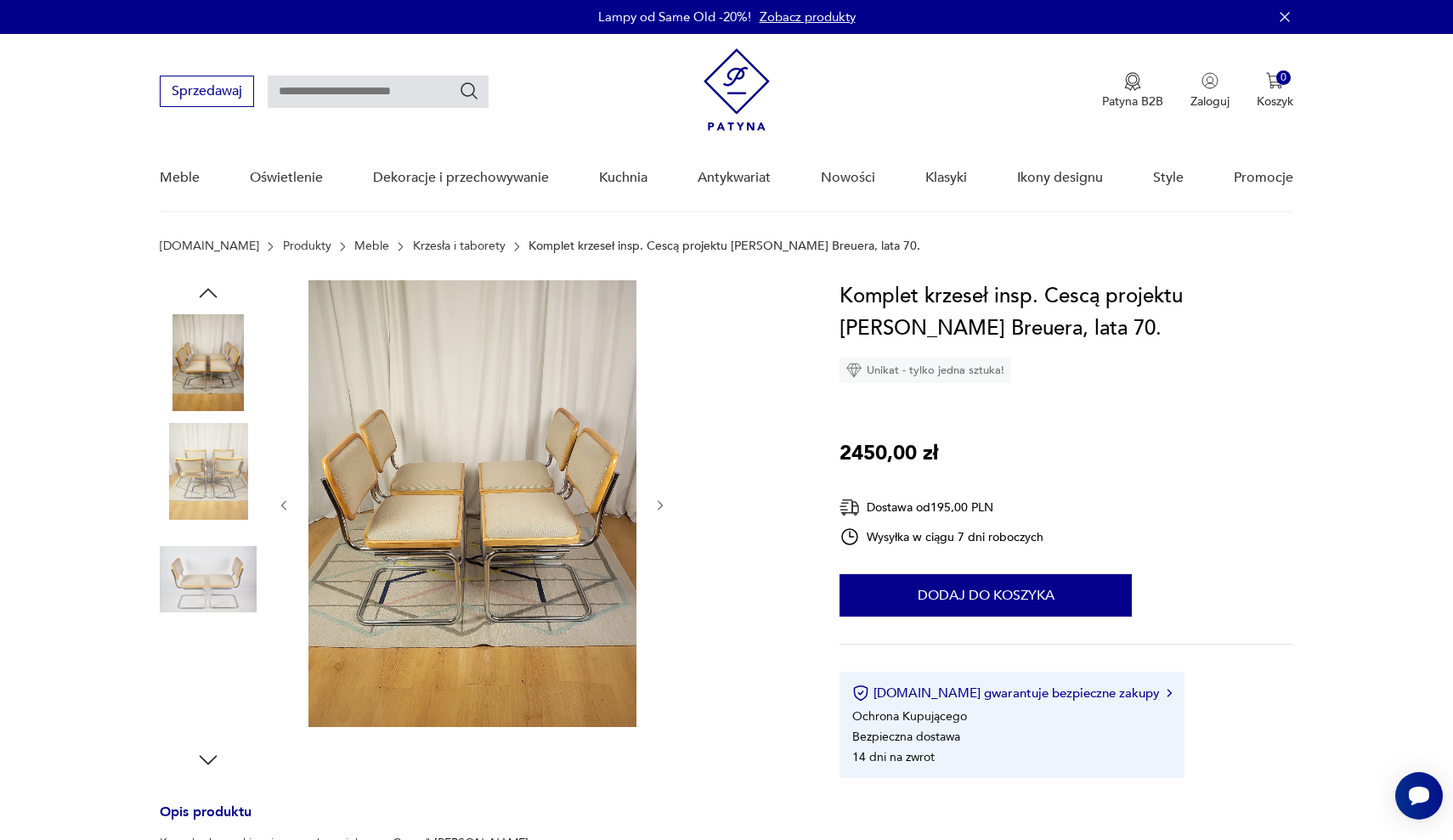
click at [433, 544] on img at bounding box center [473, 503] width 328 height 447
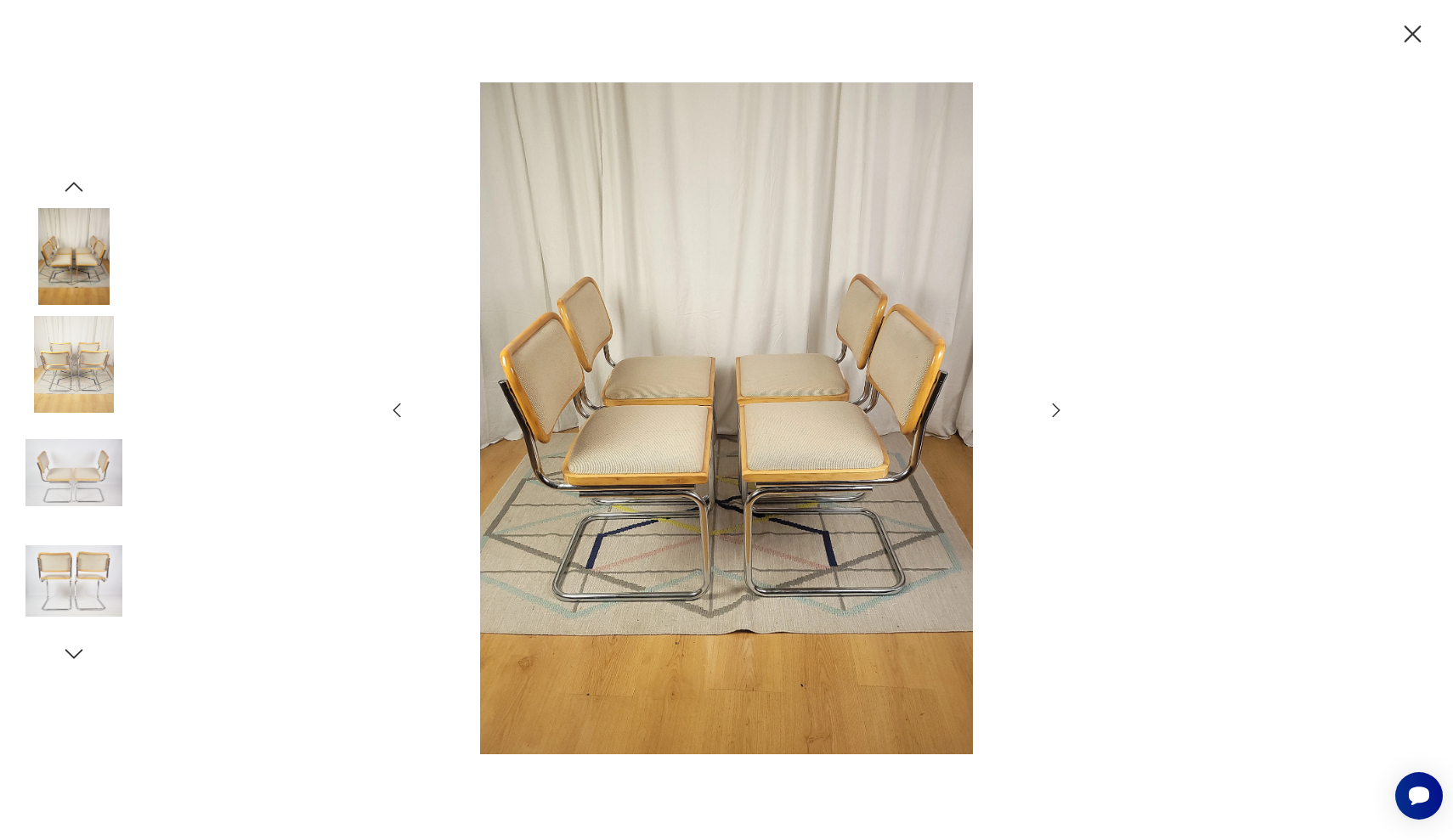
click at [1058, 413] on icon "button" at bounding box center [1055, 410] width 21 height 21
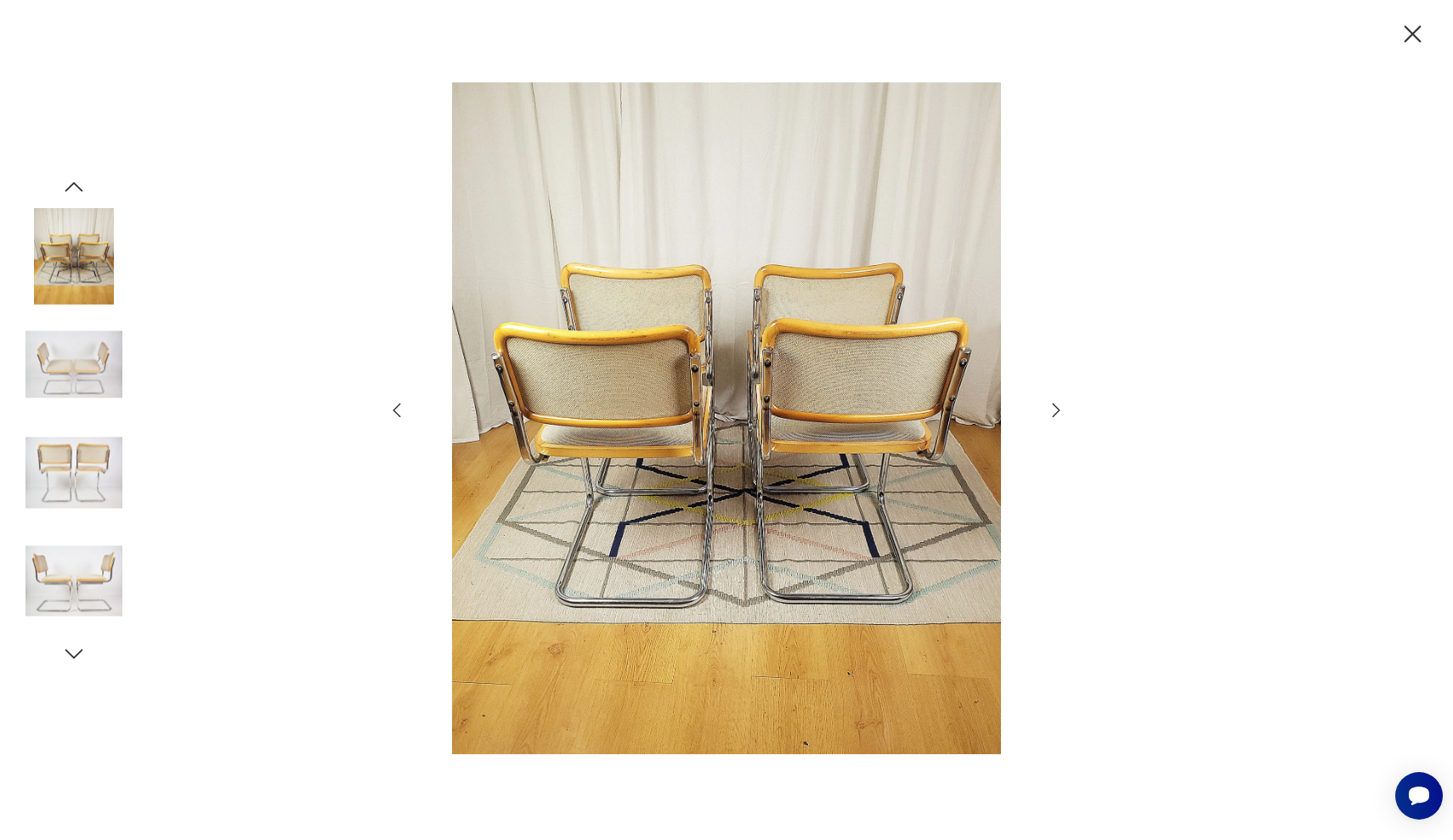
click at [1058, 413] on icon "button" at bounding box center [1055, 410] width 21 height 21
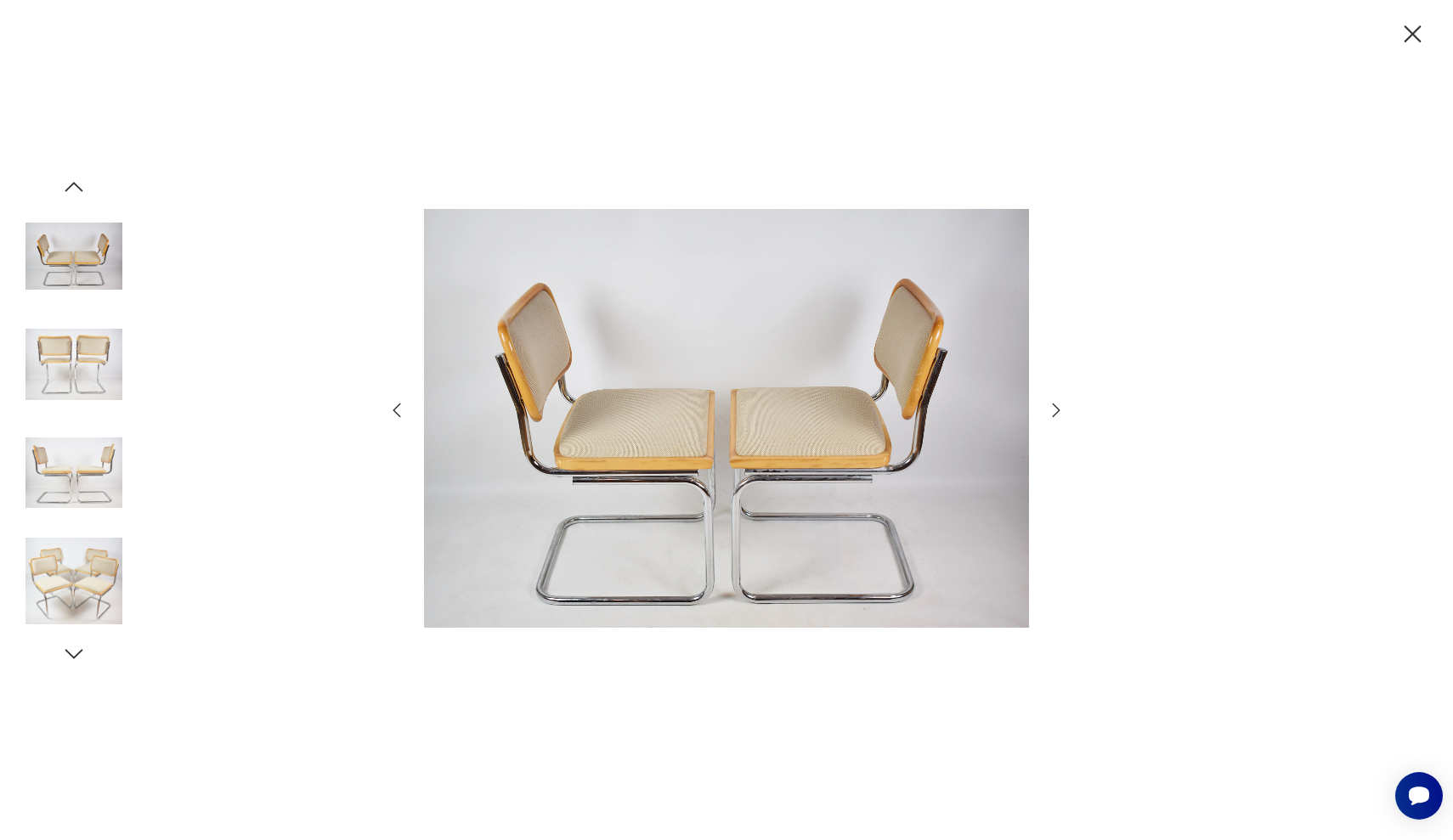
click at [1058, 413] on icon "button" at bounding box center [1055, 410] width 21 height 21
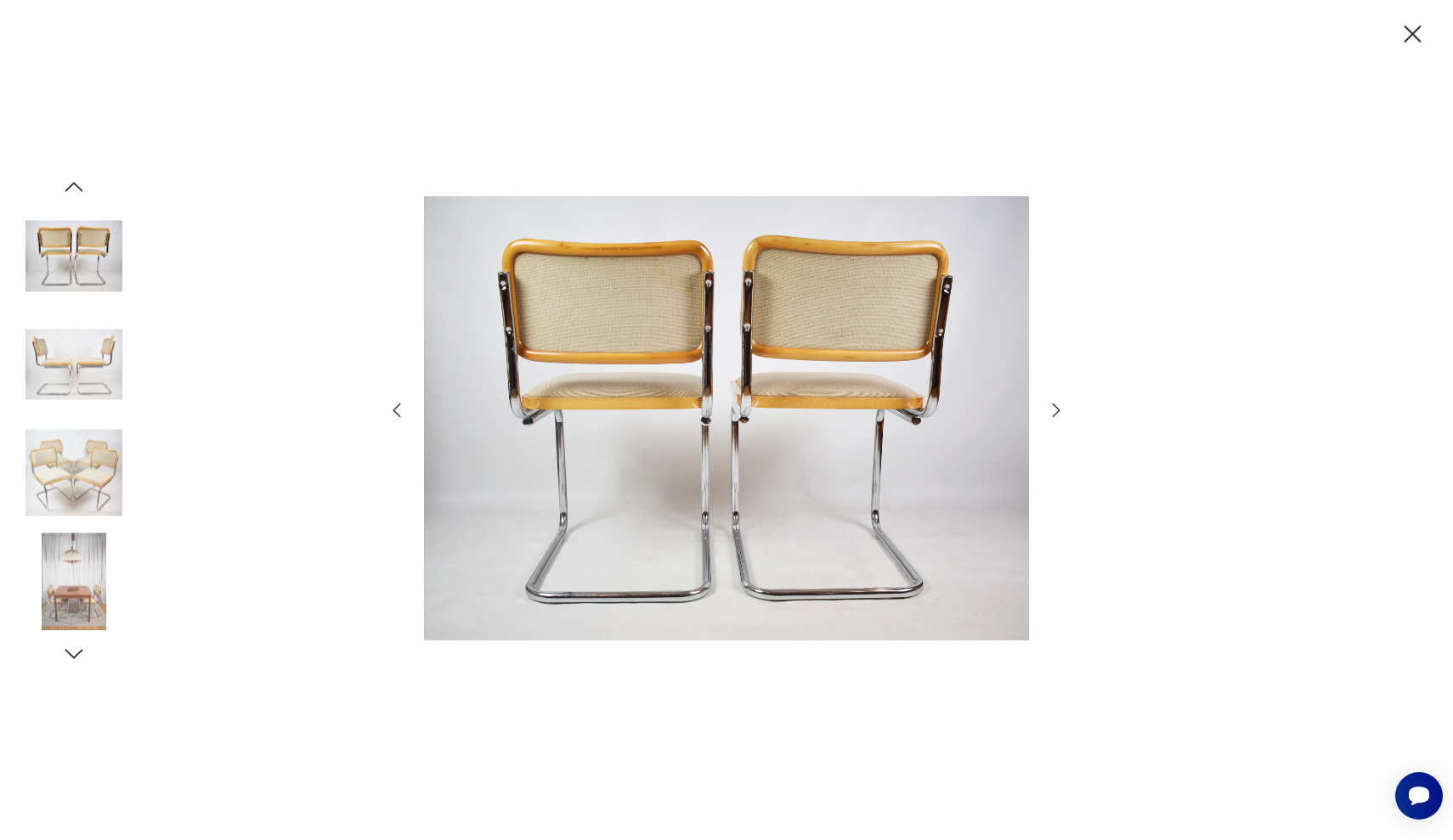
click at [1058, 413] on icon "button" at bounding box center [1055, 410] width 21 height 21
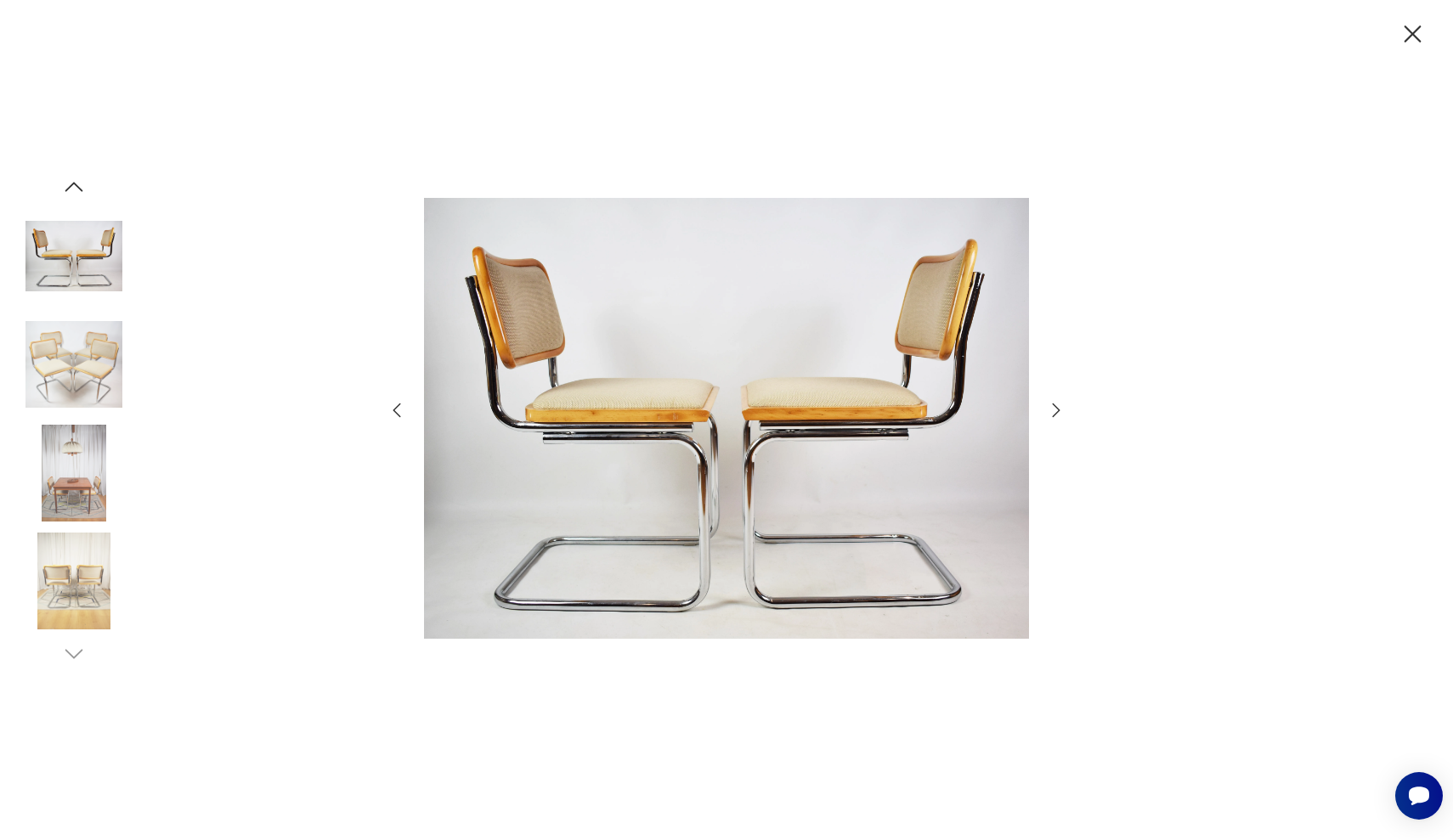
click at [1058, 413] on icon "button" at bounding box center [1055, 410] width 21 height 21
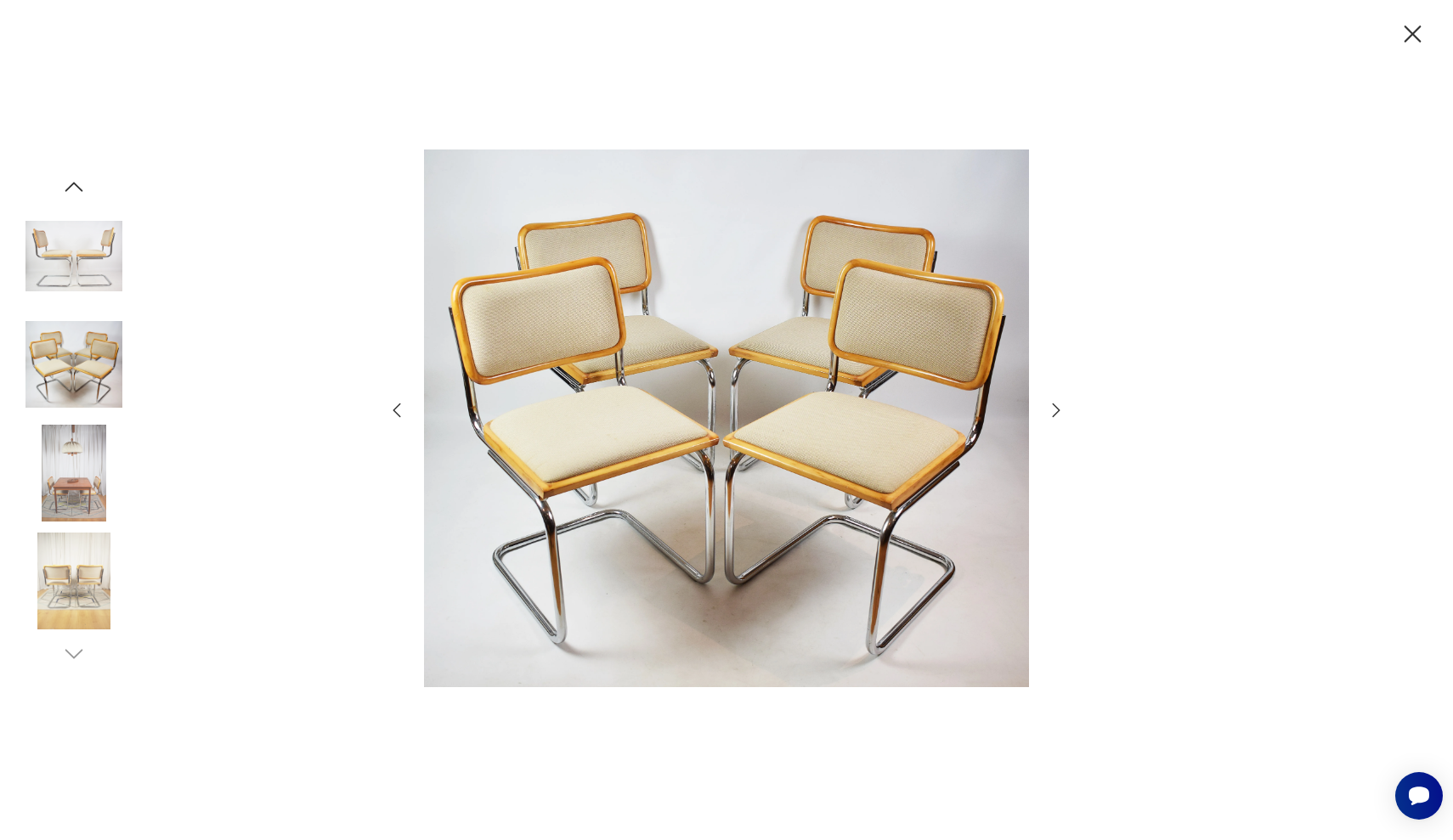
click at [1058, 413] on icon "button" at bounding box center [1055, 410] width 21 height 21
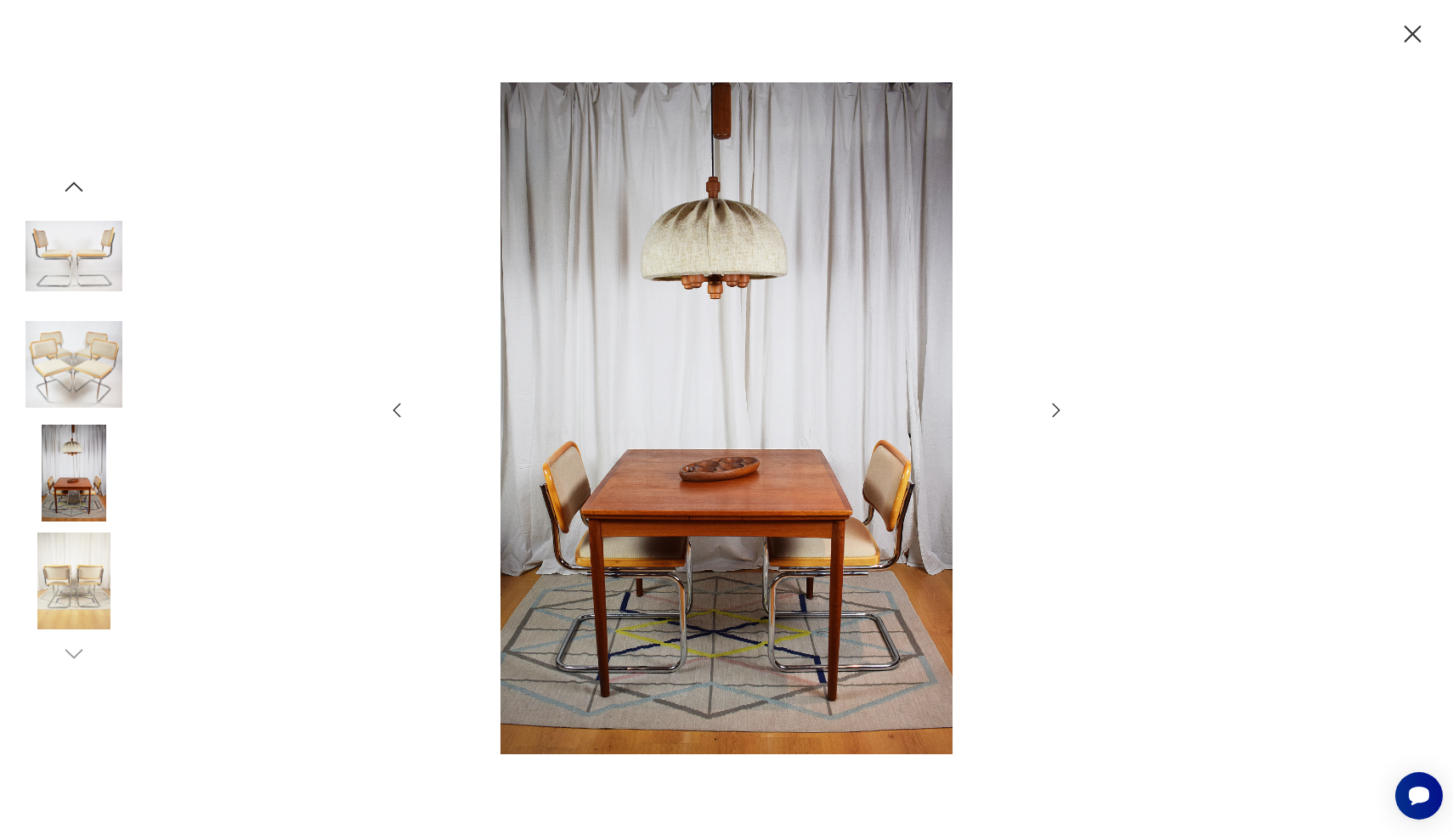
click at [1058, 413] on icon "button" at bounding box center [1055, 410] width 21 height 21
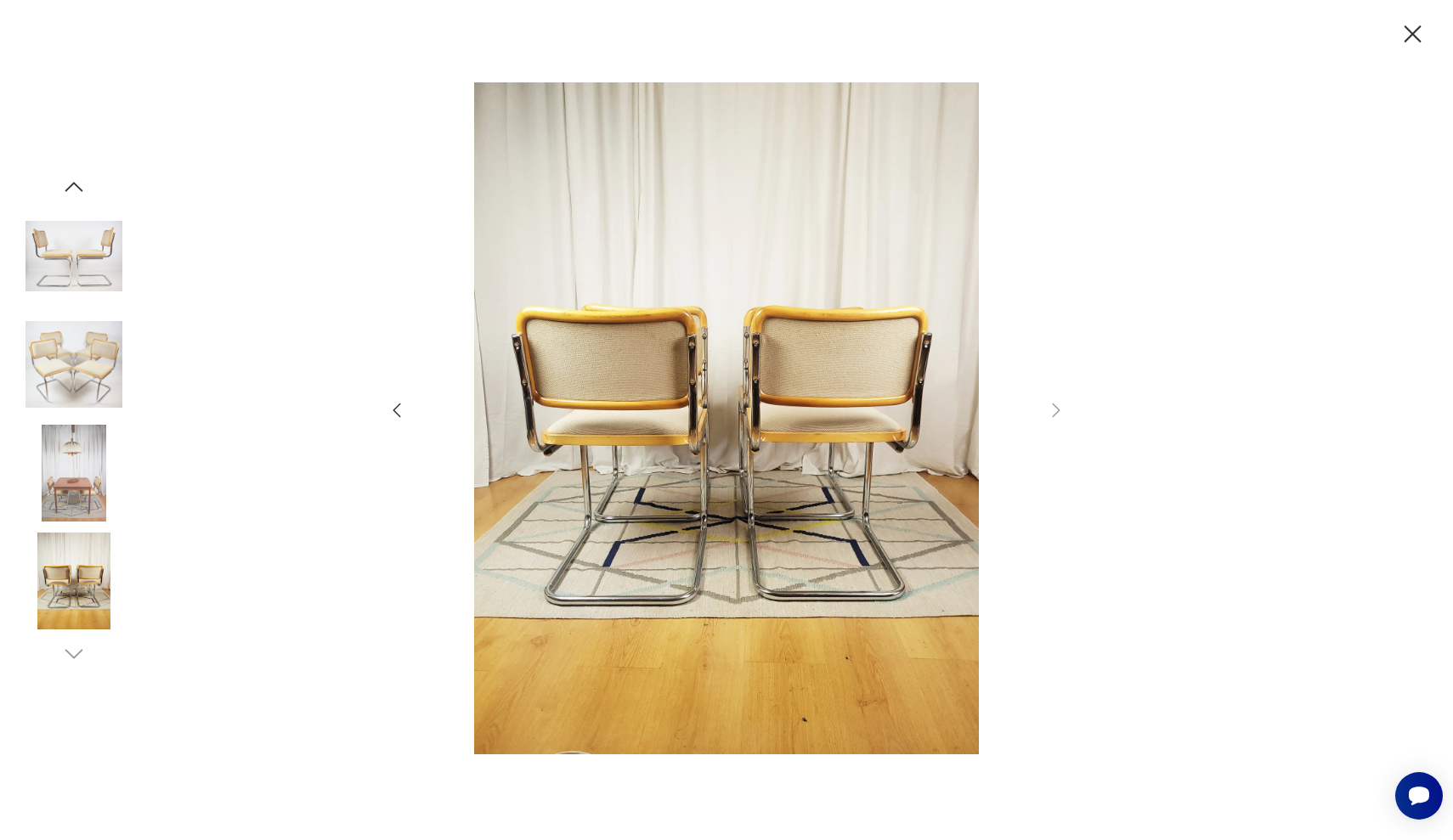
click at [1415, 29] on icon "button" at bounding box center [1412, 34] width 29 height 29
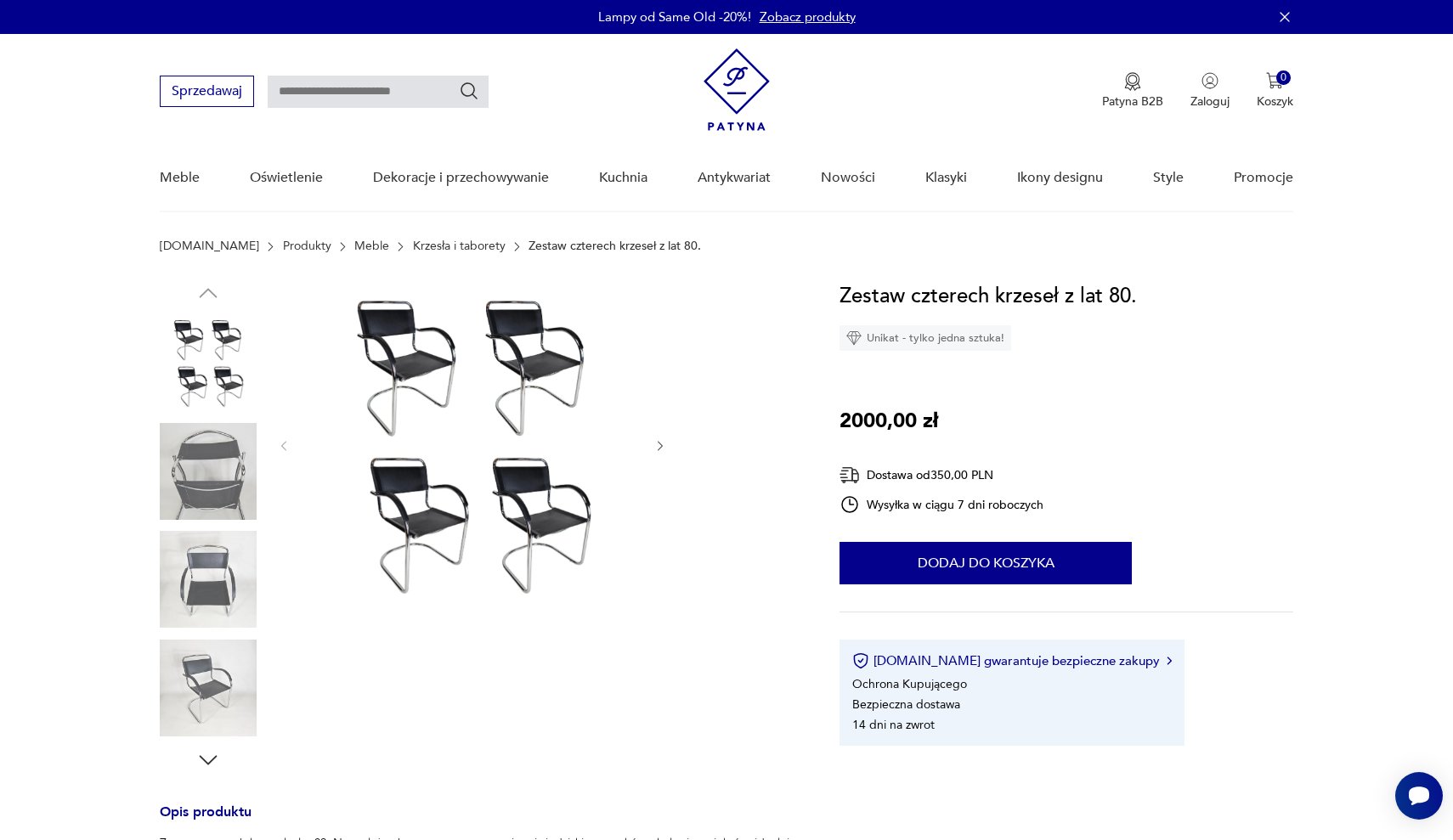
click at [203, 372] on img at bounding box center [208, 362] width 97 height 97
click at [408, 430] on img at bounding box center [473, 444] width 328 height 328
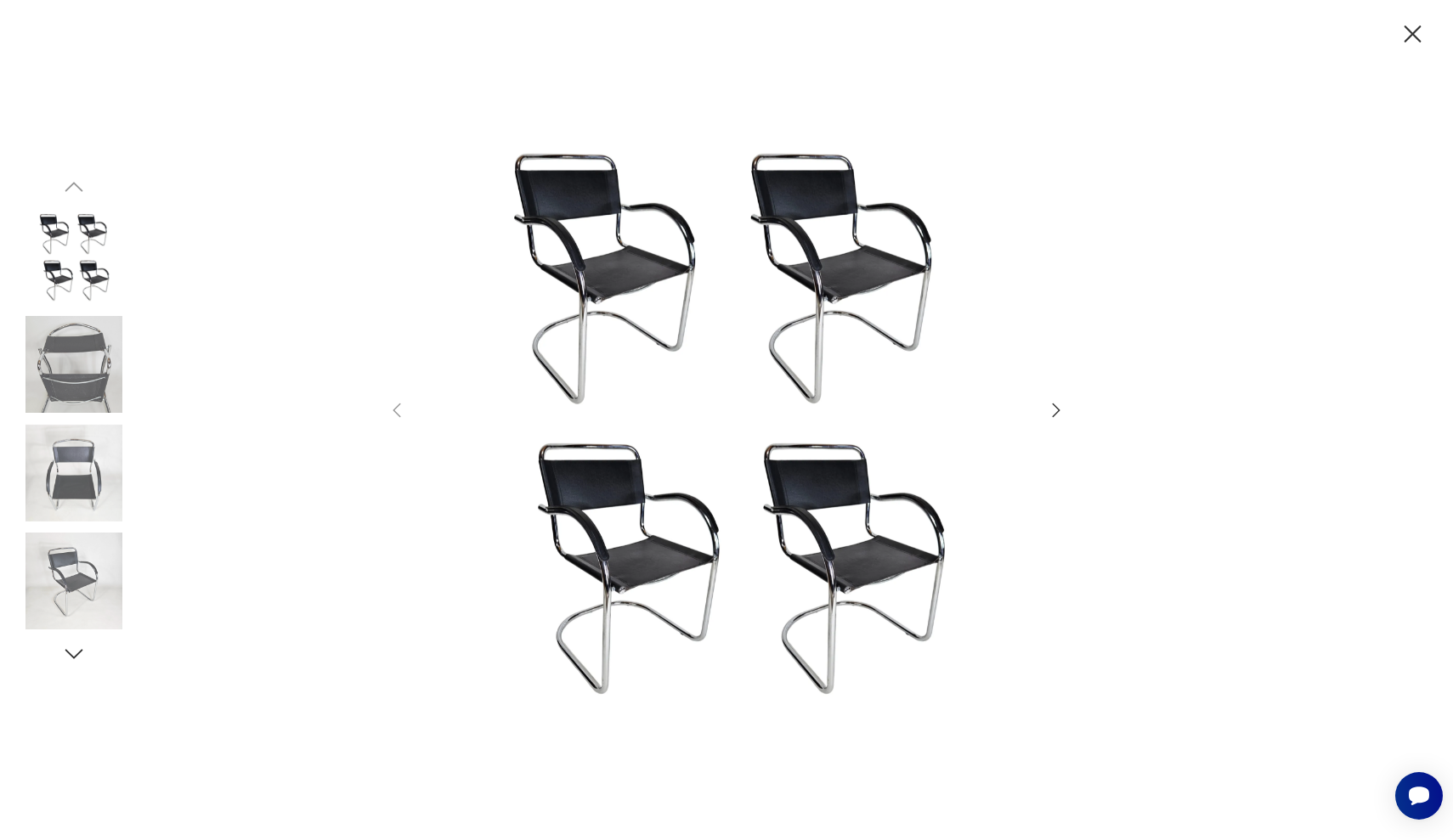
click at [1046, 416] on icon "button" at bounding box center [1055, 410] width 21 height 21
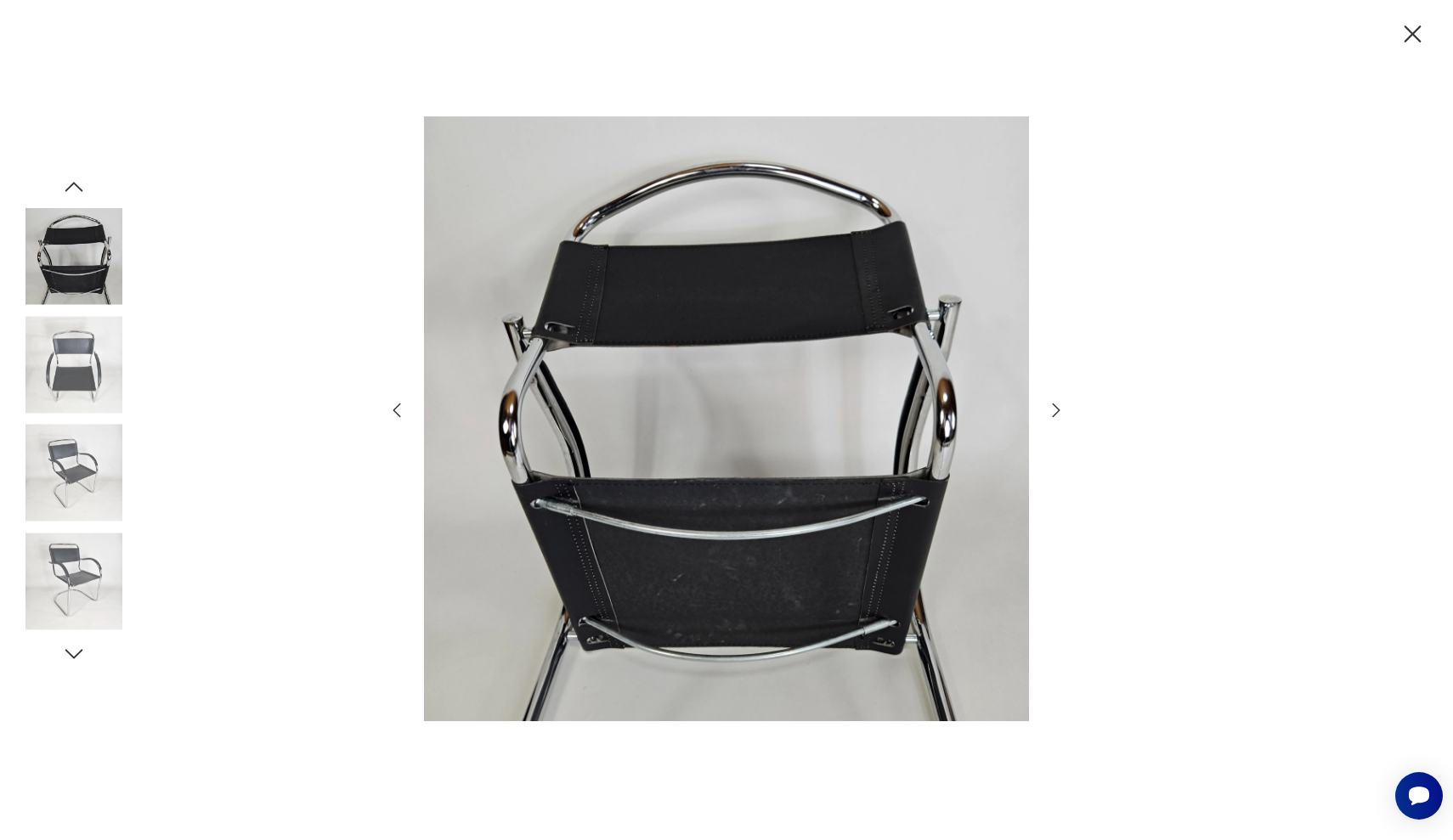
click at [1046, 416] on icon "button" at bounding box center [1055, 410] width 21 height 21
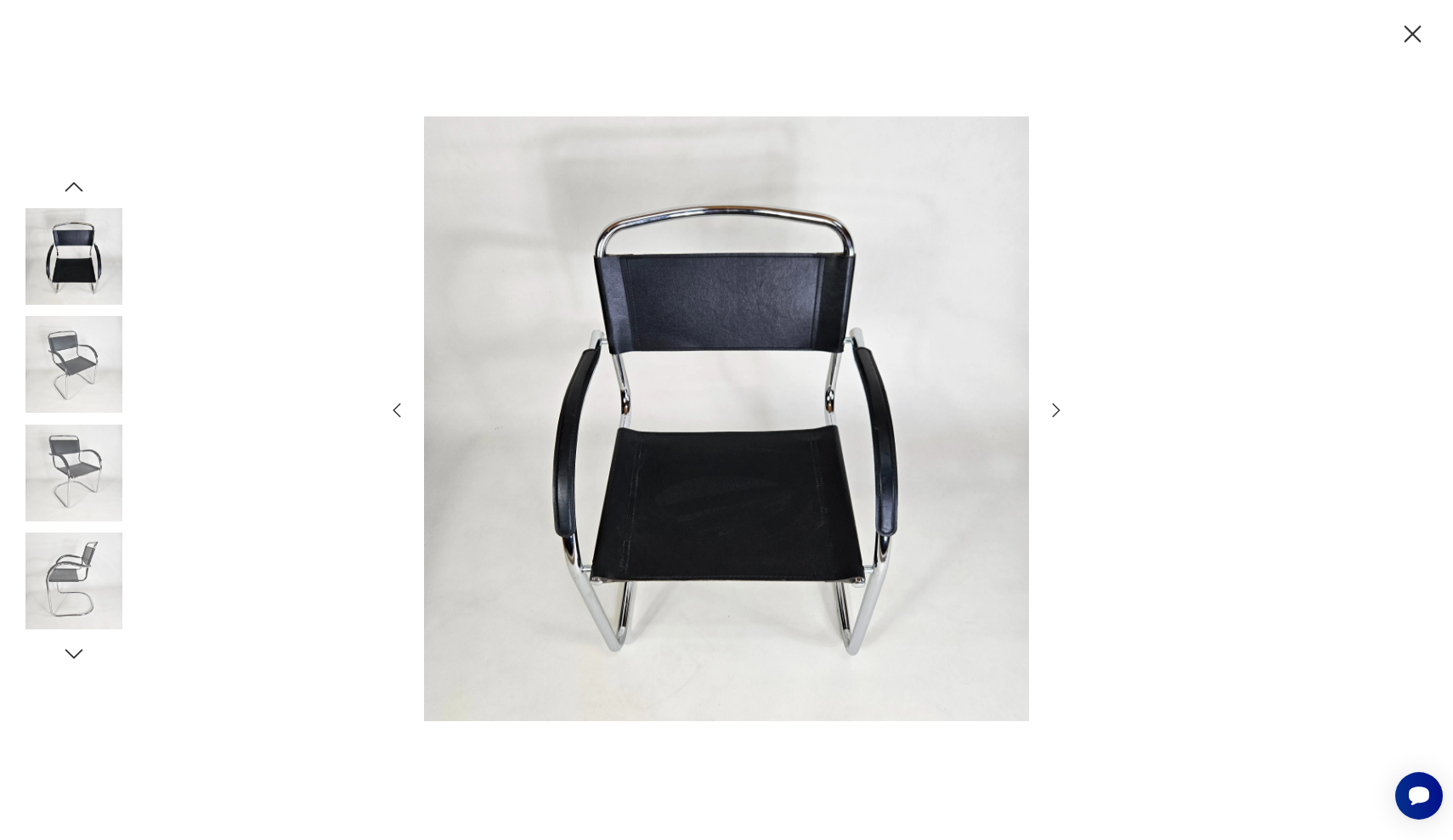
click at [1046, 416] on icon "button" at bounding box center [1055, 410] width 21 height 21
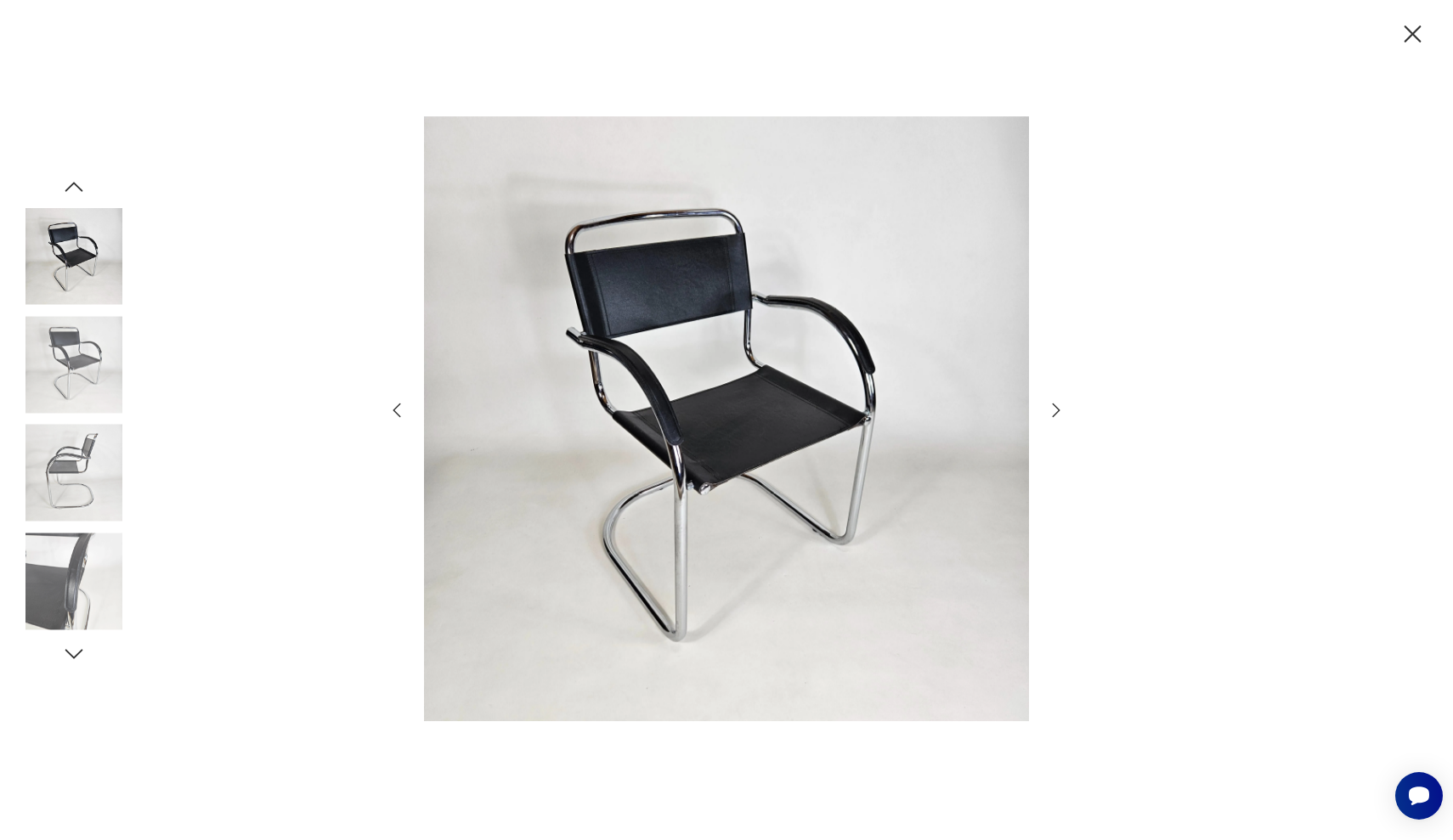
click at [1046, 416] on icon "button" at bounding box center [1055, 410] width 21 height 21
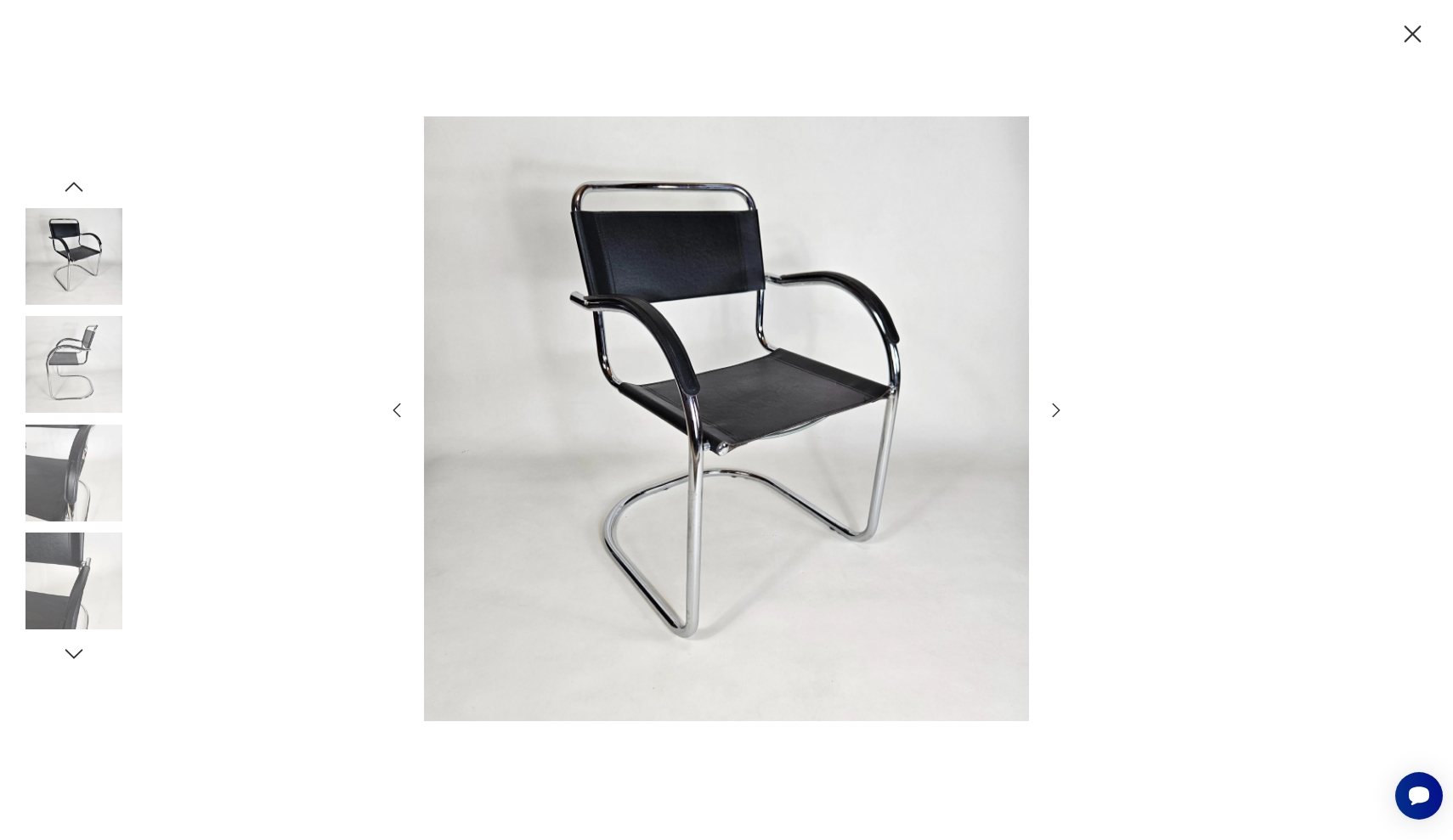
click at [1046, 416] on icon "button" at bounding box center [1055, 410] width 21 height 21
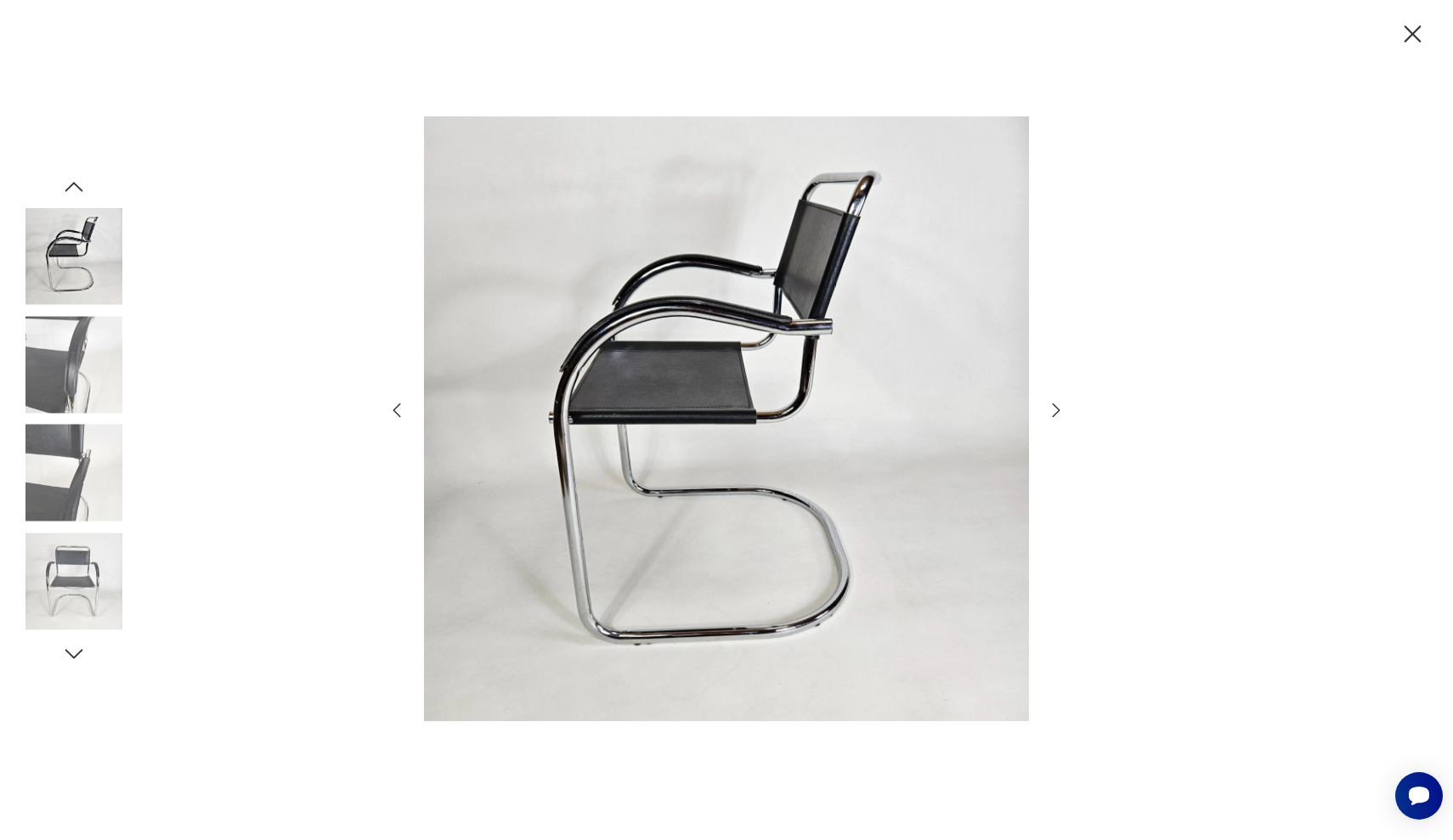
click at [1046, 416] on icon "button" at bounding box center [1055, 410] width 21 height 21
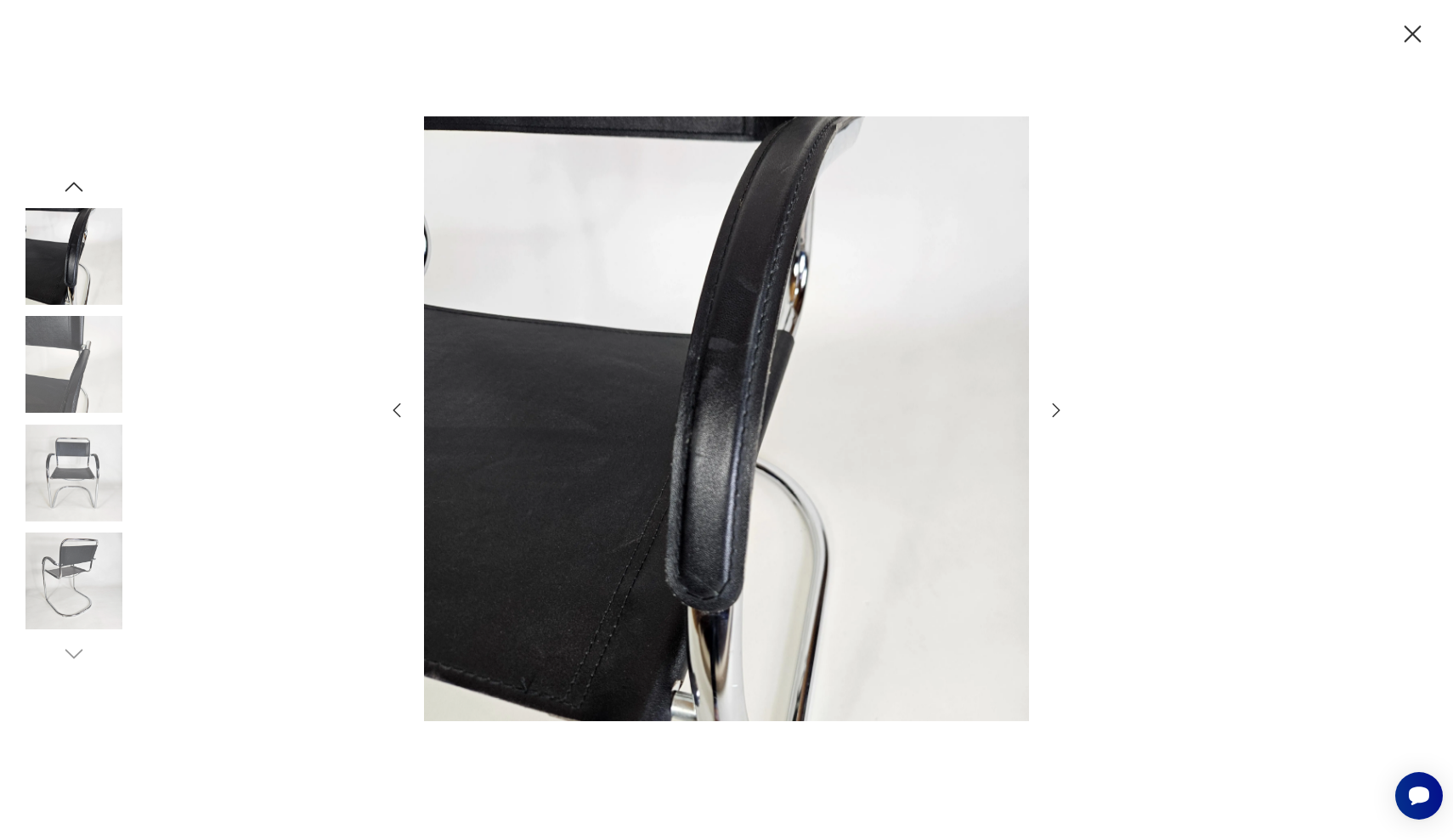
click at [1046, 416] on icon "button" at bounding box center [1055, 410] width 21 height 21
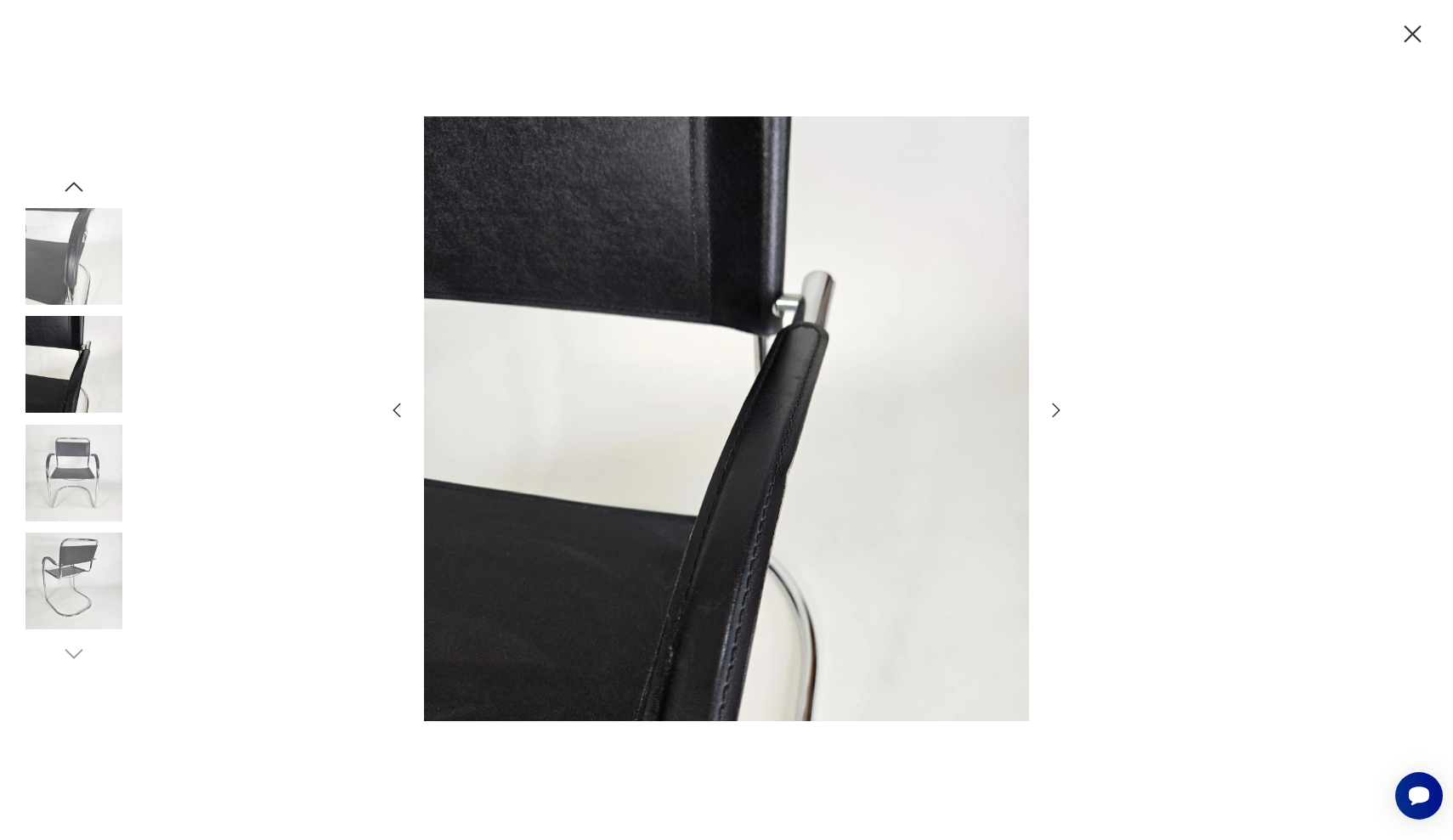
click at [1046, 416] on icon "button" at bounding box center [1055, 410] width 21 height 21
